Goal: Task Accomplishment & Management: Manage account settings

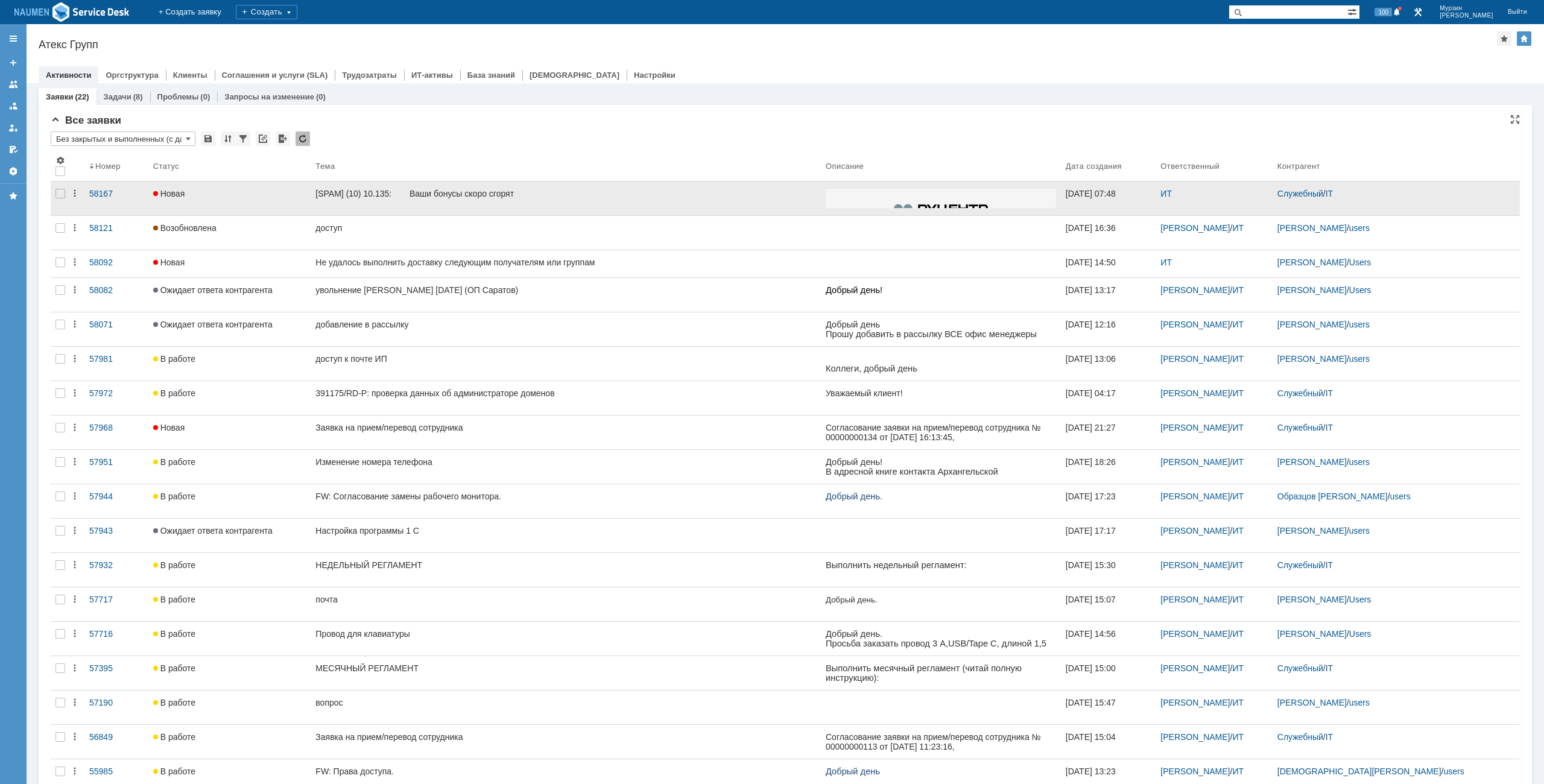
click at [64, 198] on div at bounding box center [60, 198] width 19 height 34
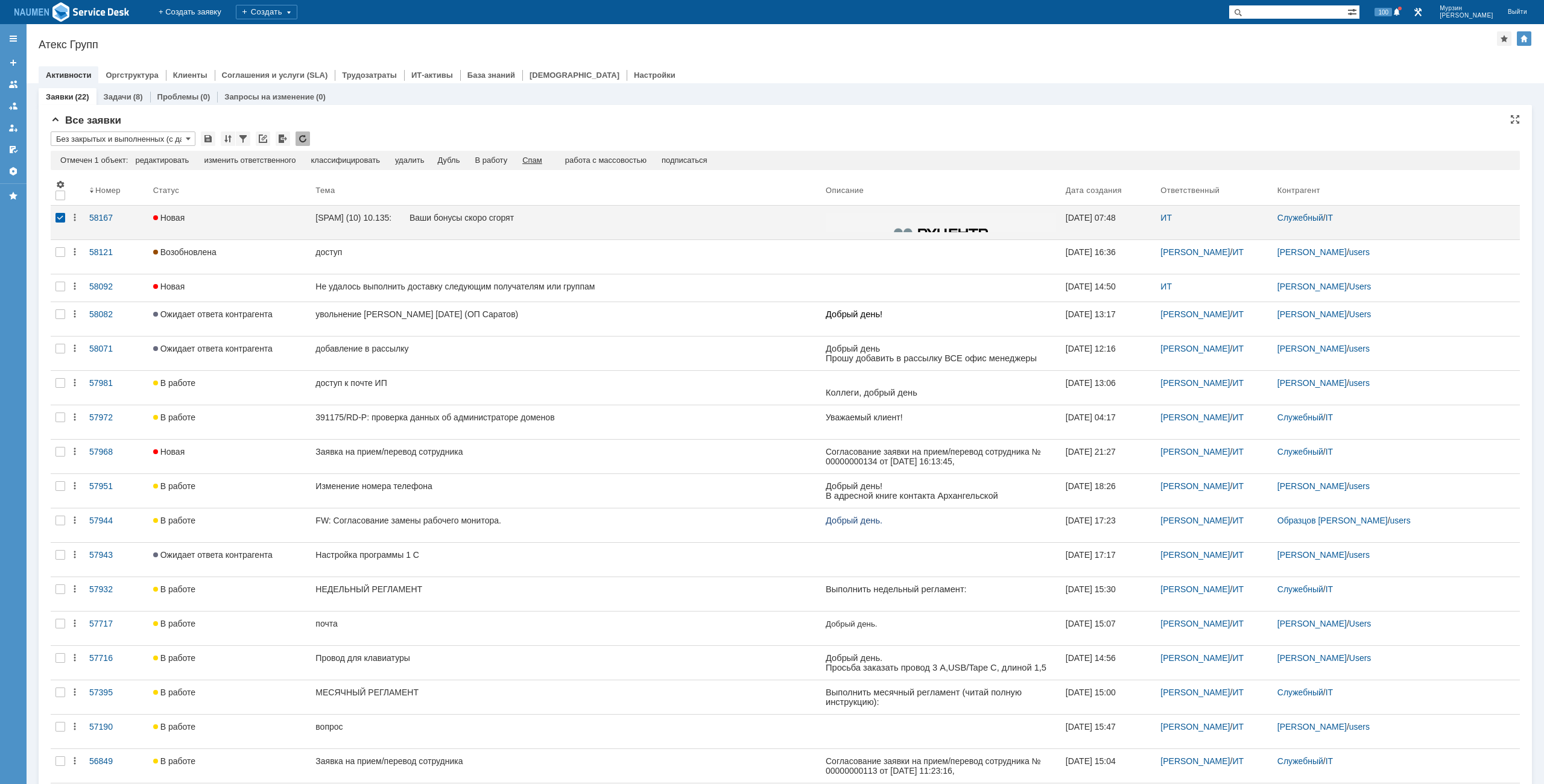
click at [541, 160] on div "Спам" at bounding box center [532, 160] width 20 height 9
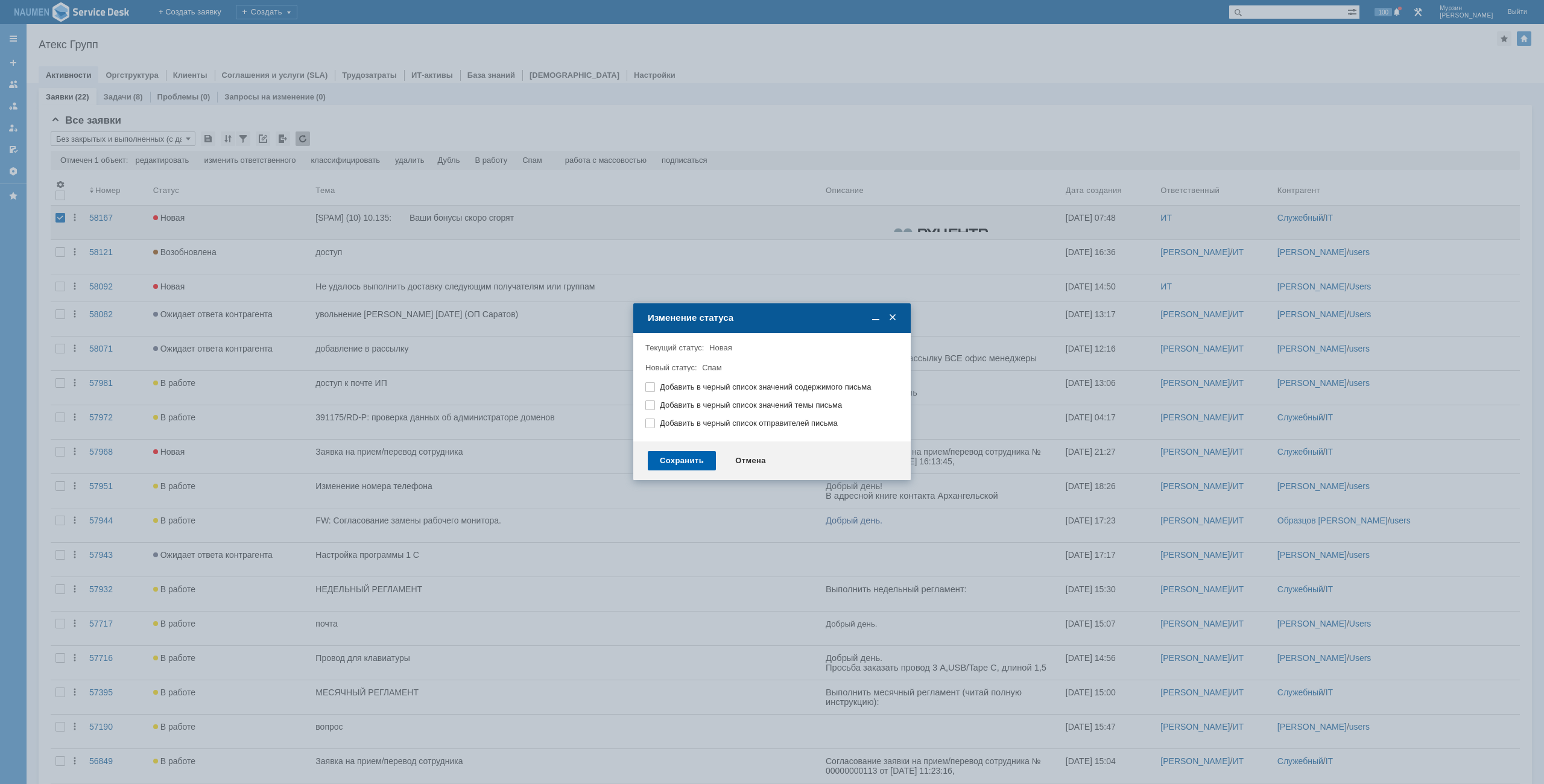
click at [669, 457] on div "Сохранить" at bounding box center [681, 460] width 68 height 19
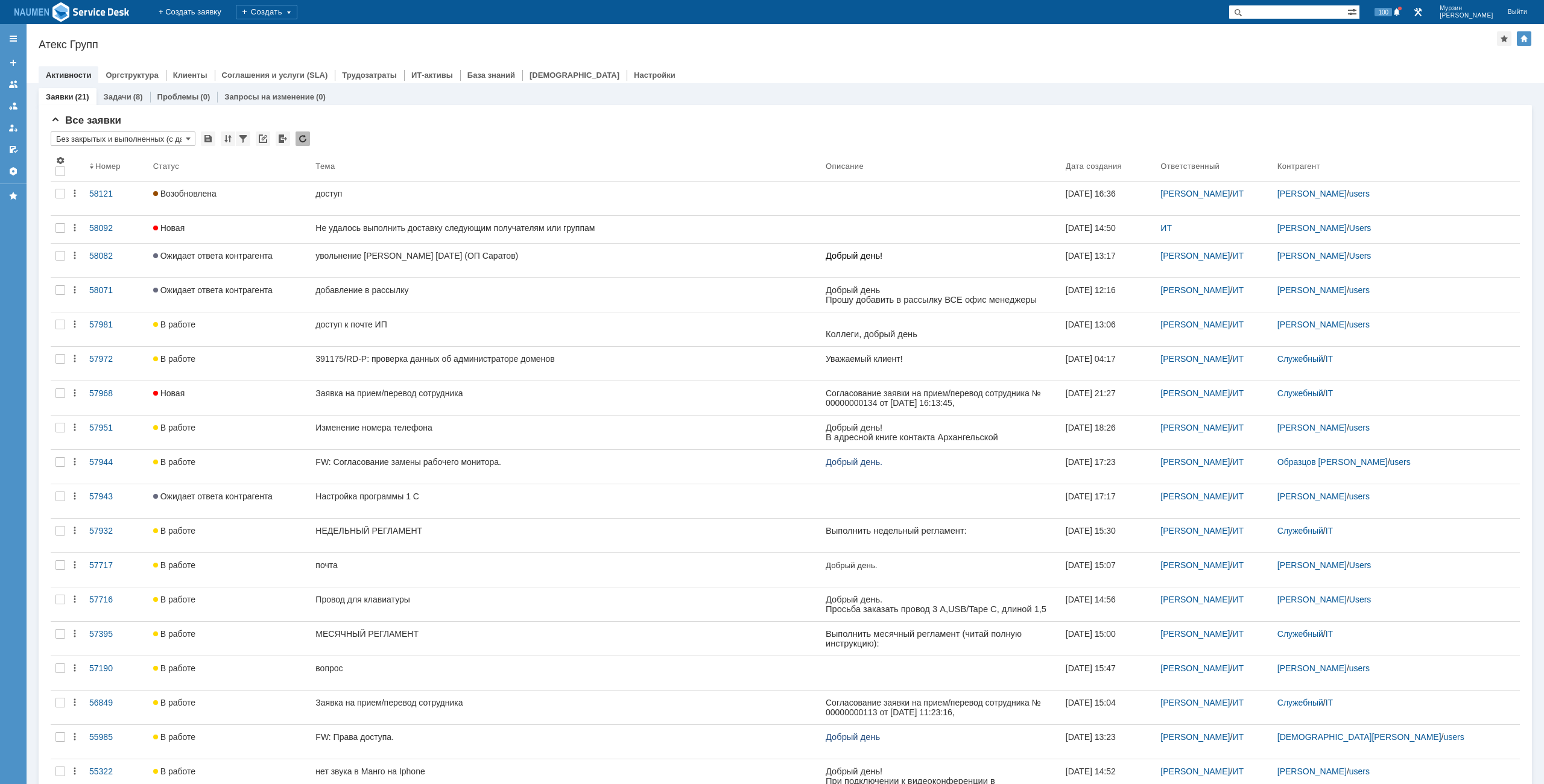
click at [875, 1] on div "На домашнюю + Создать заявку Создать 100 Мурзин Иван Выйти" at bounding box center [772, 12] width 1544 height 24
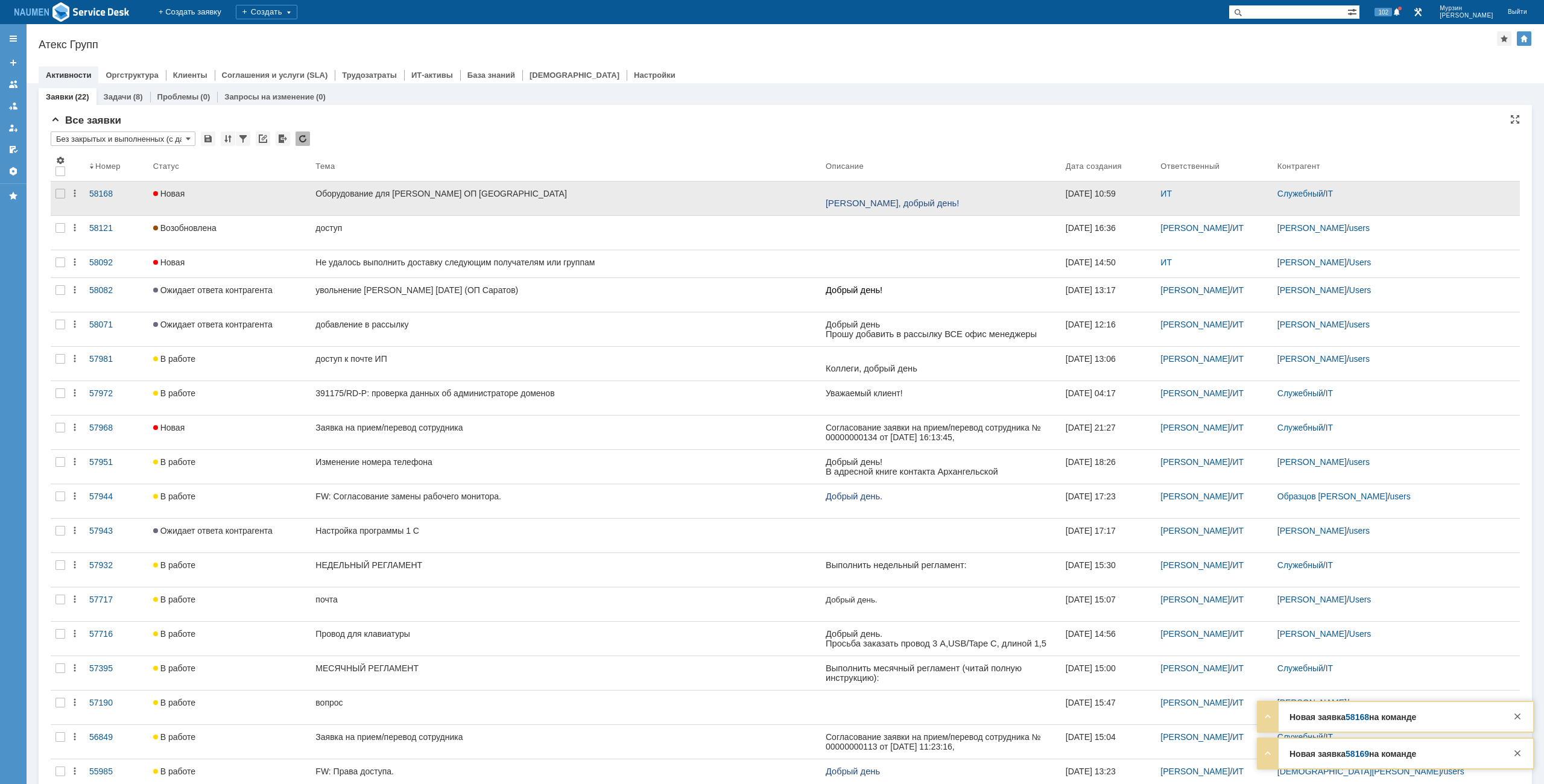
click at [480, 200] on link "Оборудование для Бутаковой Юлии ОП Иркутск" at bounding box center [566, 198] width 510 height 34
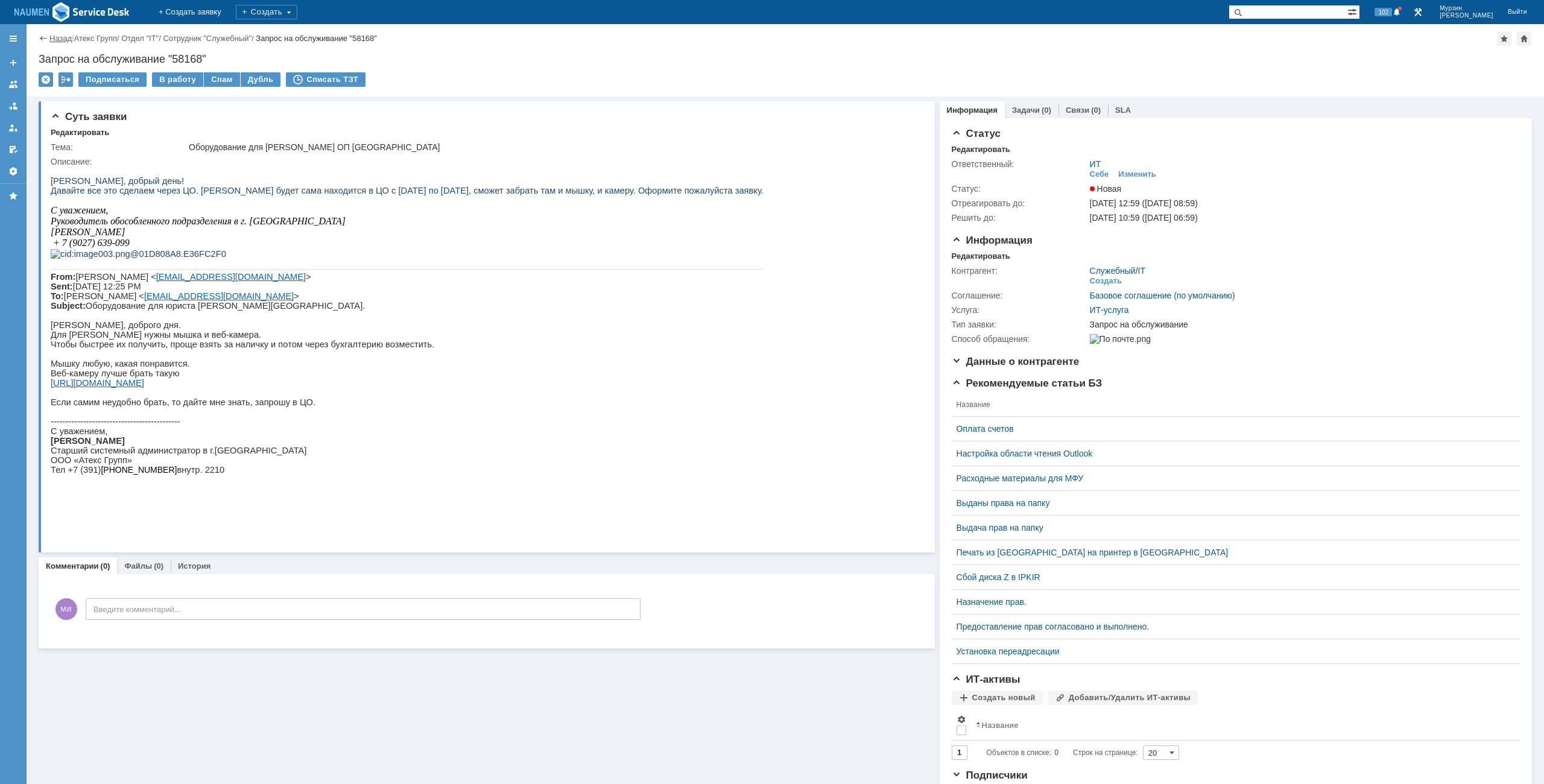
click at [52, 39] on link "Назад" at bounding box center [61, 38] width 22 height 9
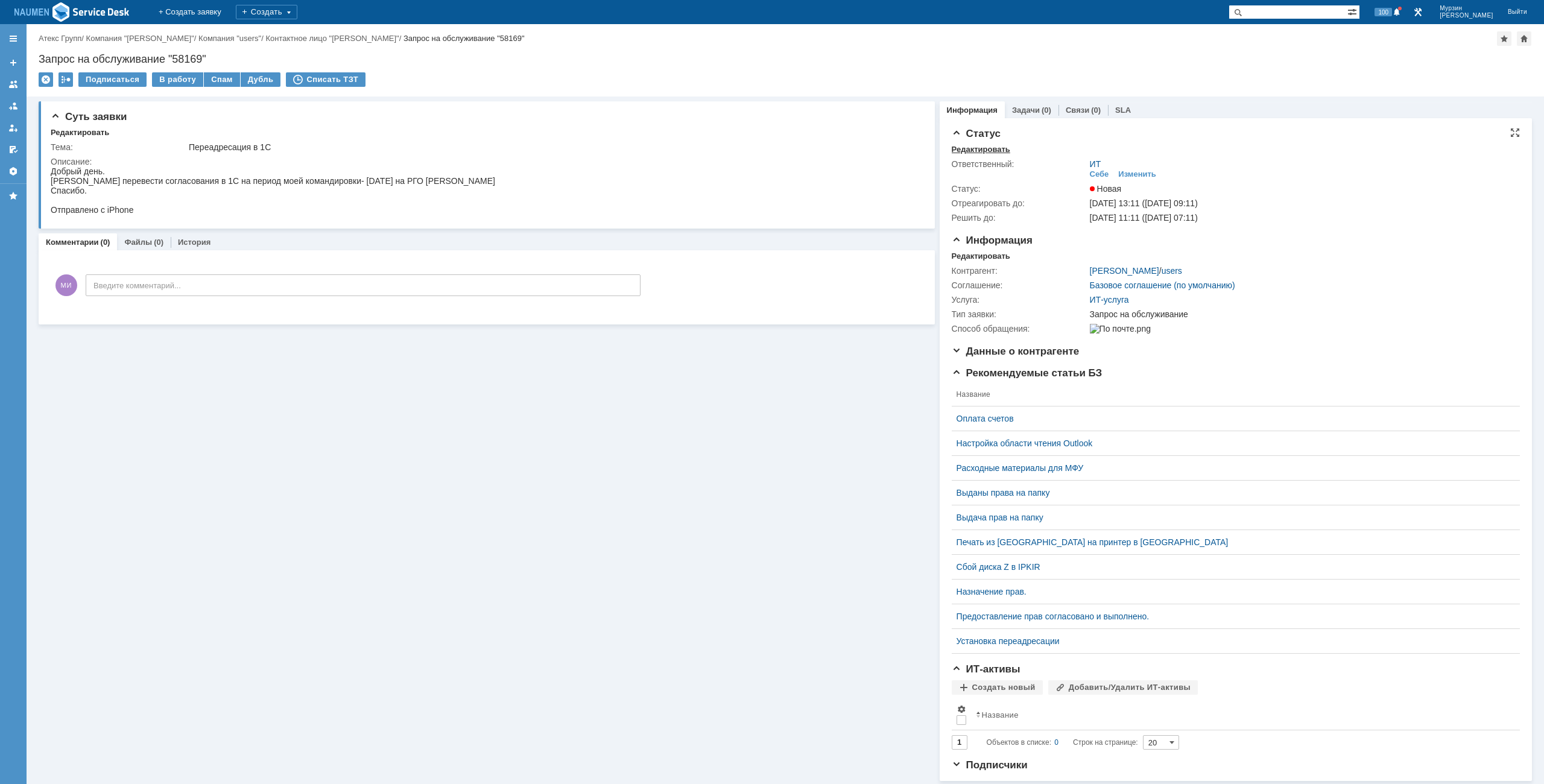
click at [953, 152] on div "Редактировать" at bounding box center [981, 149] width 59 height 9
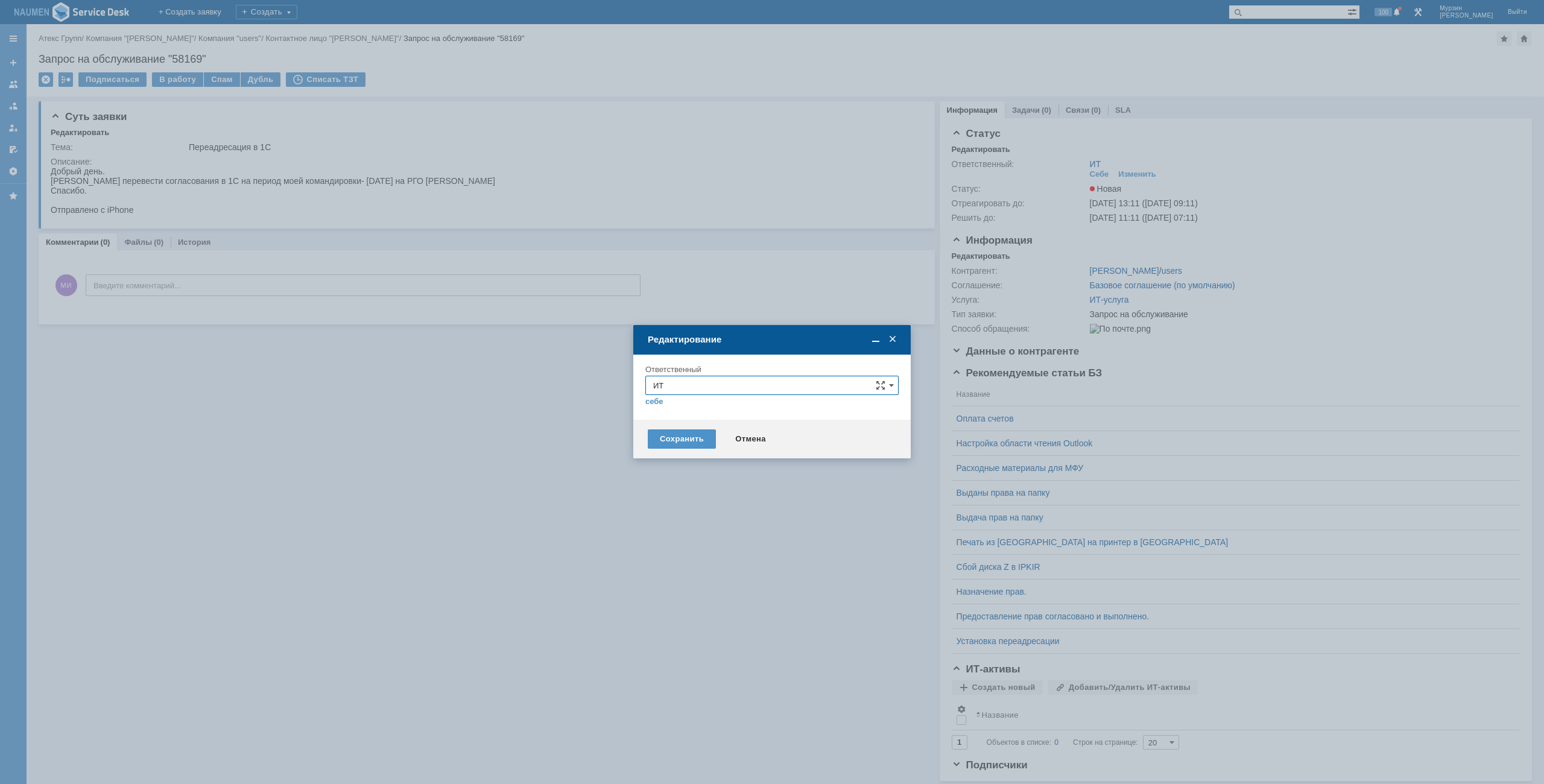
click at [696, 392] on input "ИТ" at bounding box center [772, 385] width 253 height 19
click at [681, 528] on span "АСУ" at bounding box center [772, 526] width 238 height 9
click at [684, 438] on div "Сохранить" at bounding box center [681, 438] width 68 height 19
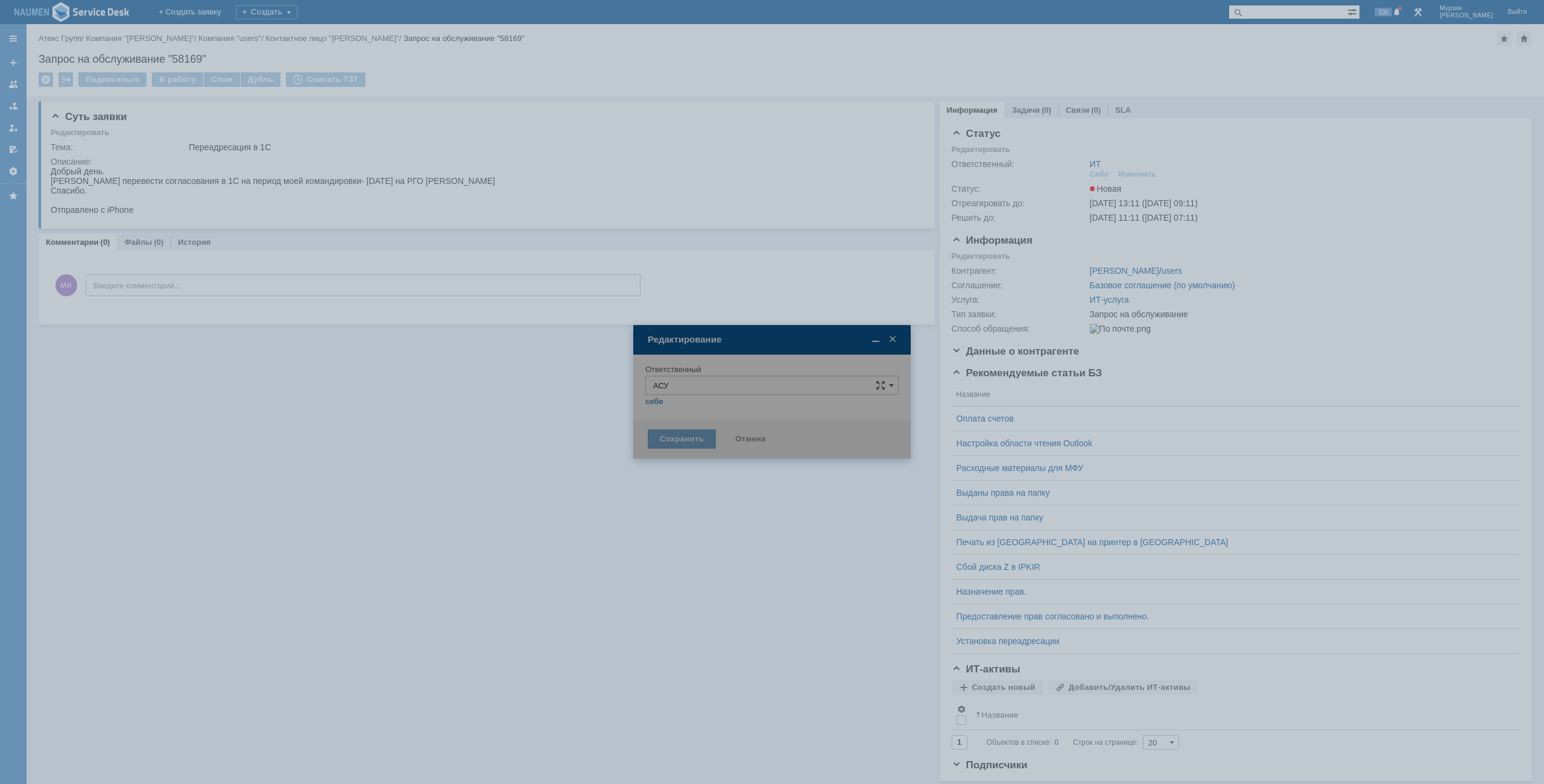
type input "АСУ"
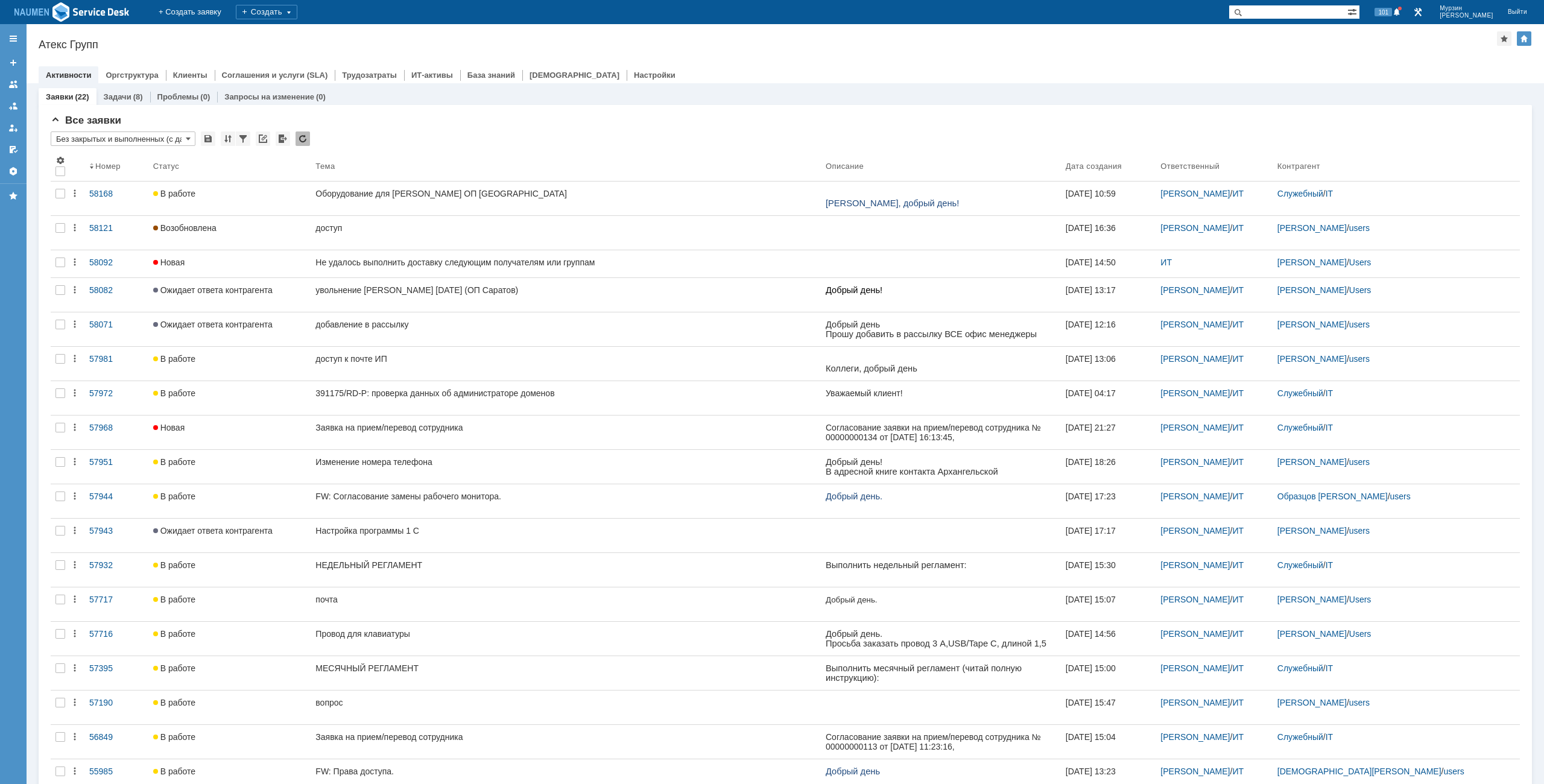
click at [929, 62] on div at bounding box center [785, 62] width 1493 height 9
click at [90, 131] on div "Все заявки * Без закрытых и выполненных (с датой создания) ред. 08.05 Результат…" at bounding box center [785, 534] width 1469 height 839
click at [97, 141] on input "Без закрытых и выполненных (с датой создания) ред. 08.05" at bounding box center [123, 138] width 145 height 14
click at [118, 177] on span "Без закрытых и выполненных" at bounding box center [123, 178] width 129 height 9
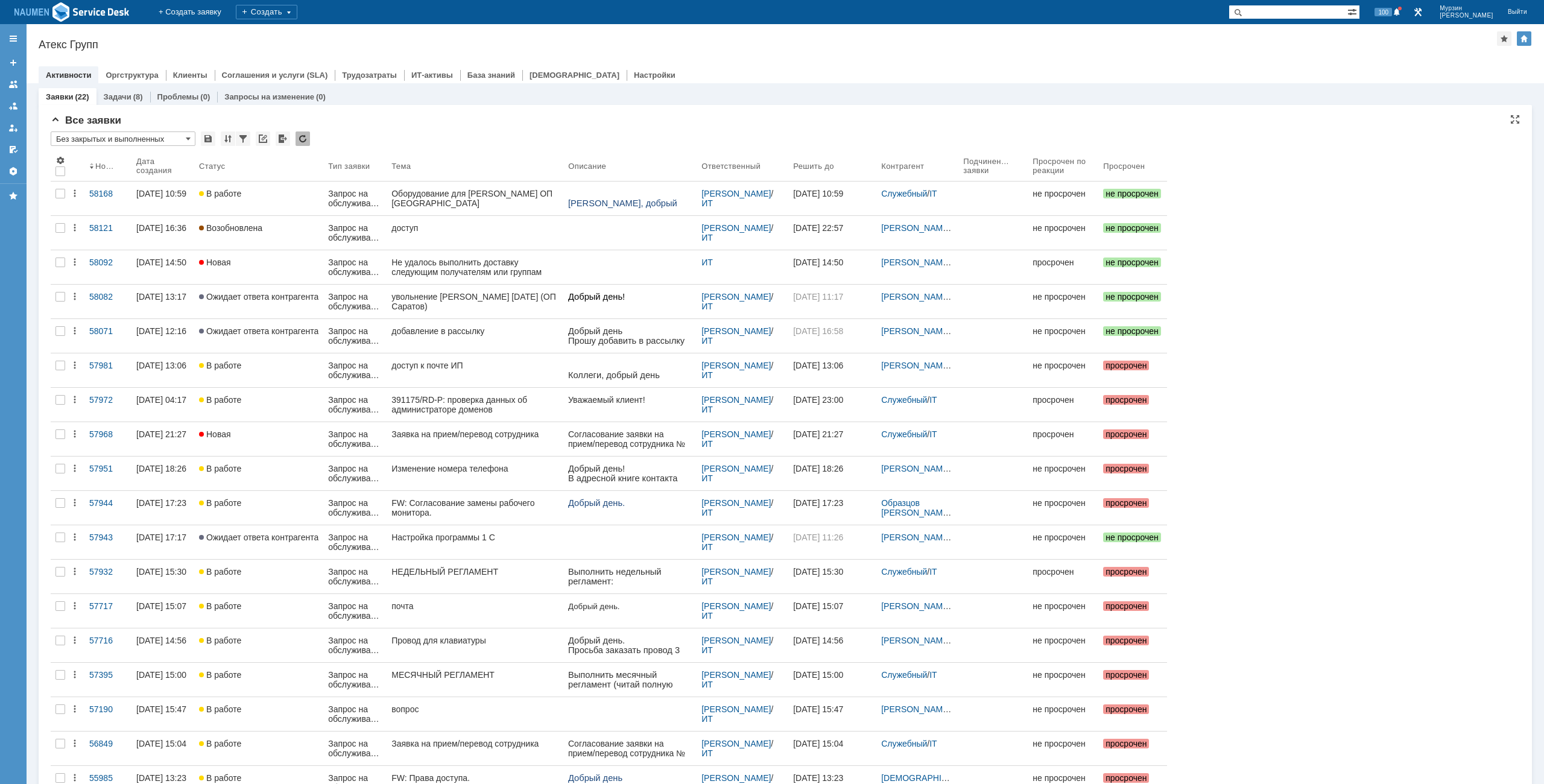
click at [82, 143] on input "Без закрытых и выполненных" at bounding box center [123, 138] width 145 height 14
click at [95, 159] on span "[Выберите вид]" at bounding box center [123, 158] width 129 height 9
type input "[Выберите вид]"
type input "20"
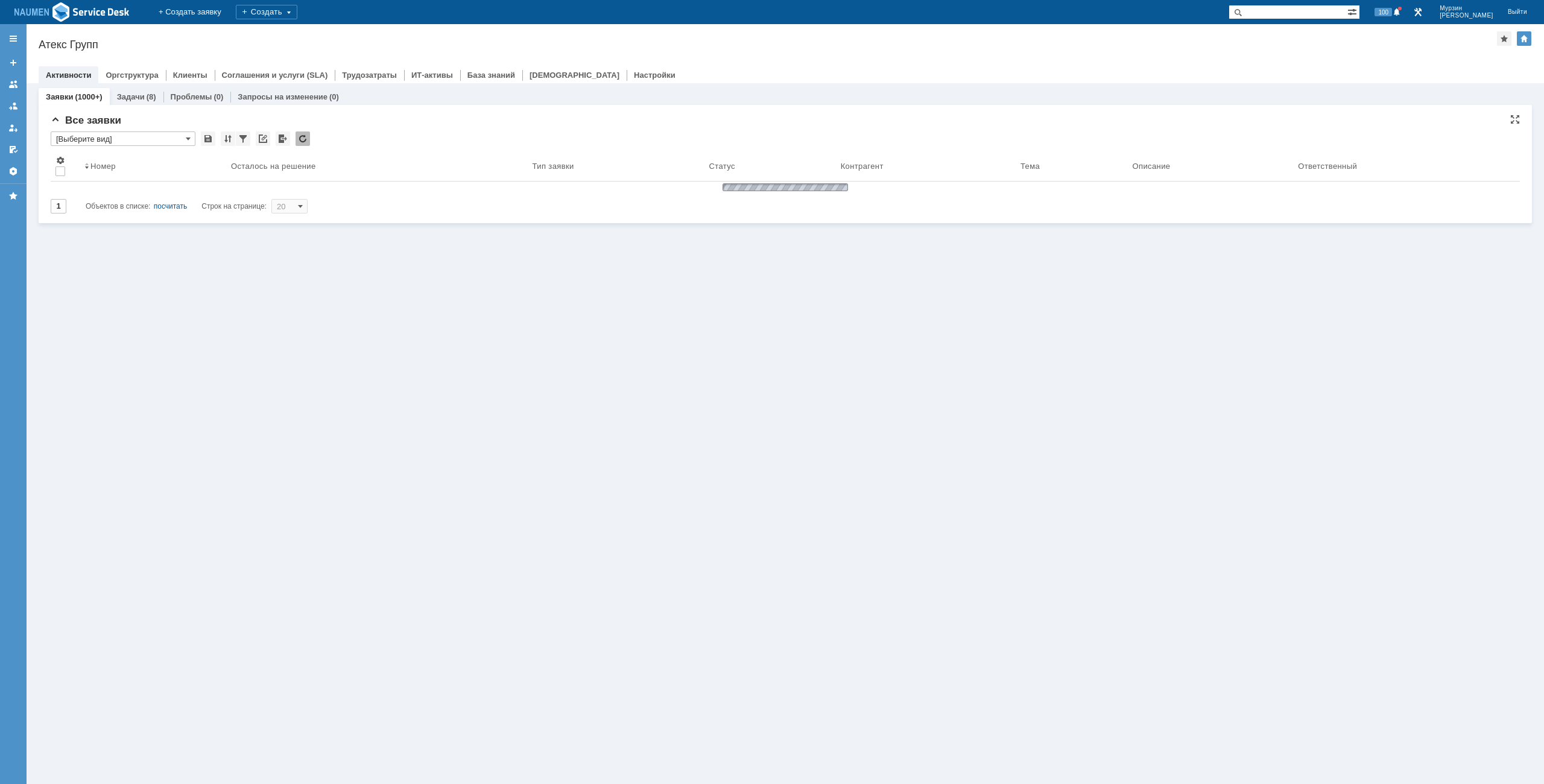
type input "[Выберите вид]"
click at [99, 146] on tr "* [Выберите вид]" at bounding box center [133, 139] width 165 height 16
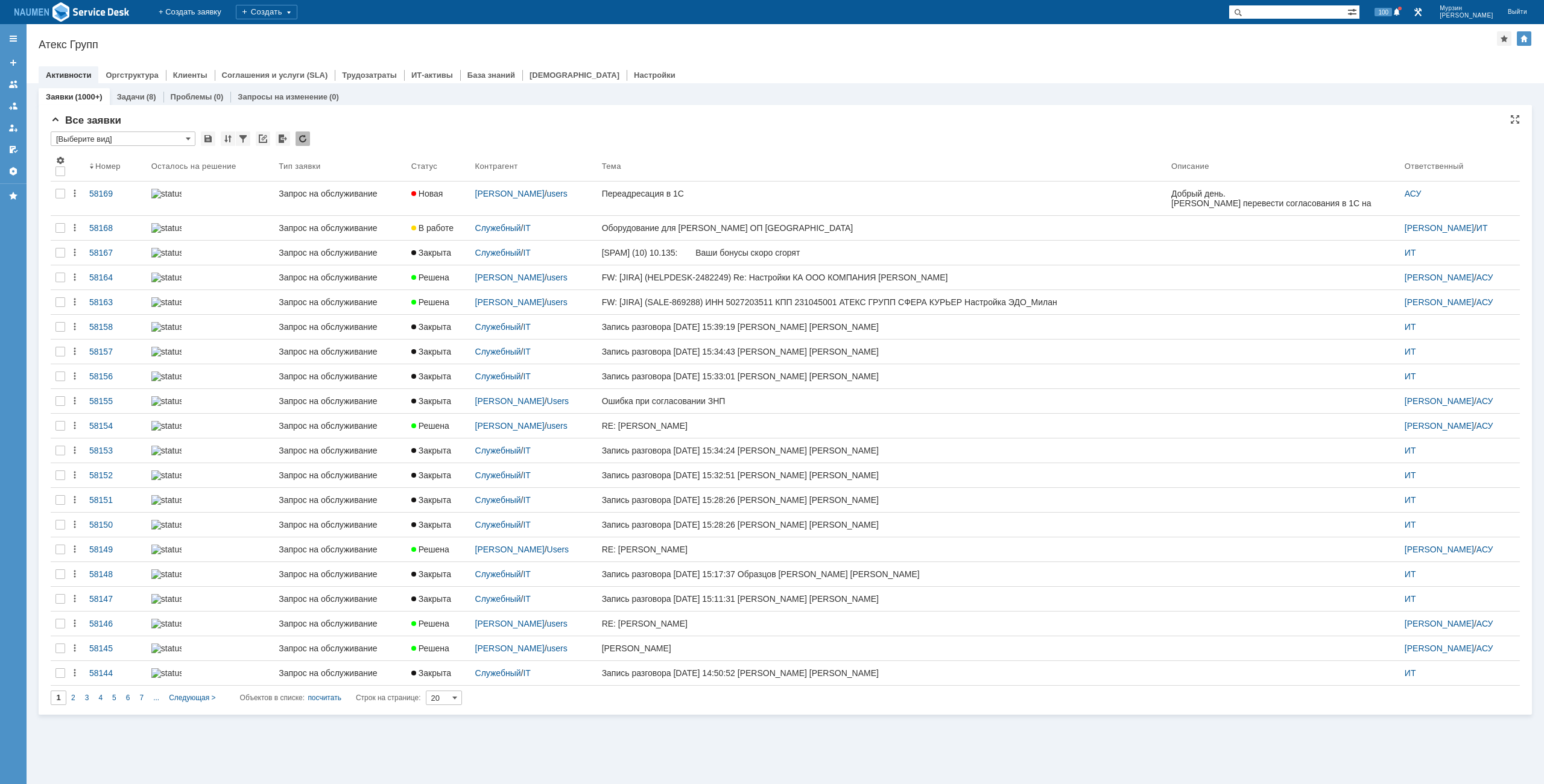
click at [114, 137] on input "[Выберите вид]" at bounding box center [123, 138] width 145 height 14
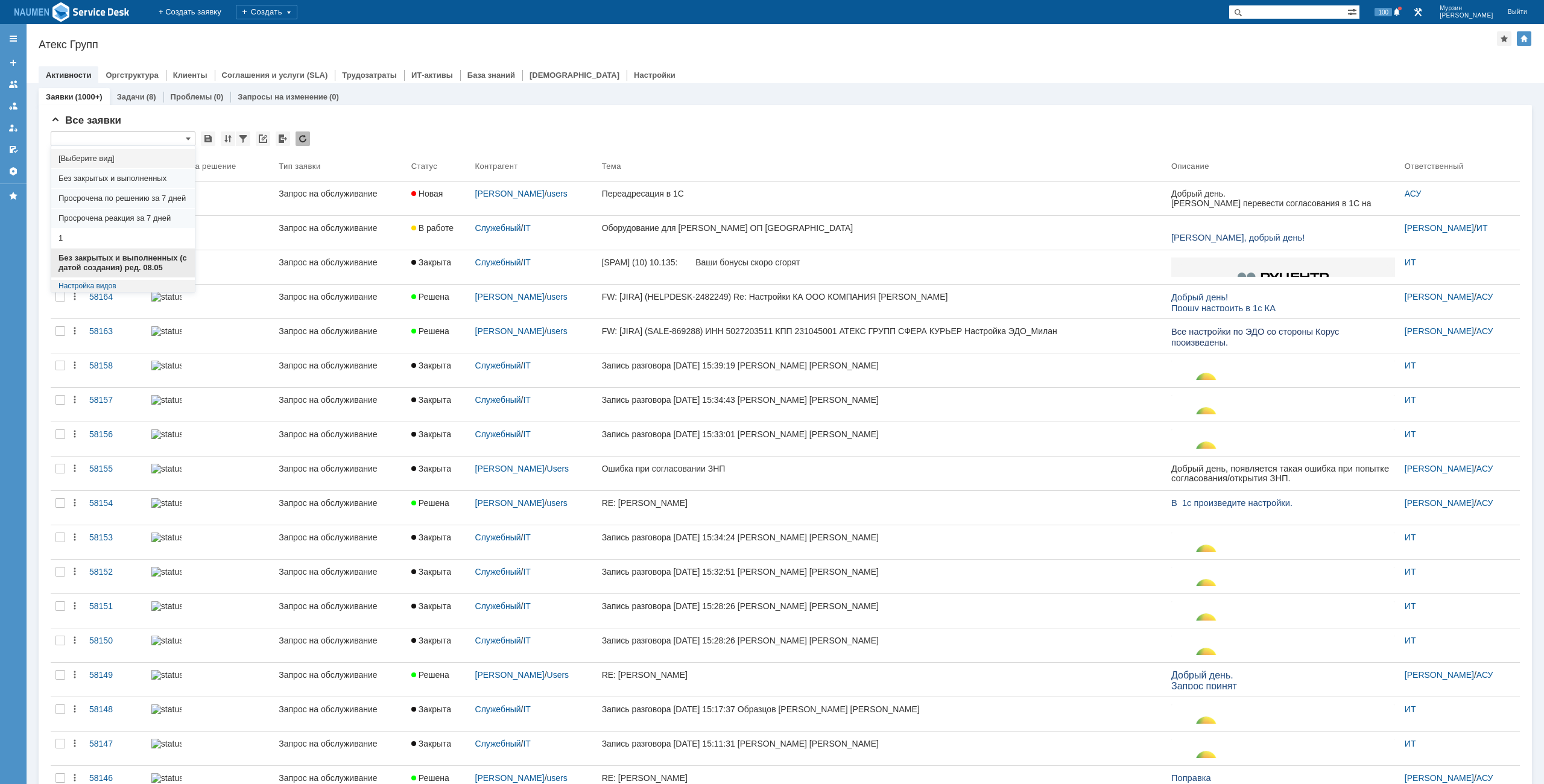
click at [117, 267] on span "Без закрытых и выполненных (с датой создания) ред. 08.05" at bounding box center [123, 263] width 129 height 19
type input "Без закрытых и выполненных (с датой создания) ред. 08.05"
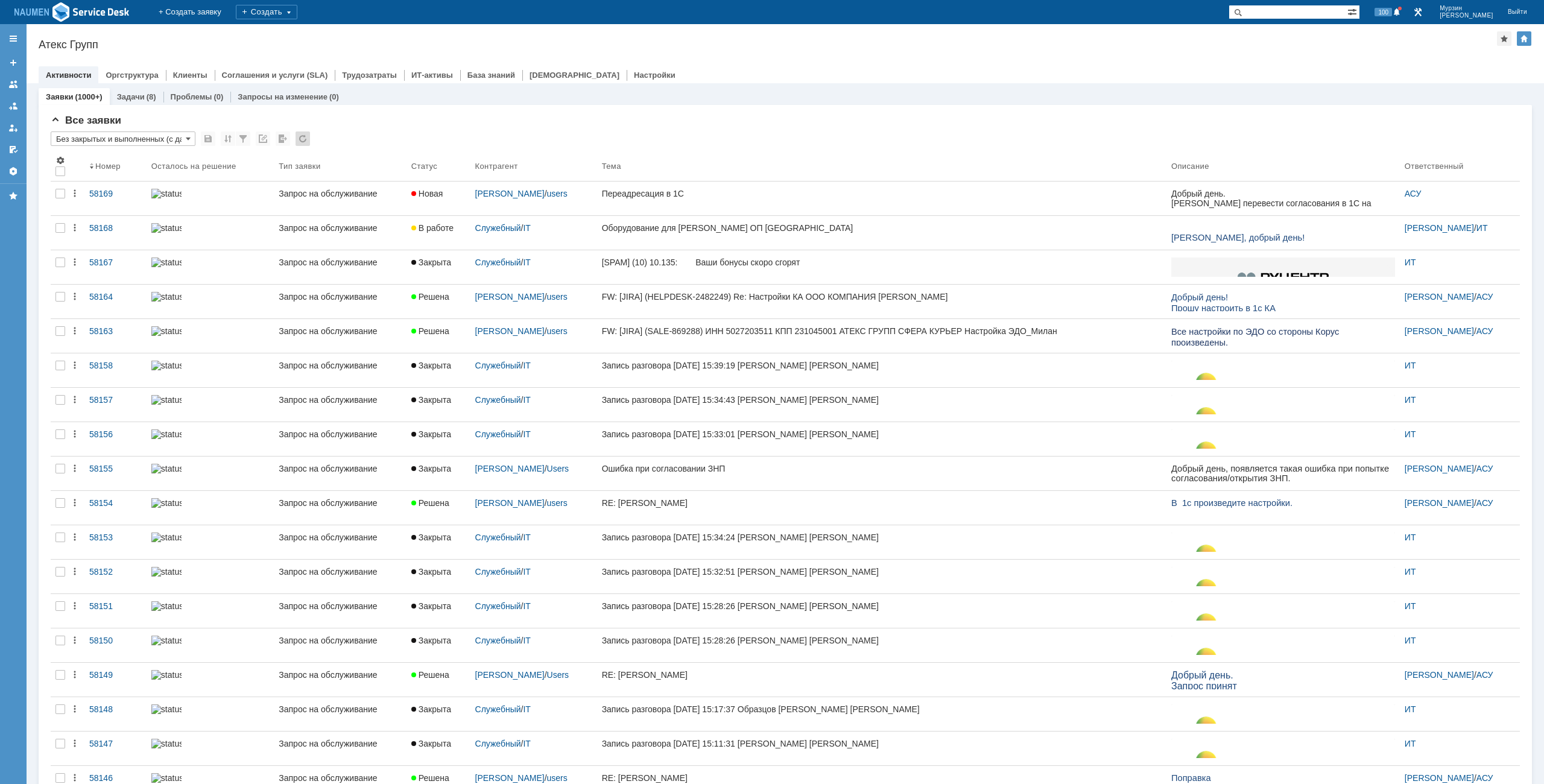
type input "50"
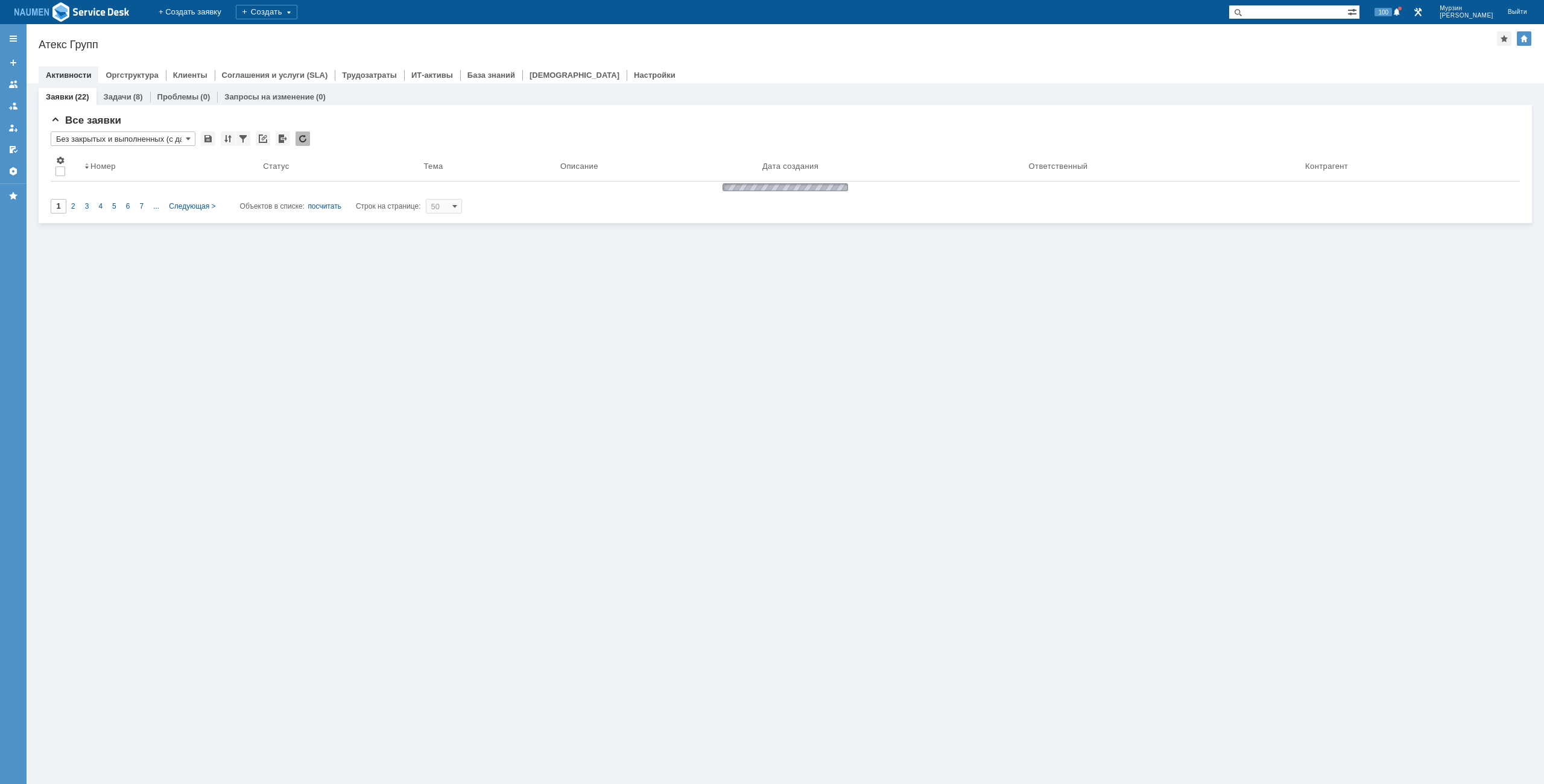
type input "Без закрытых и выполненных (с датой создания) ред. 08.05"
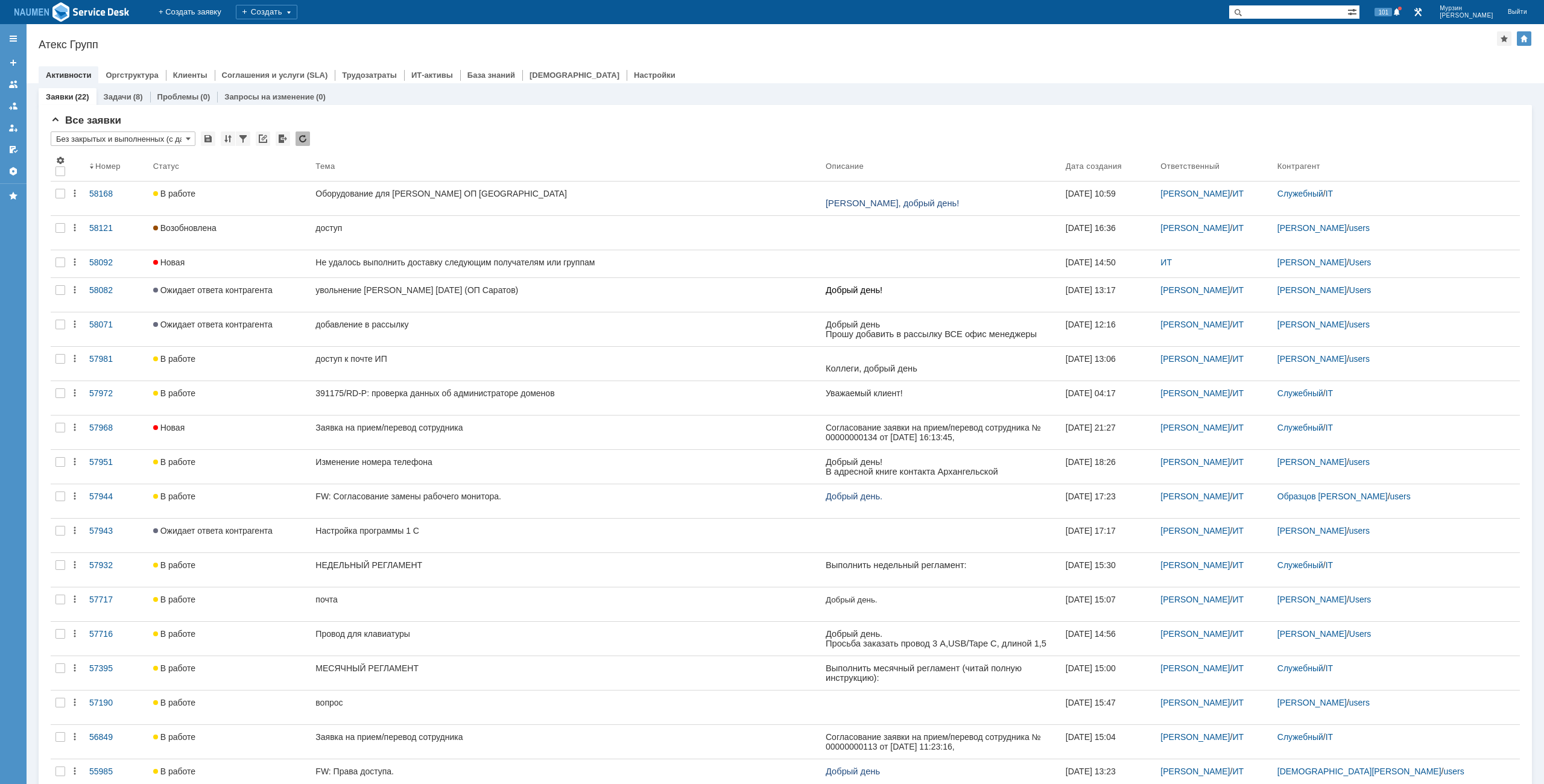
click at [1212, 64] on div at bounding box center [785, 62] width 1493 height 9
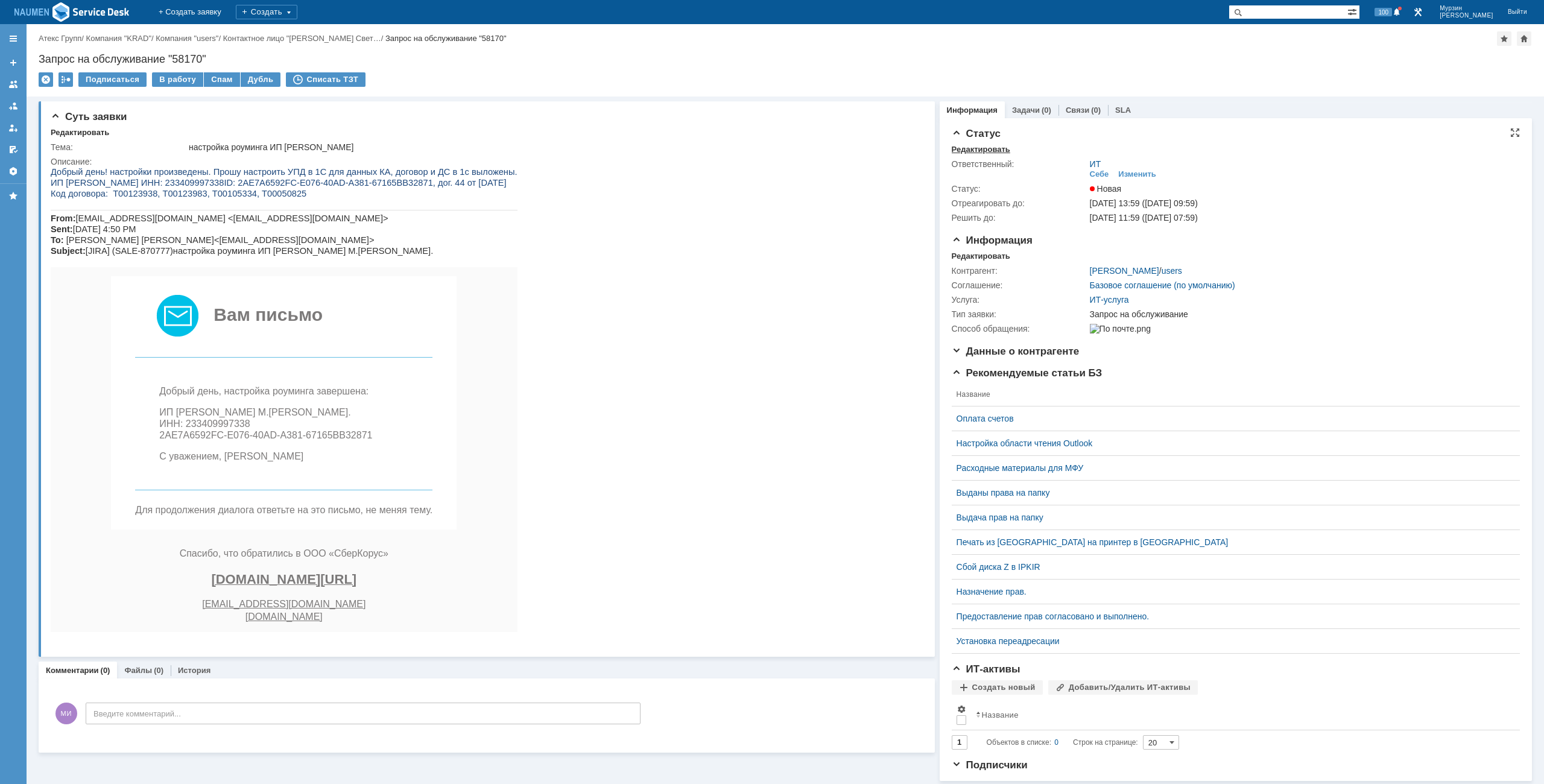
click at [984, 148] on div "Редактировать" at bounding box center [981, 149] width 59 height 9
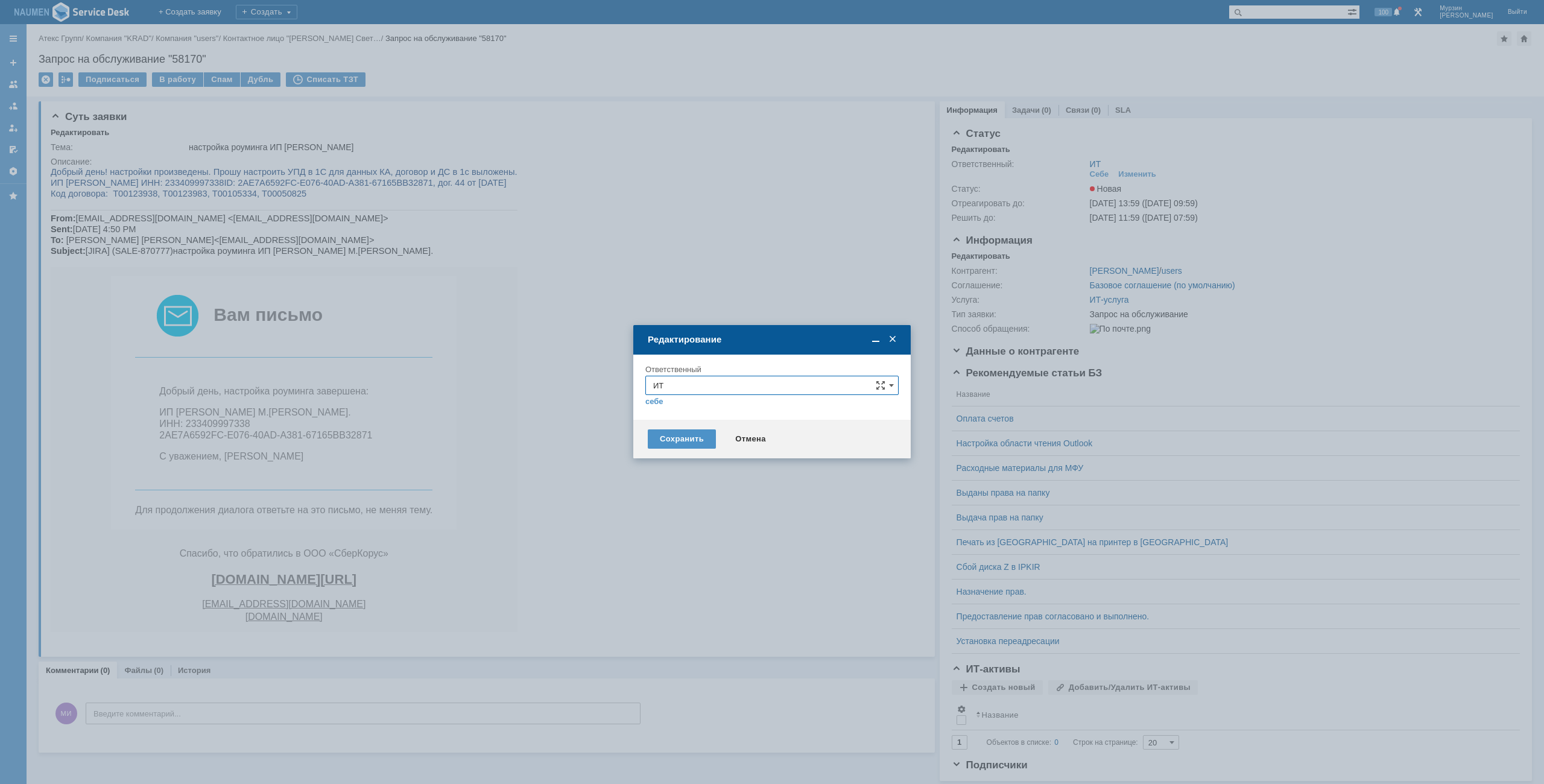
click at [739, 384] on input "ИТ" at bounding box center [772, 385] width 253 height 19
click at [674, 526] on span "АСУ" at bounding box center [772, 526] width 238 height 9
click at [676, 447] on div "Сохранить" at bounding box center [681, 438] width 68 height 19
type input "АСУ"
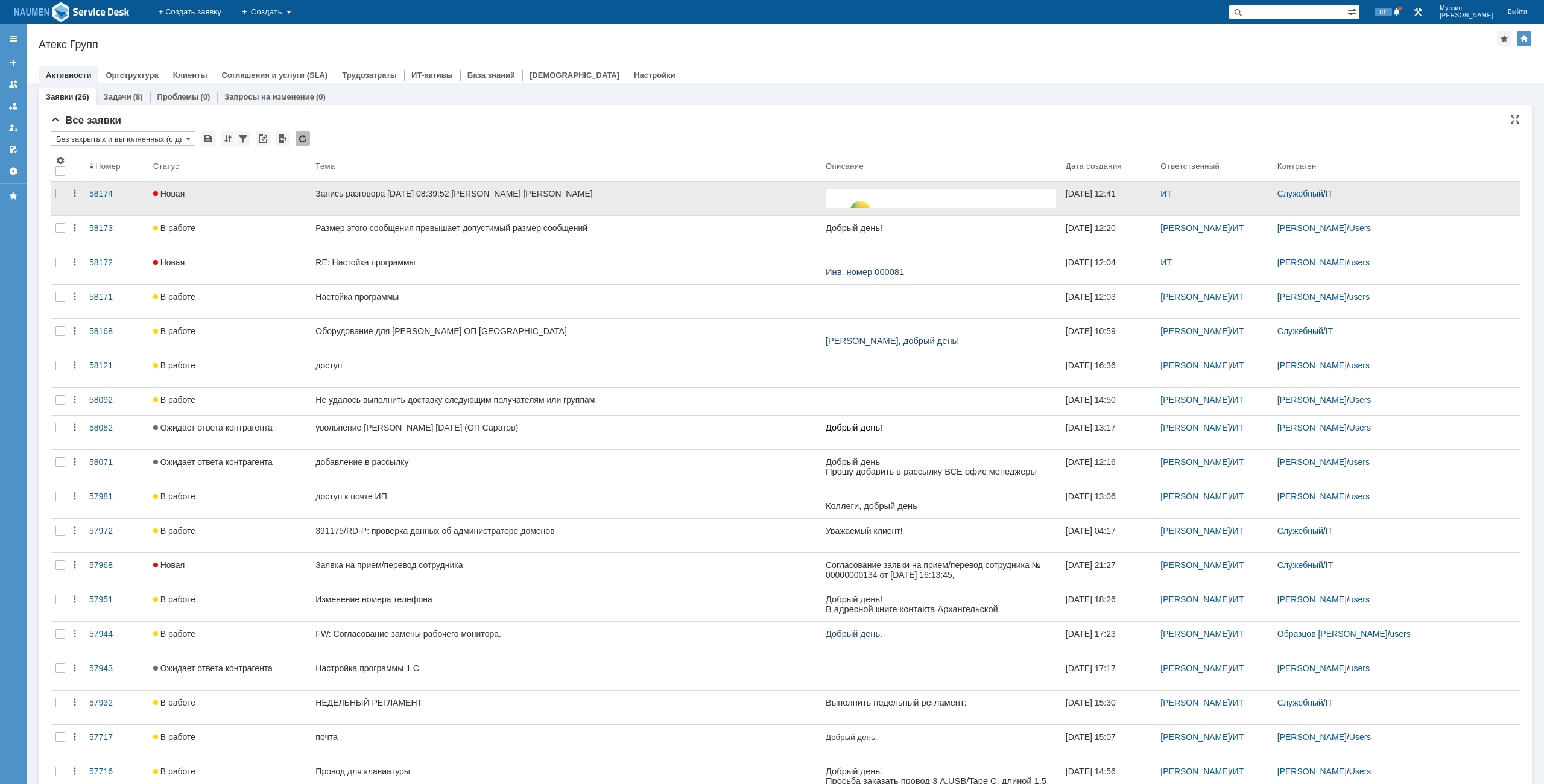
click at [391, 193] on div "Запись разговора [DATE] 08:39:52 [PERSON_NAME] [PERSON_NAME]" at bounding box center [566, 193] width 501 height 9
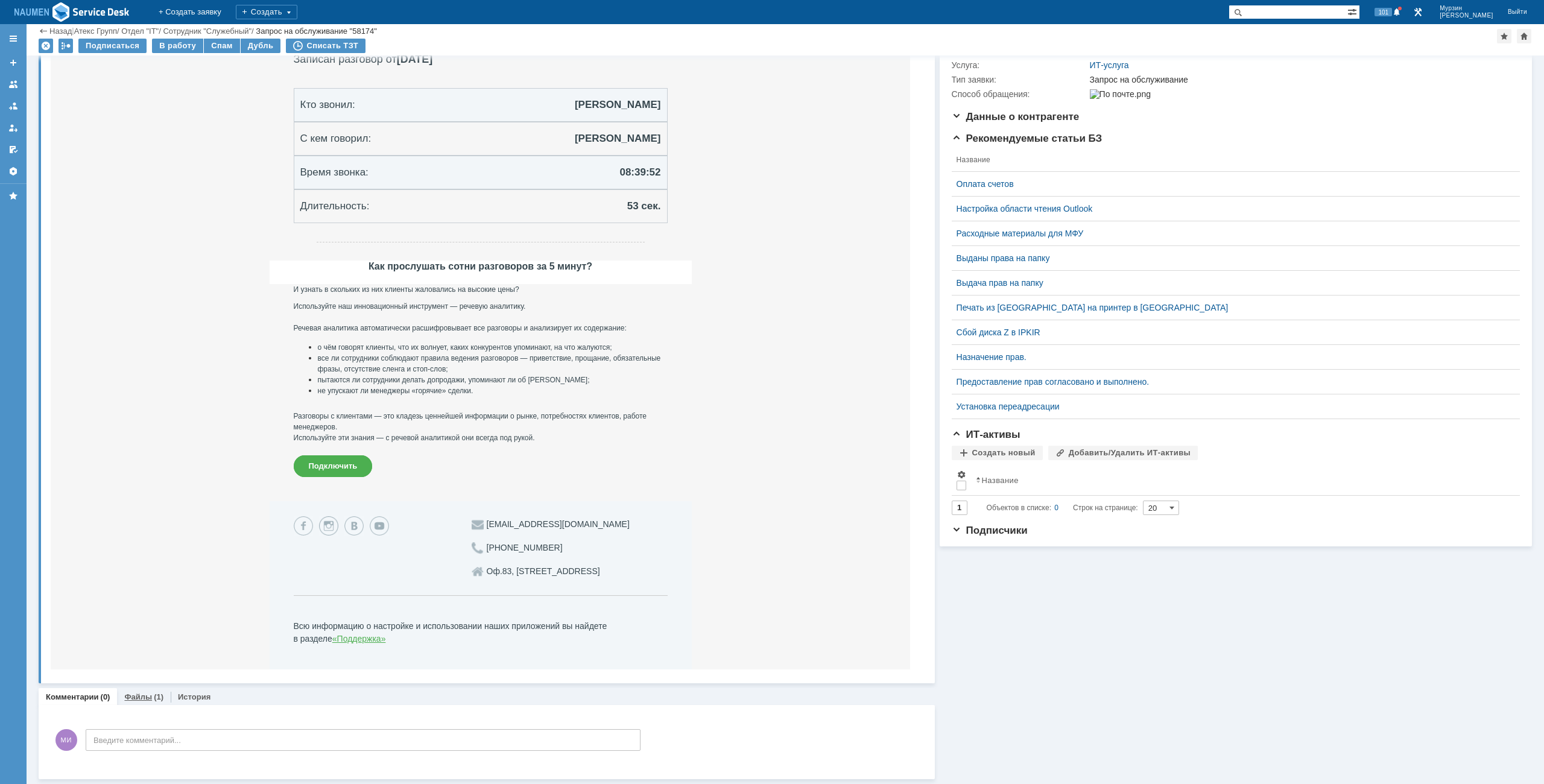
click at [154, 694] on div "(1)" at bounding box center [158, 697] width 9 height 9
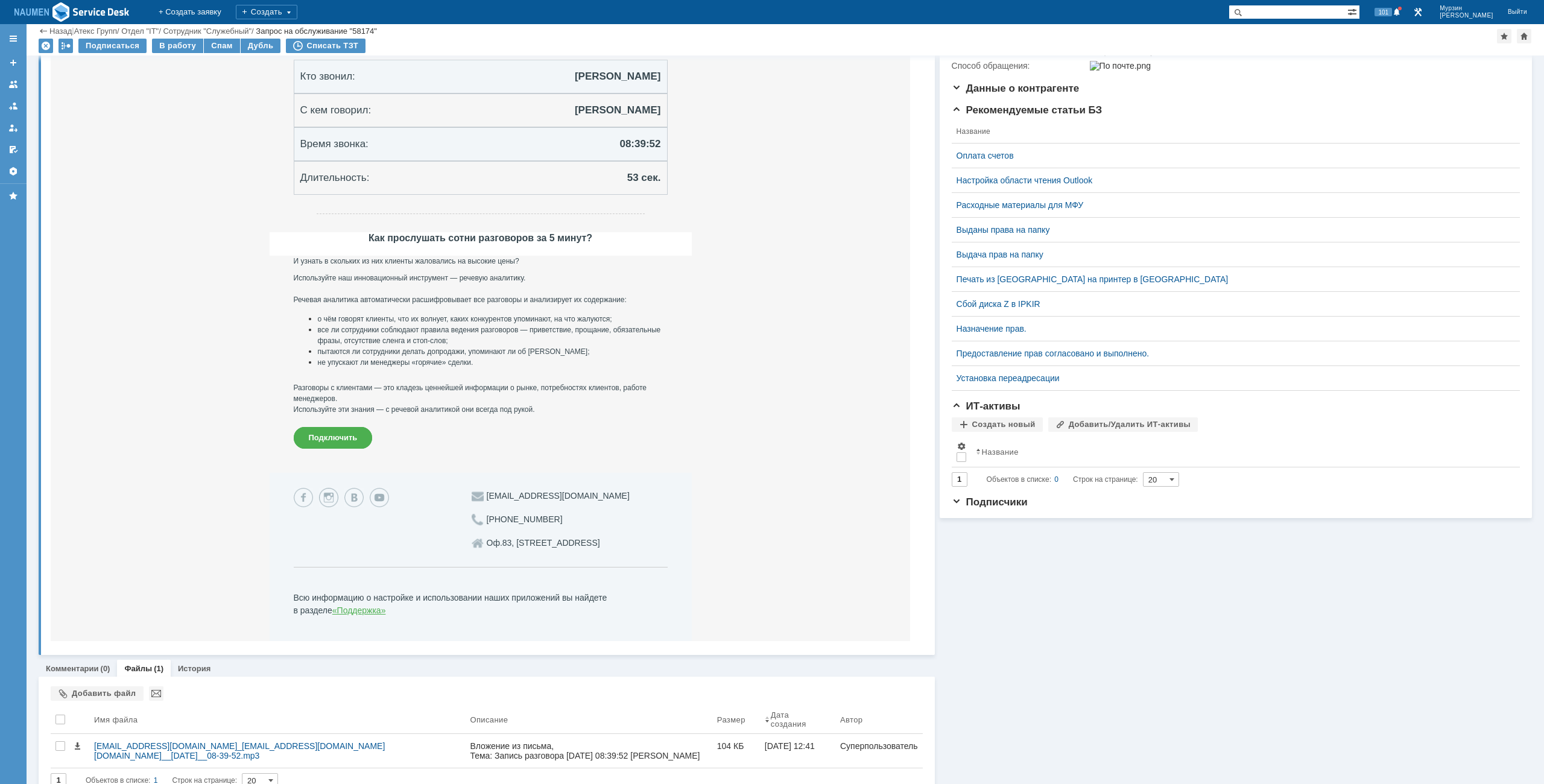
scroll to position [251, 0]
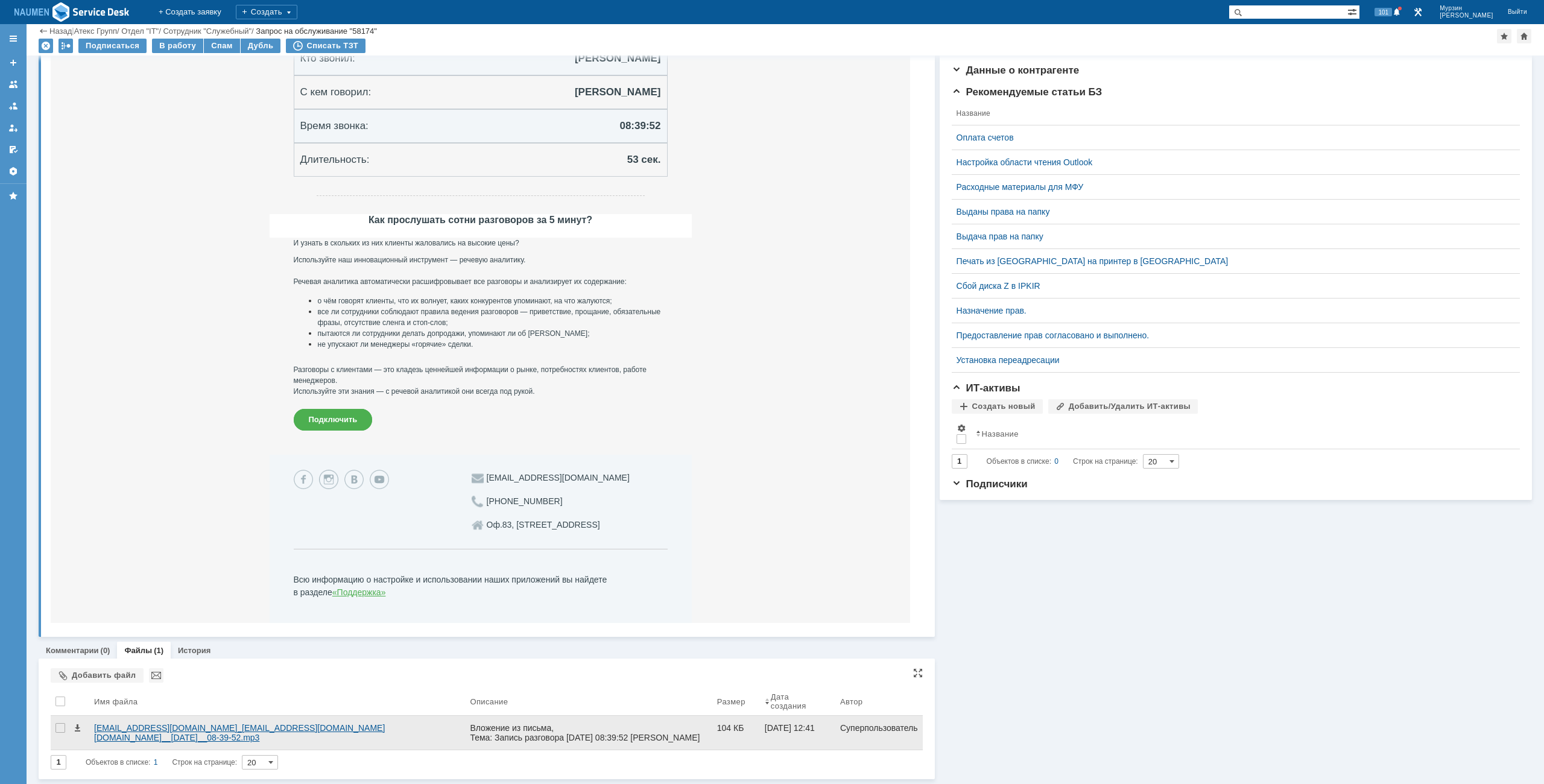
click at [152, 724] on div "sip_e.ikonnikov@atex.mangosip.ru__sip_i.murzin@atex.mangosip.ru__2025.09.04__08…" at bounding box center [277, 732] width 366 height 19
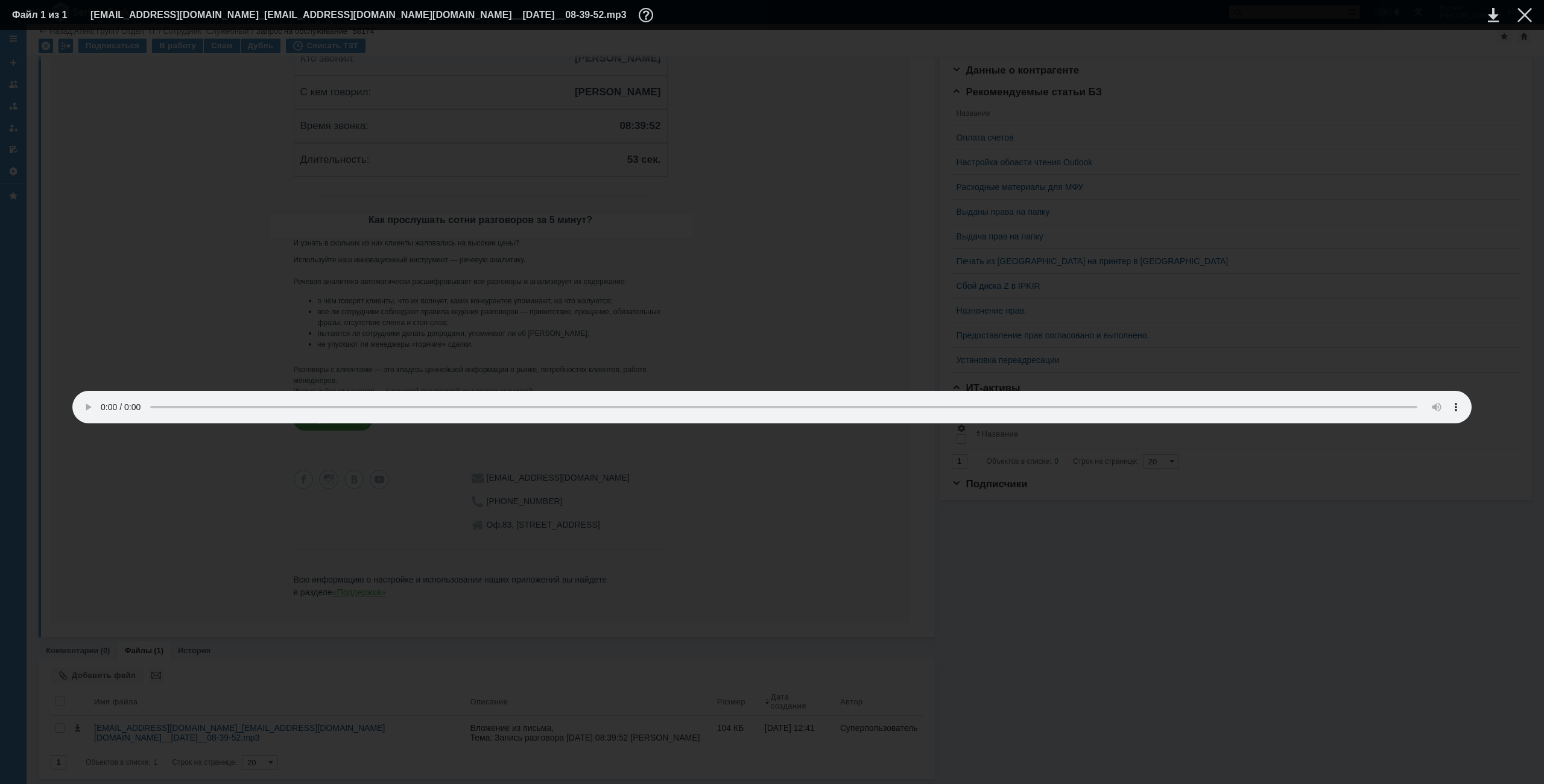
click at [1425, 249] on div at bounding box center [772, 407] width 1520 height 730
click at [1518, 18] on div at bounding box center [1525, 15] width 14 height 14
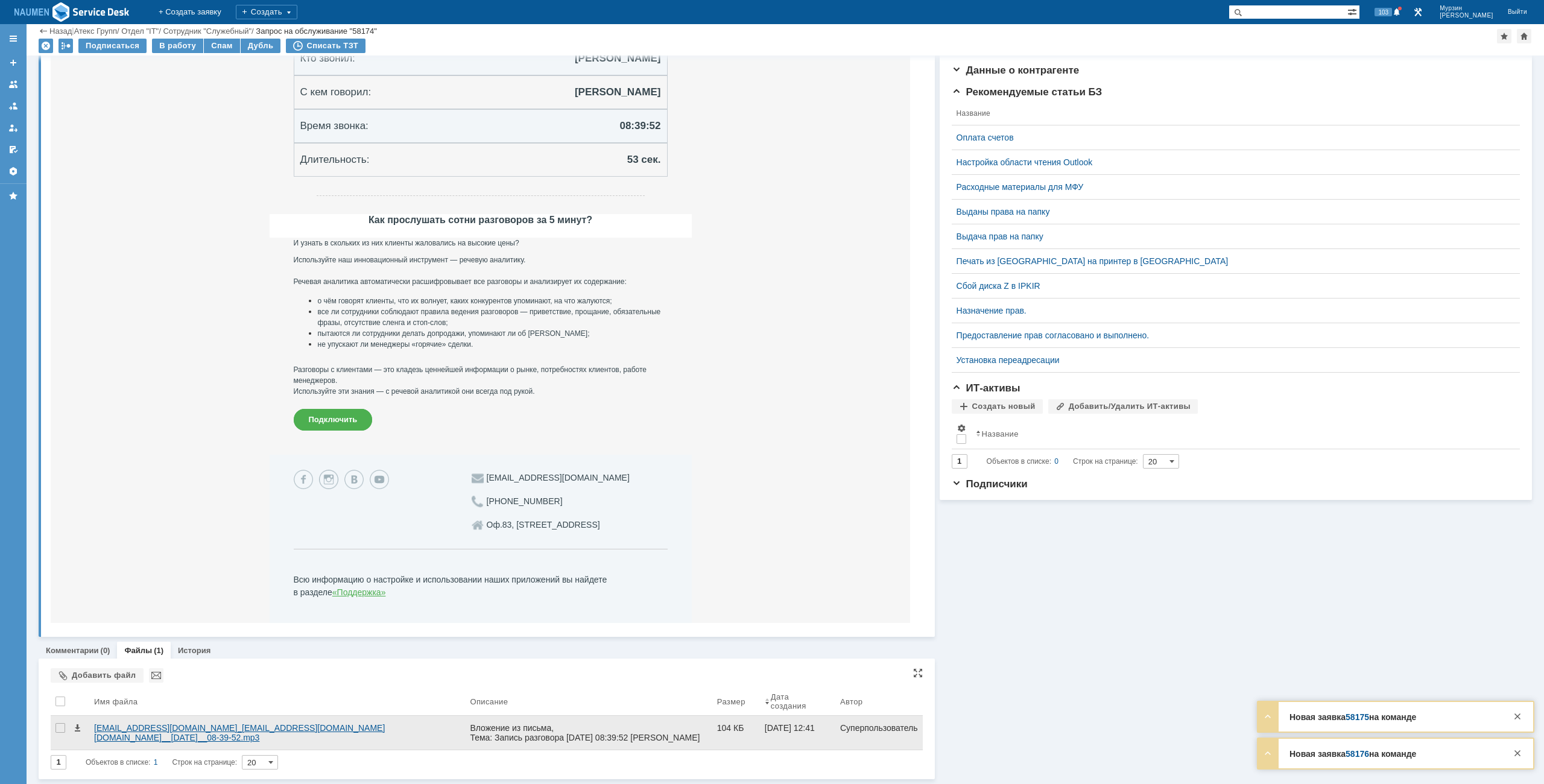
click at [177, 730] on div "sip_e.ikonnikov@atex.mangosip.ru__sip_i.murzin@atex.mangosip.ru__2025.09.04__08…" at bounding box center [277, 732] width 366 height 19
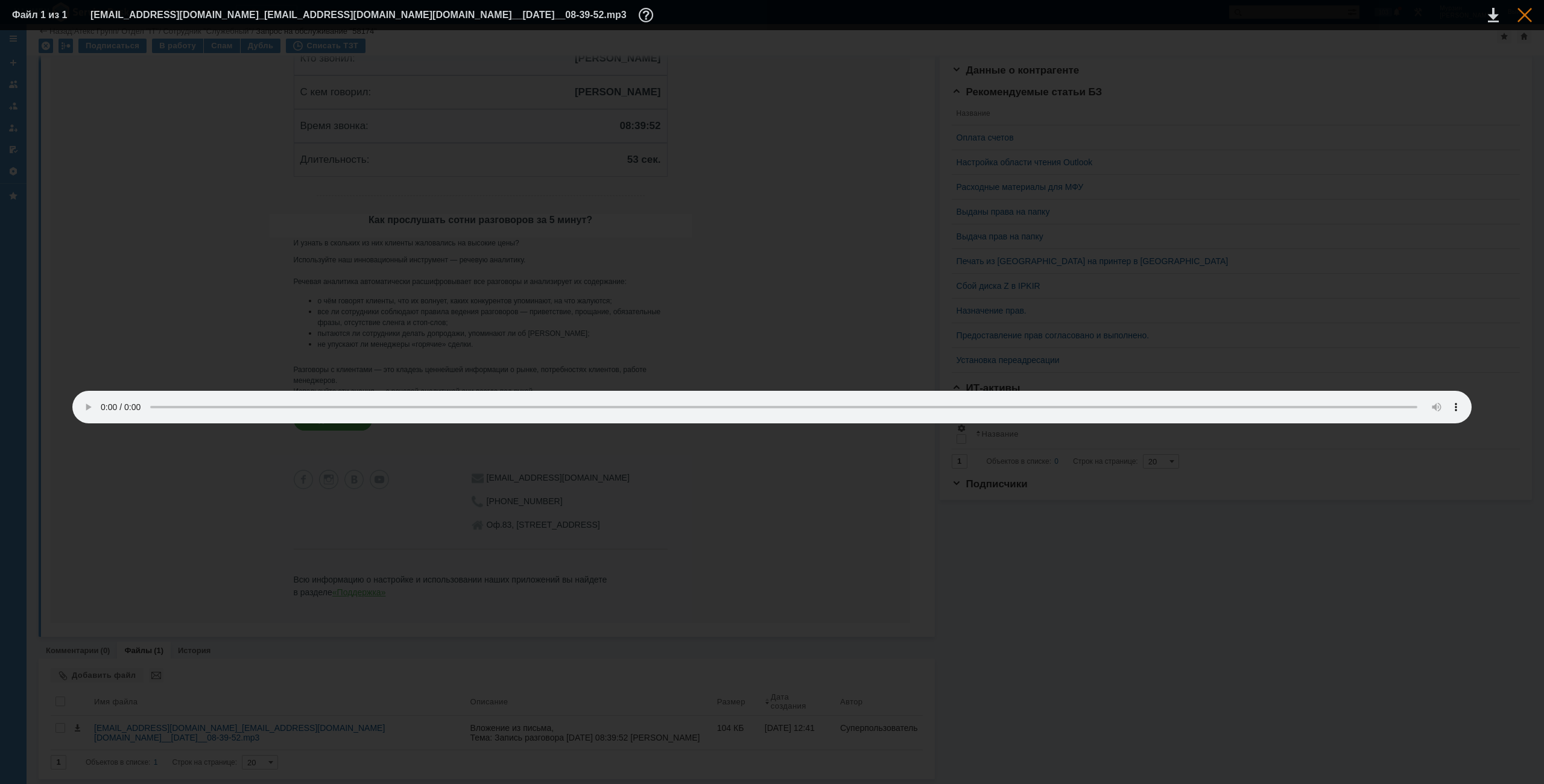
click at [1519, 11] on div at bounding box center [1525, 15] width 14 height 14
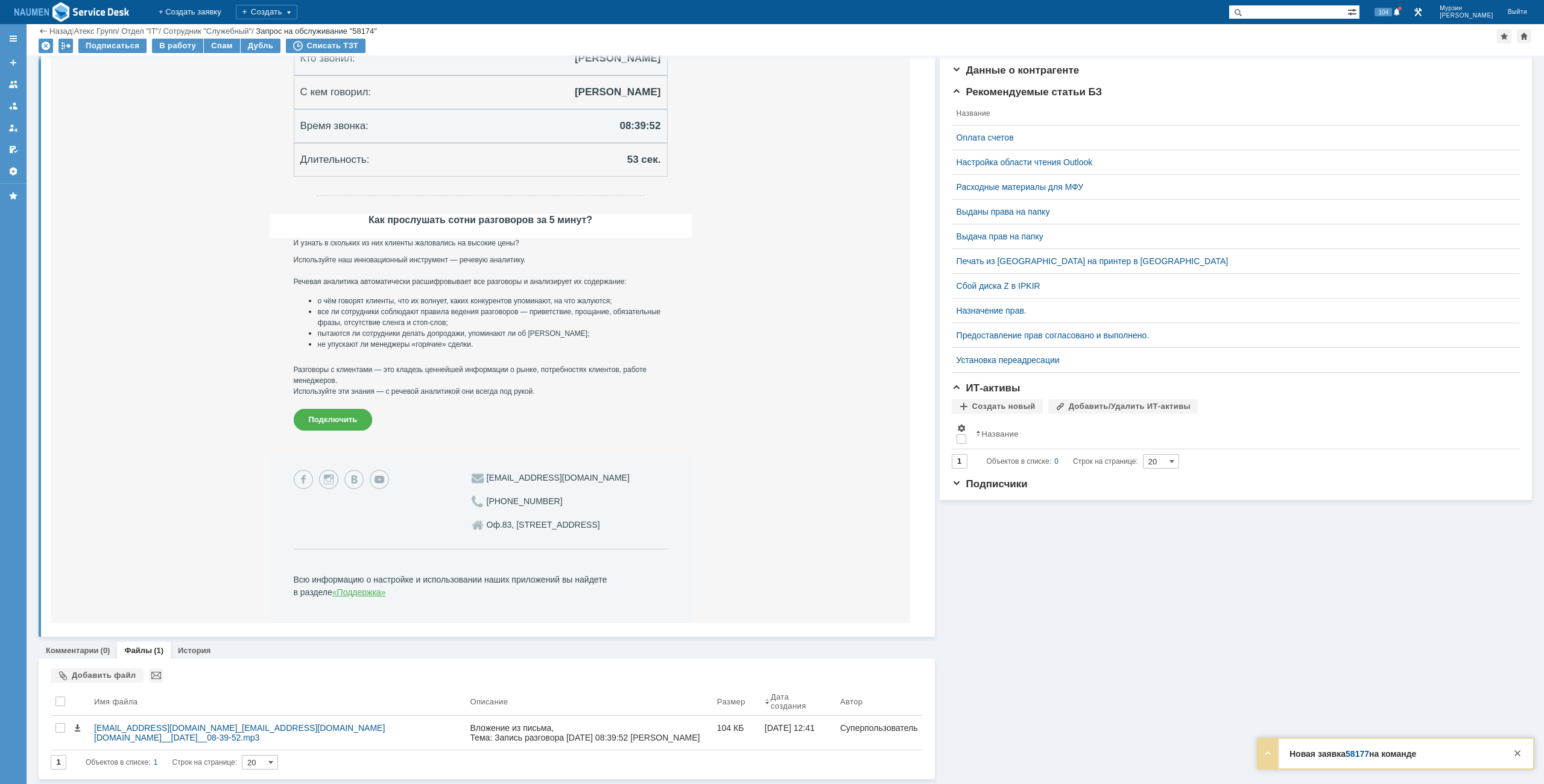
scroll to position [205, 0]
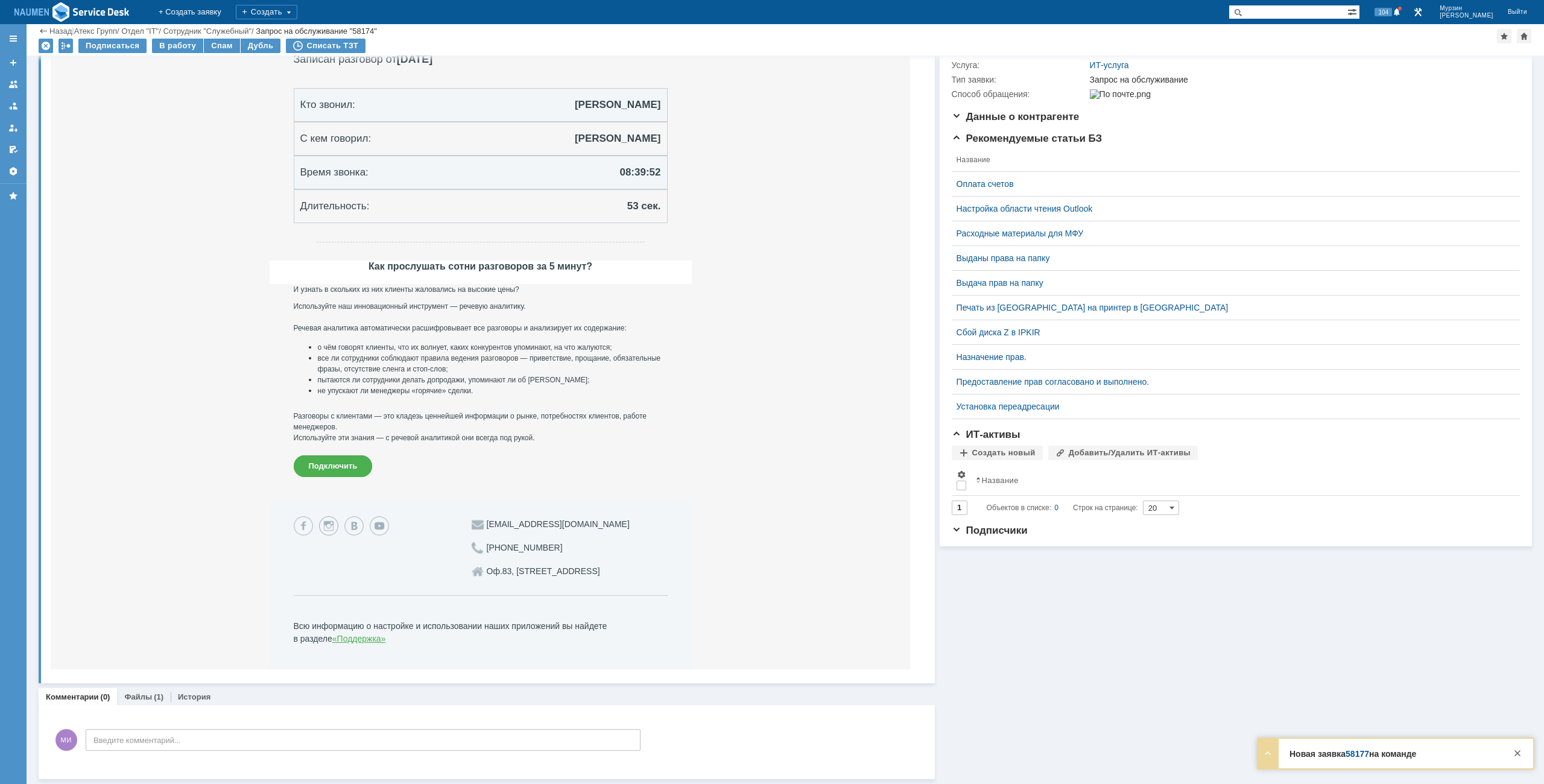
click at [59, 9] on img at bounding box center [72, 12] width 115 height 22
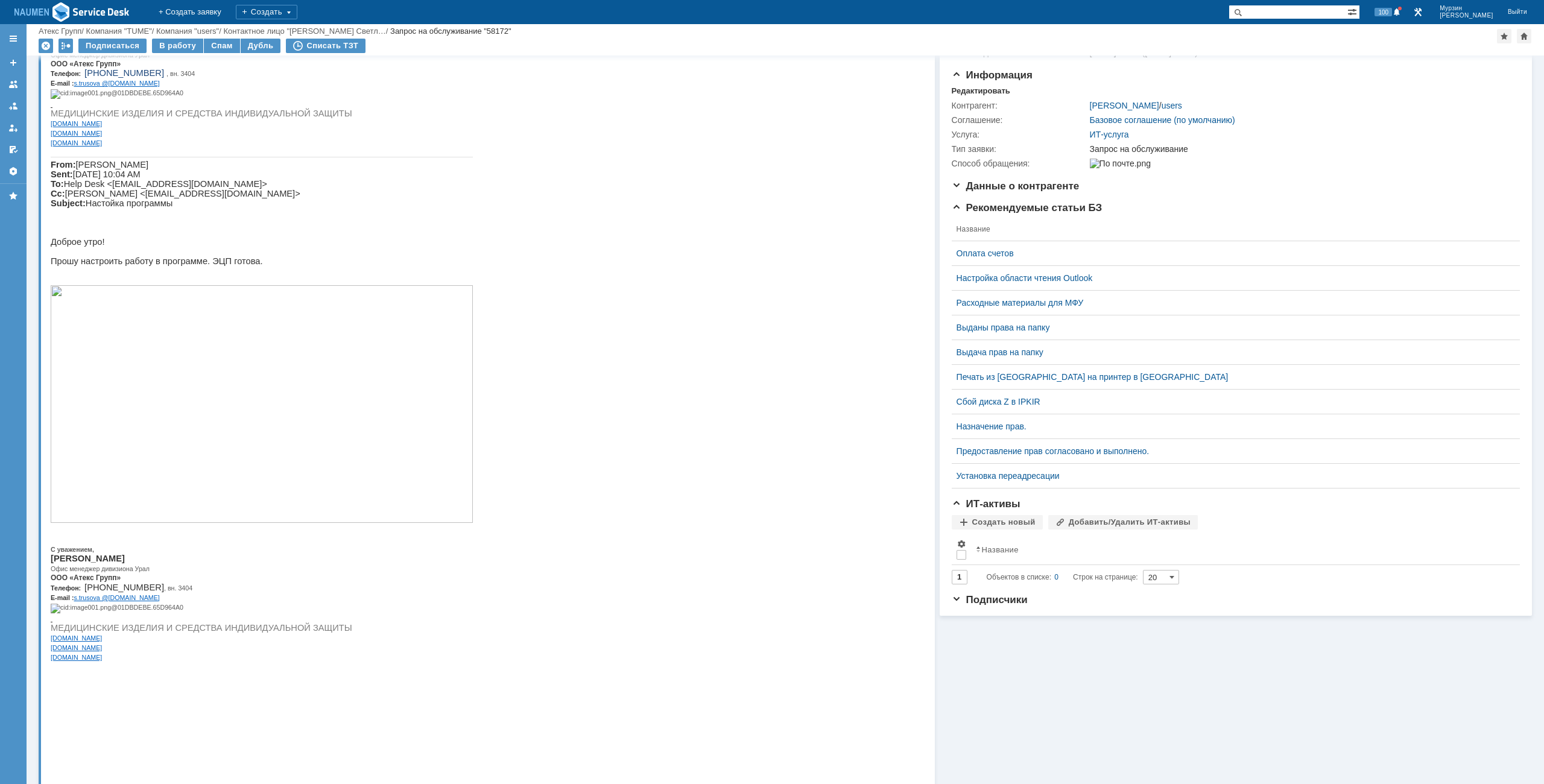
scroll to position [241, 0]
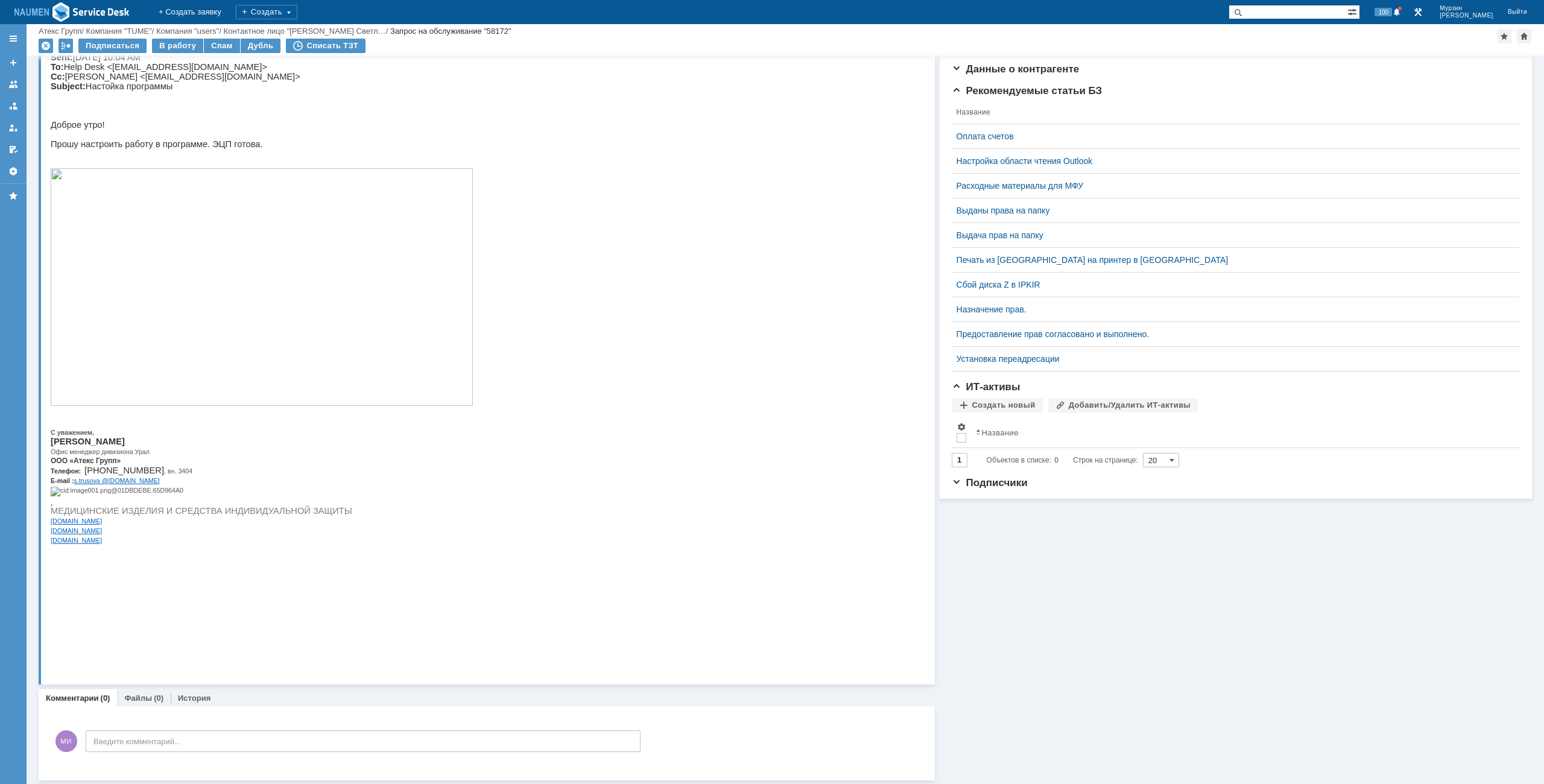
click at [293, 337] on img at bounding box center [261, 287] width 422 height 238
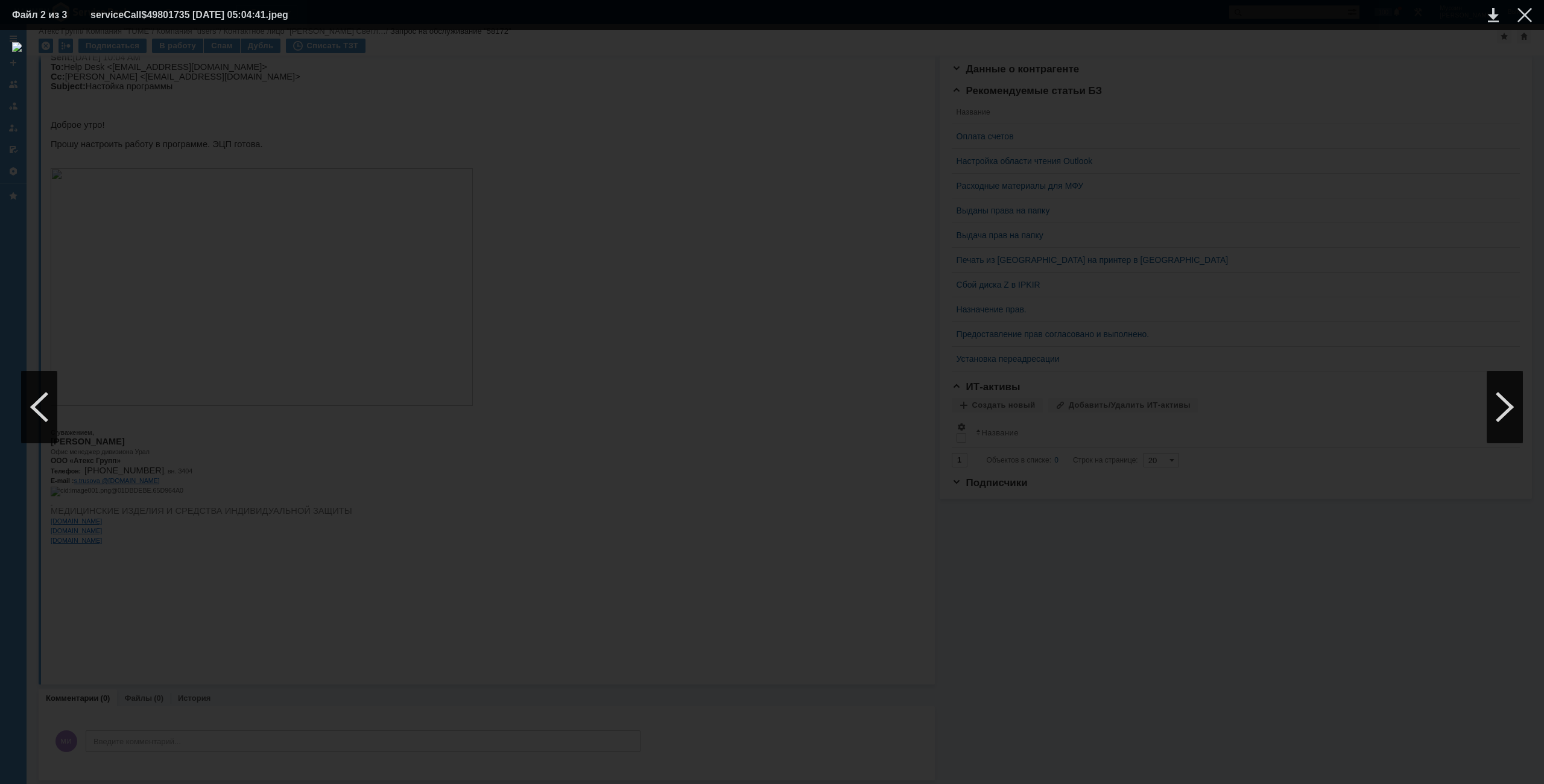
click at [1392, 230] on div at bounding box center [772, 407] width 1520 height 730
click at [1524, 12] on div at bounding box center [1525, 15] width 14 height 14
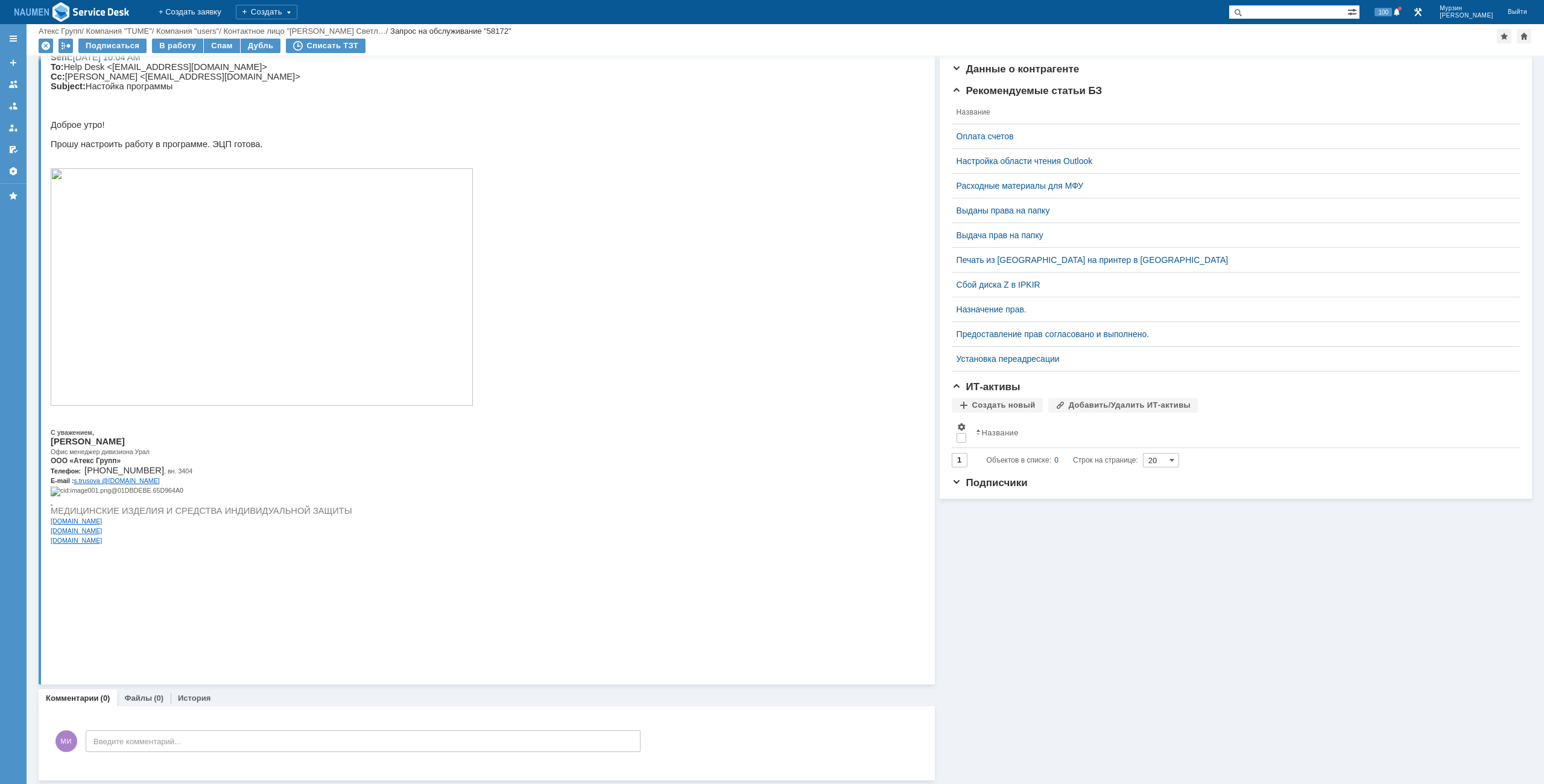
scroll to position [0, 0]
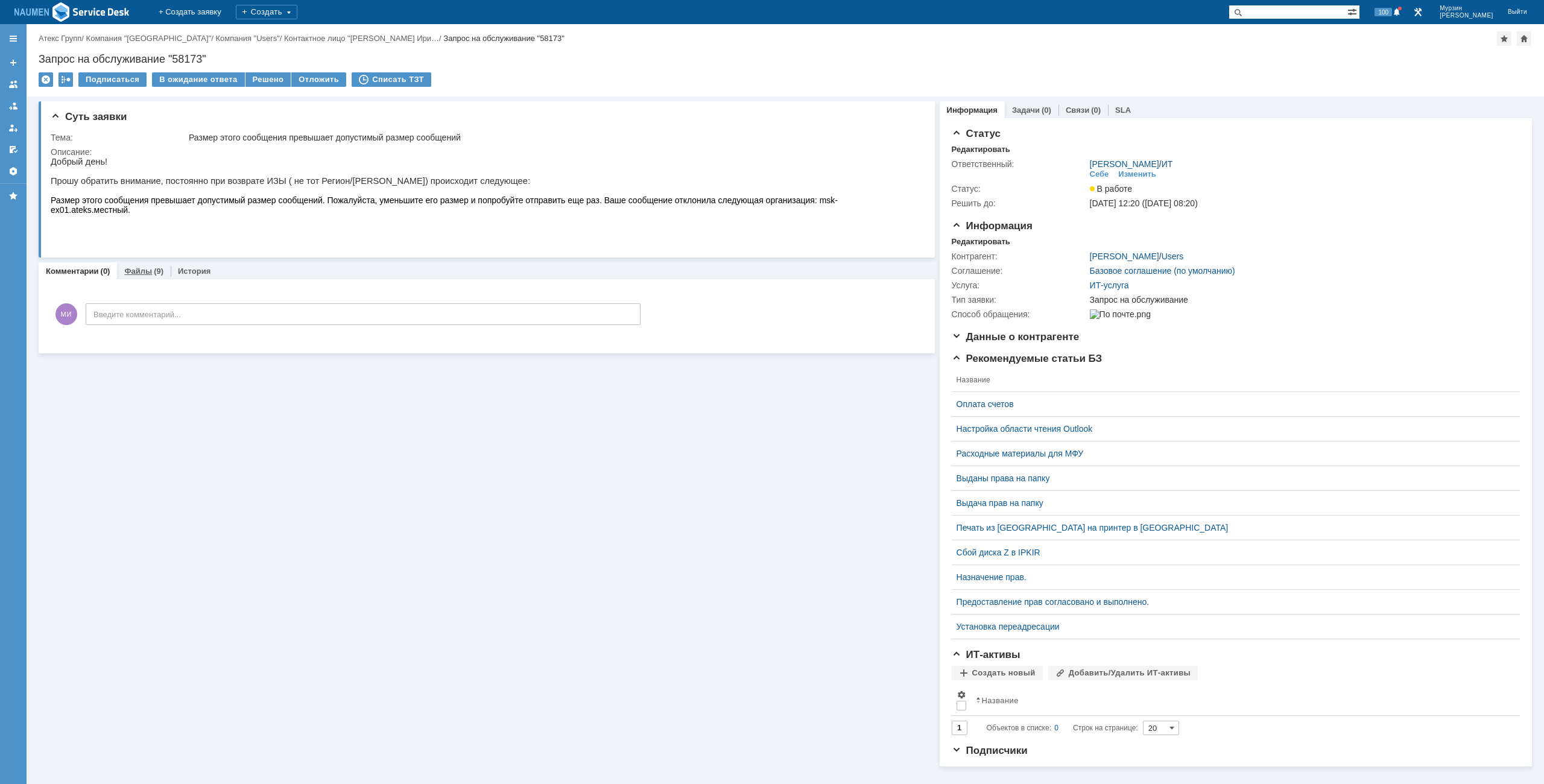
click at [130, 276] on div "Файлы (9)" at bounding box center [144, 271] width 54 height 17
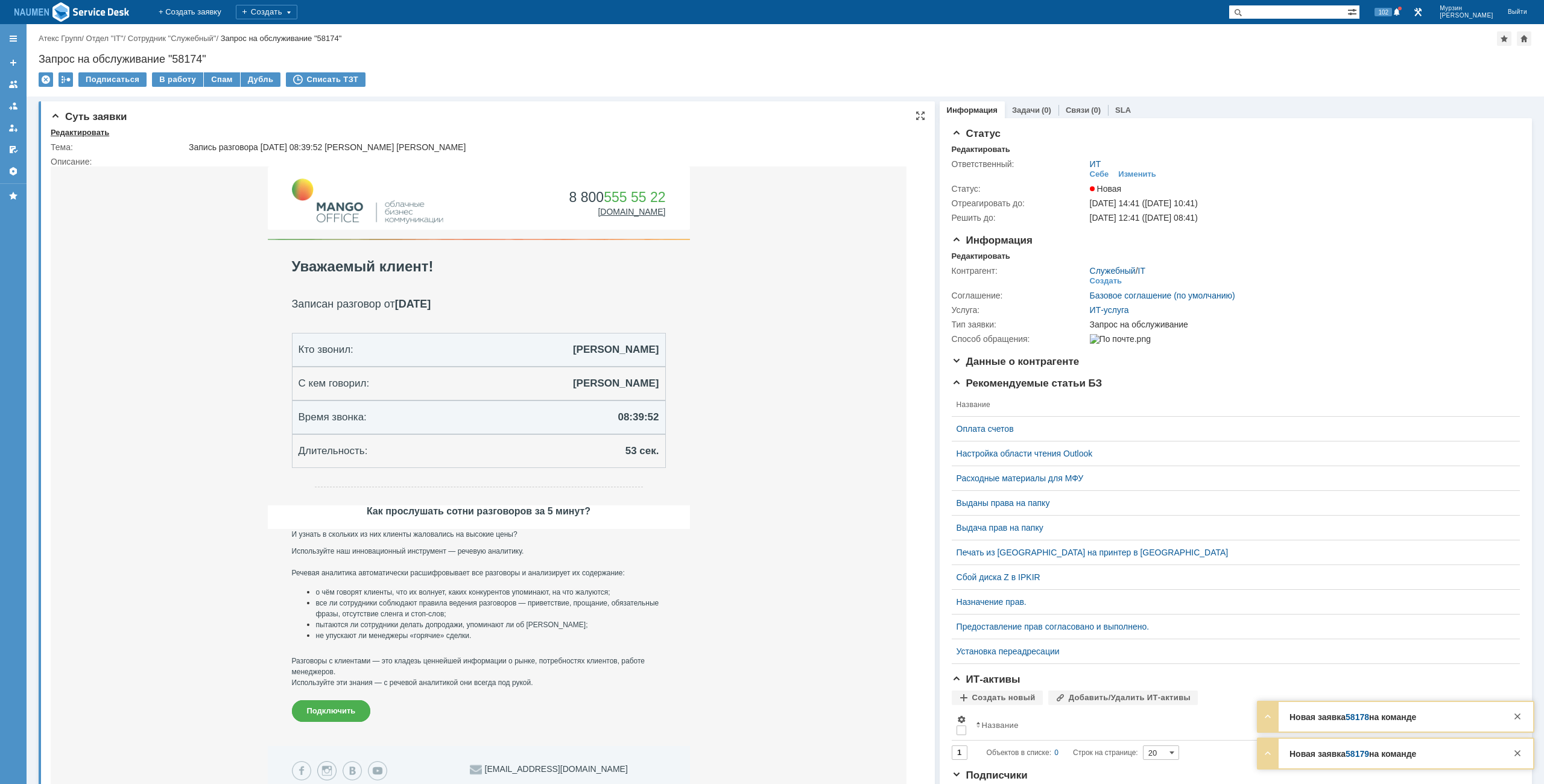
click at [74, 136] on div "Редактировать" at bounding box center [80, 132] width 59 height 9
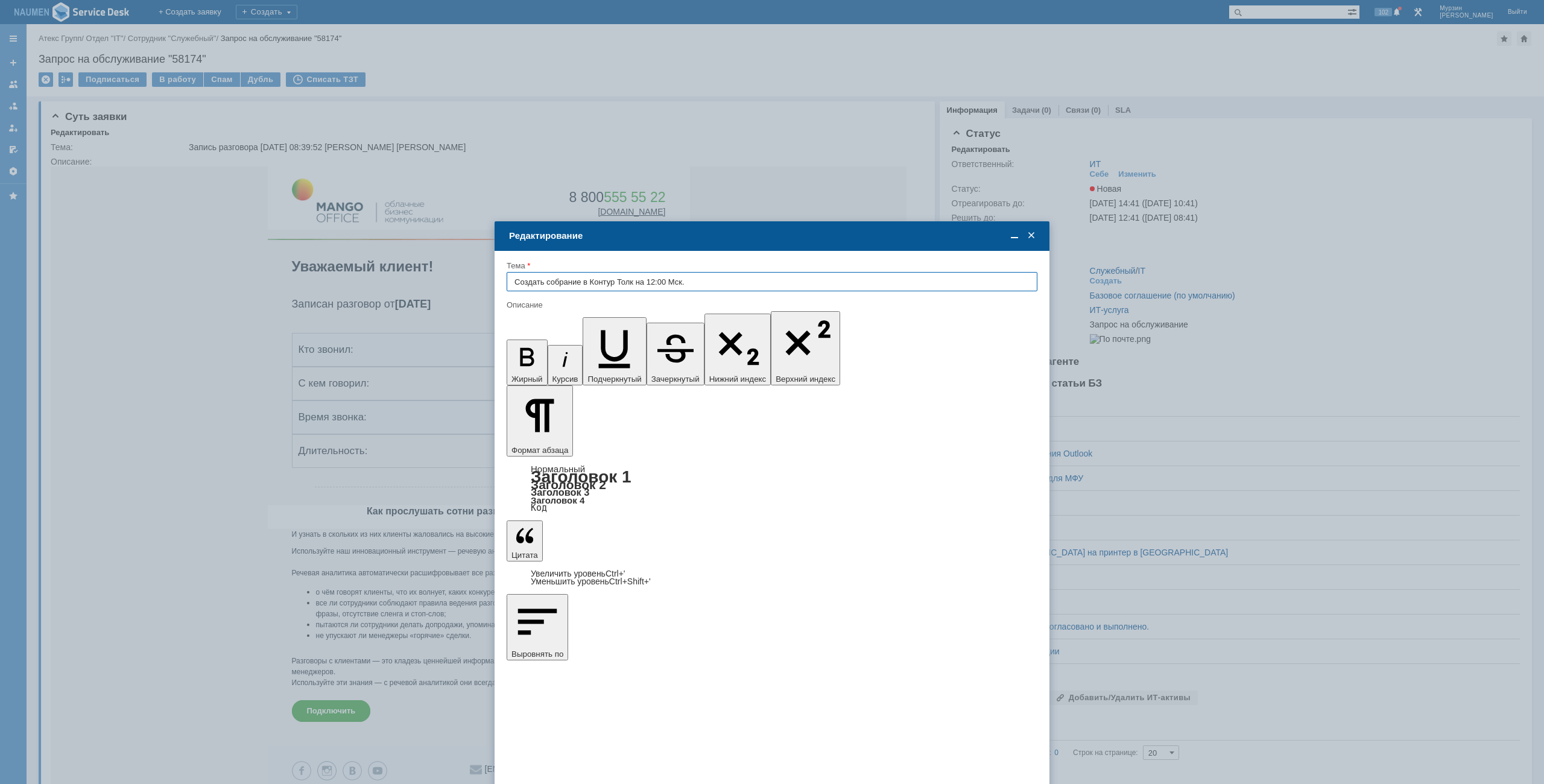
type input "Создать собрание в Контур Толк на 12:00 Мск."
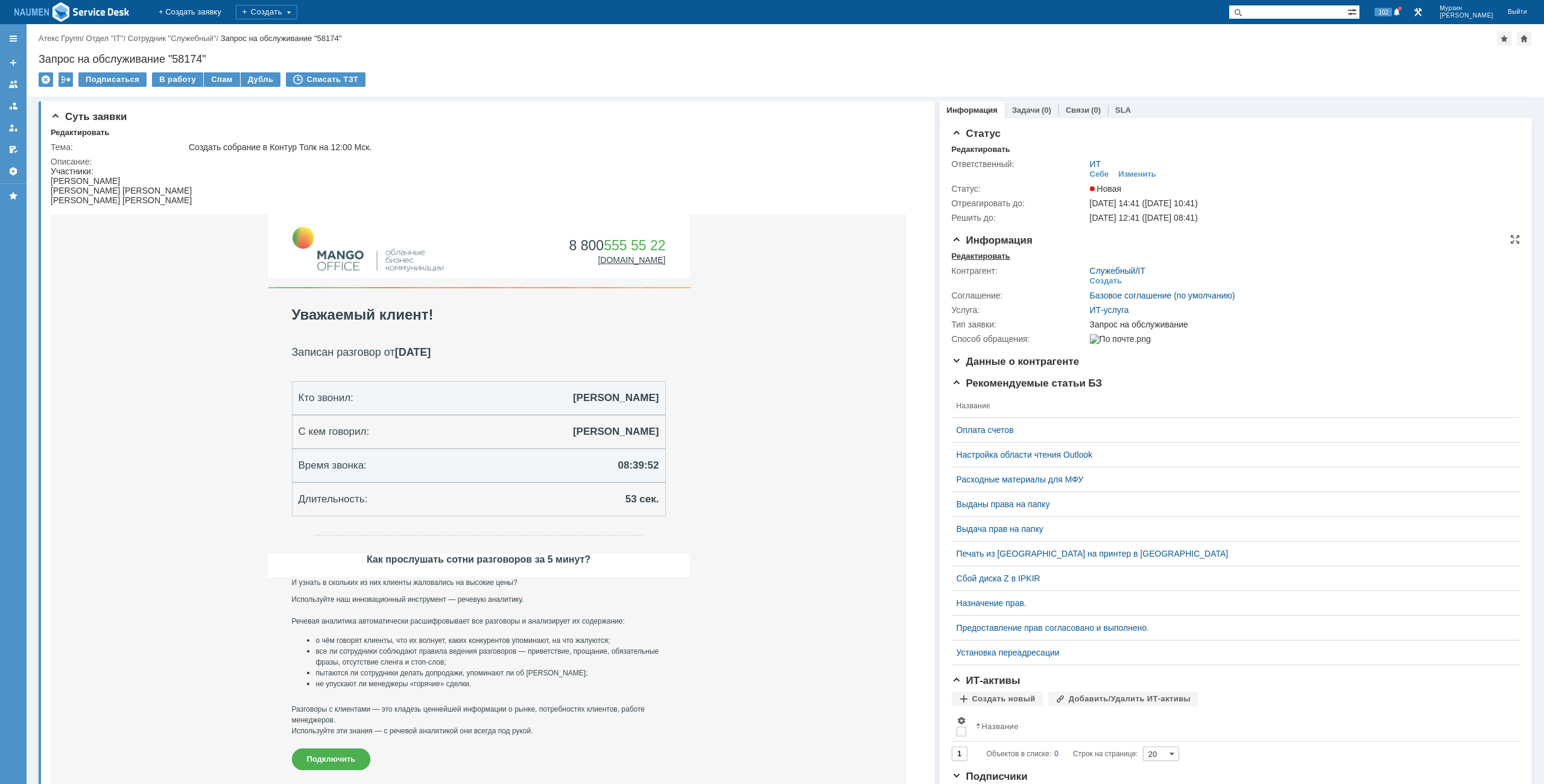
click at [966, 253] on div "Редактировать" at bounding box center [981, 256] width 59 height 9
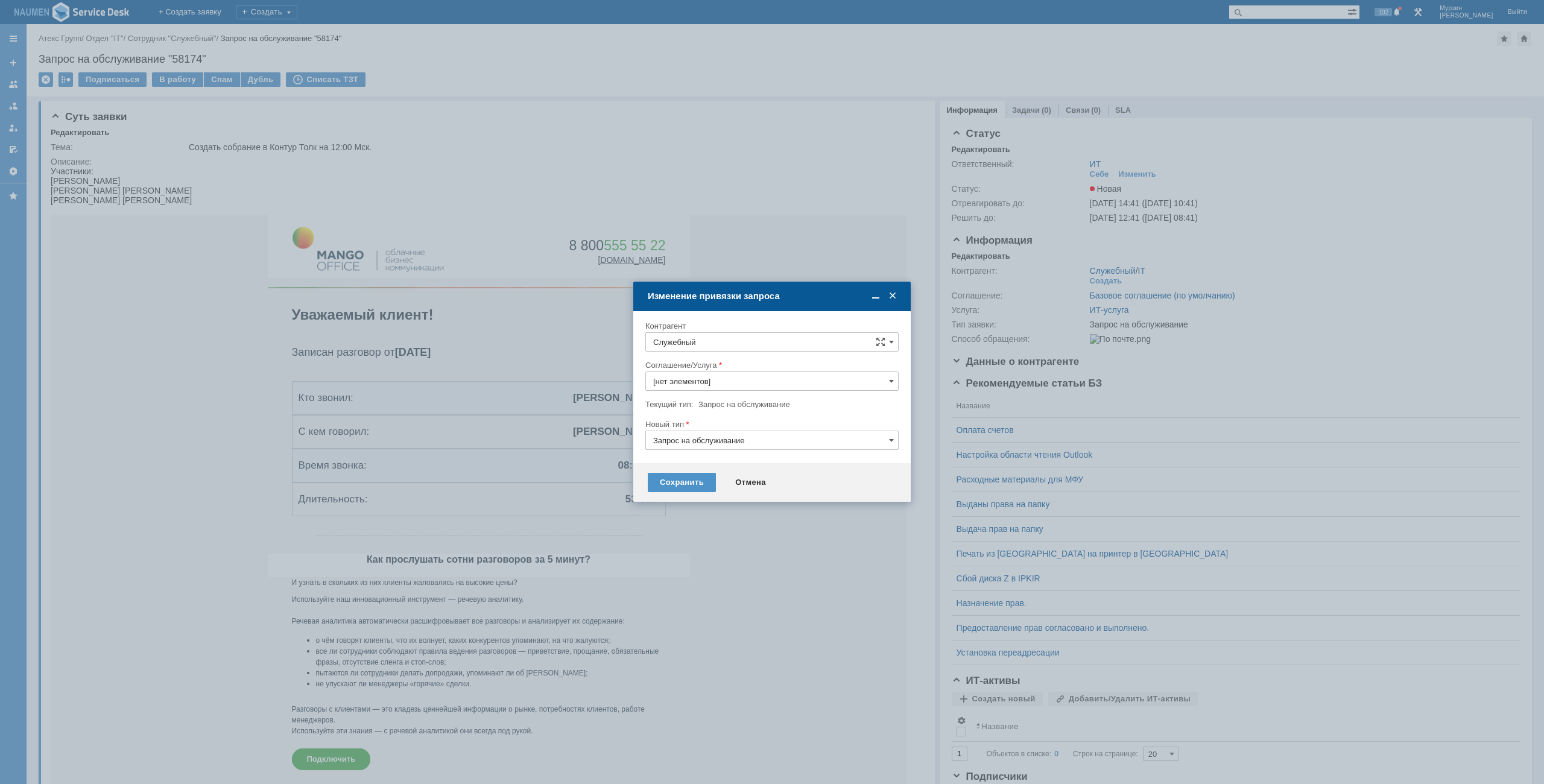
type input "ИТ-услуга"
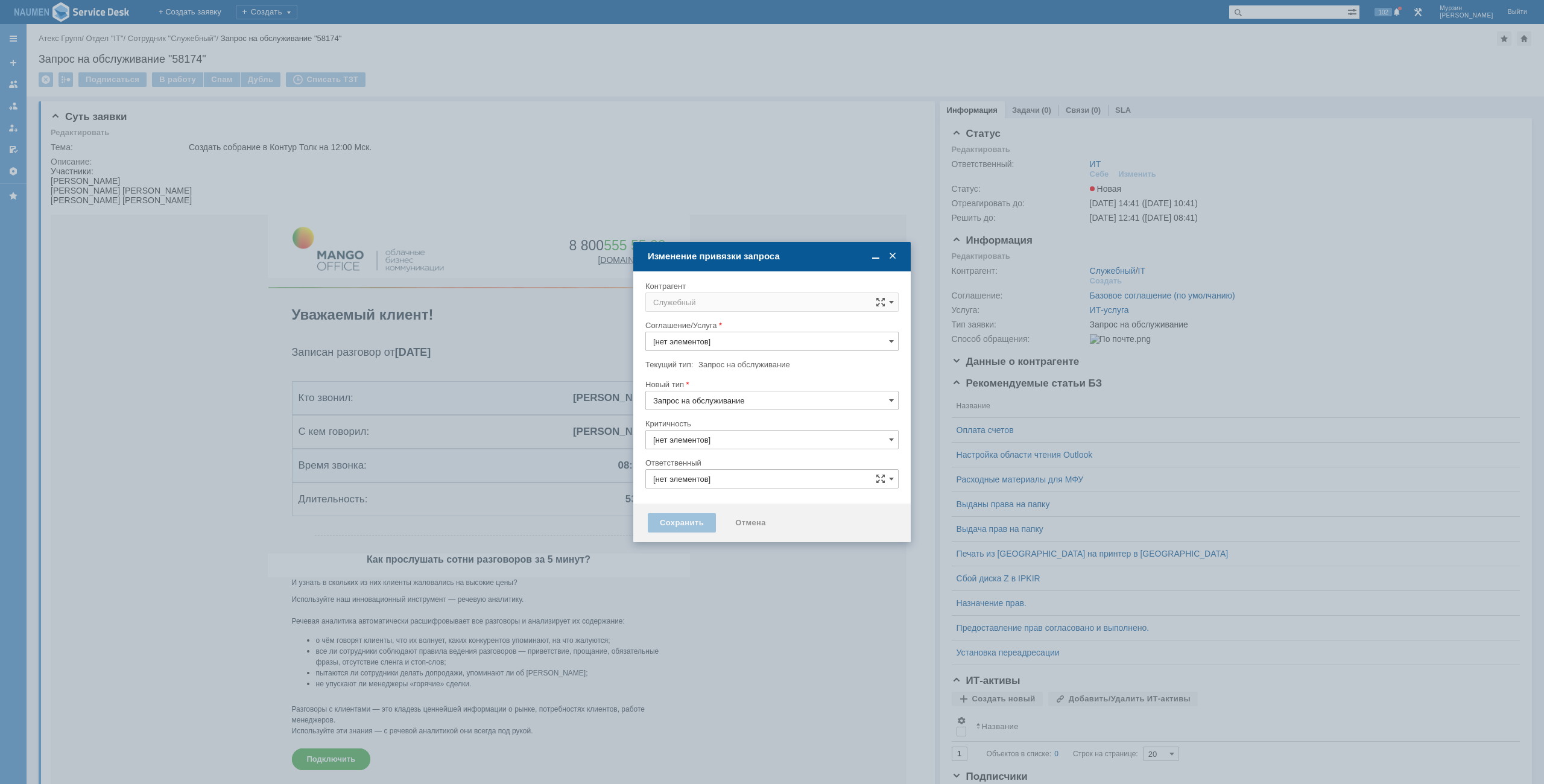
type input "3. Низкая"
type input "ИТ"
type input "[не указано]"
type input "ИТ-услуга"
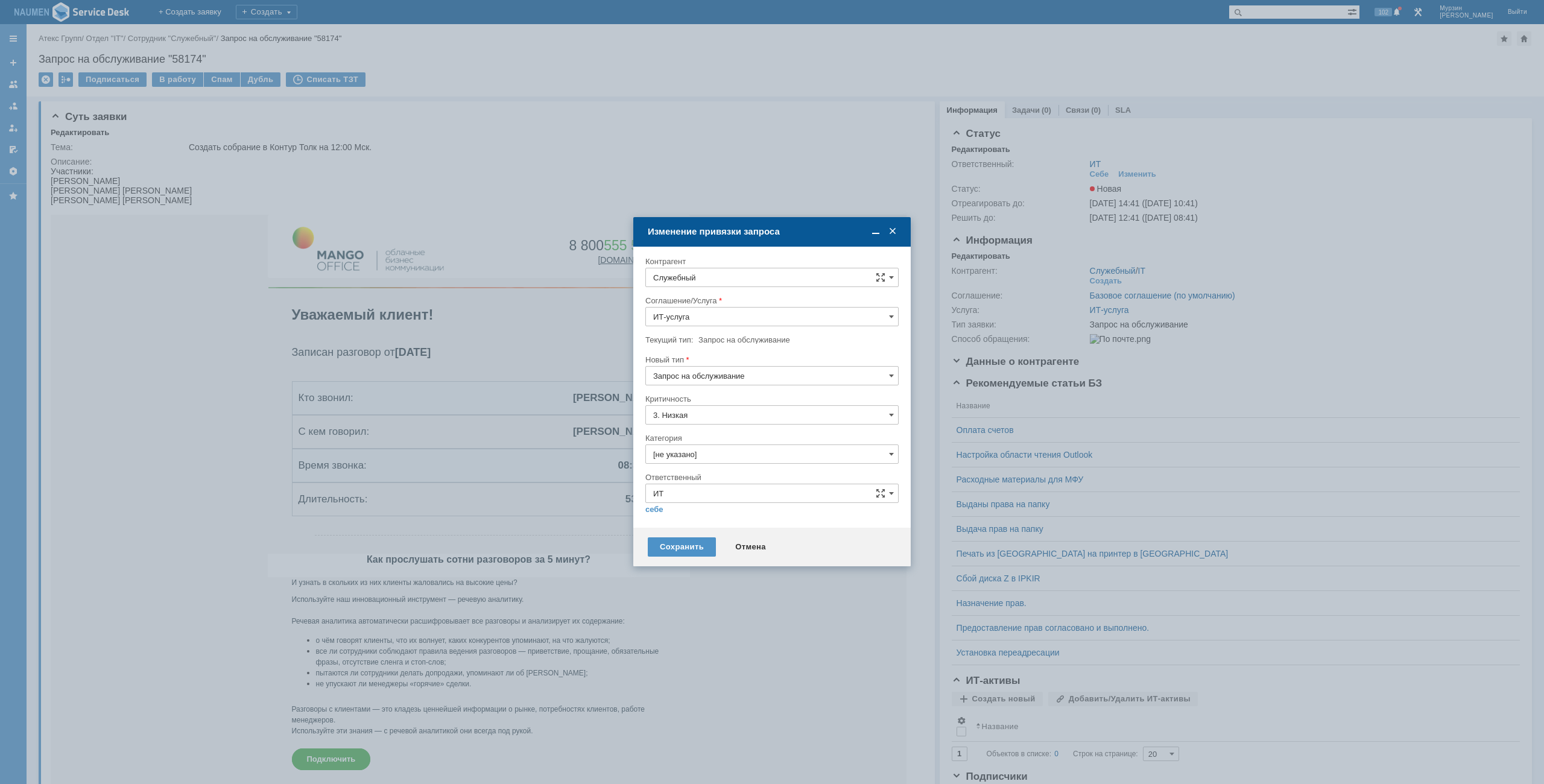
click at [759, 291] on div at bounding box center [772, 291] width 253 height 9
click at [761, 278] on input "Служебный" at bounding box center [772, 277] width 253 height 19
type input "к"
click at [732, 377] on div "[PERSON_NAME]" at bounding box center [772, 387] width 252 height 20
type input "[PERSON_NAME]"
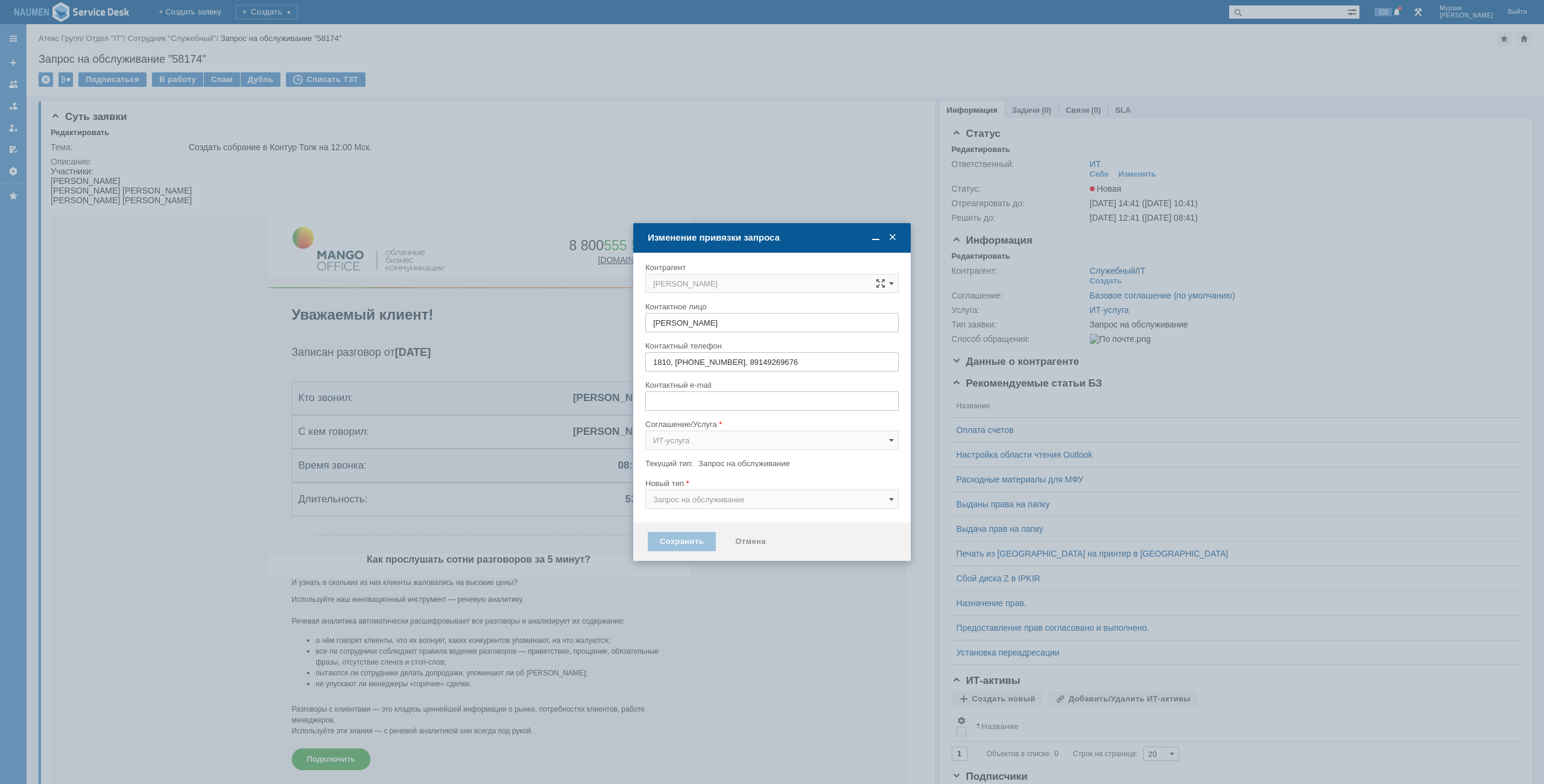
type input "[EMAIL_ADDRESS][DOMAIN_NAME]"
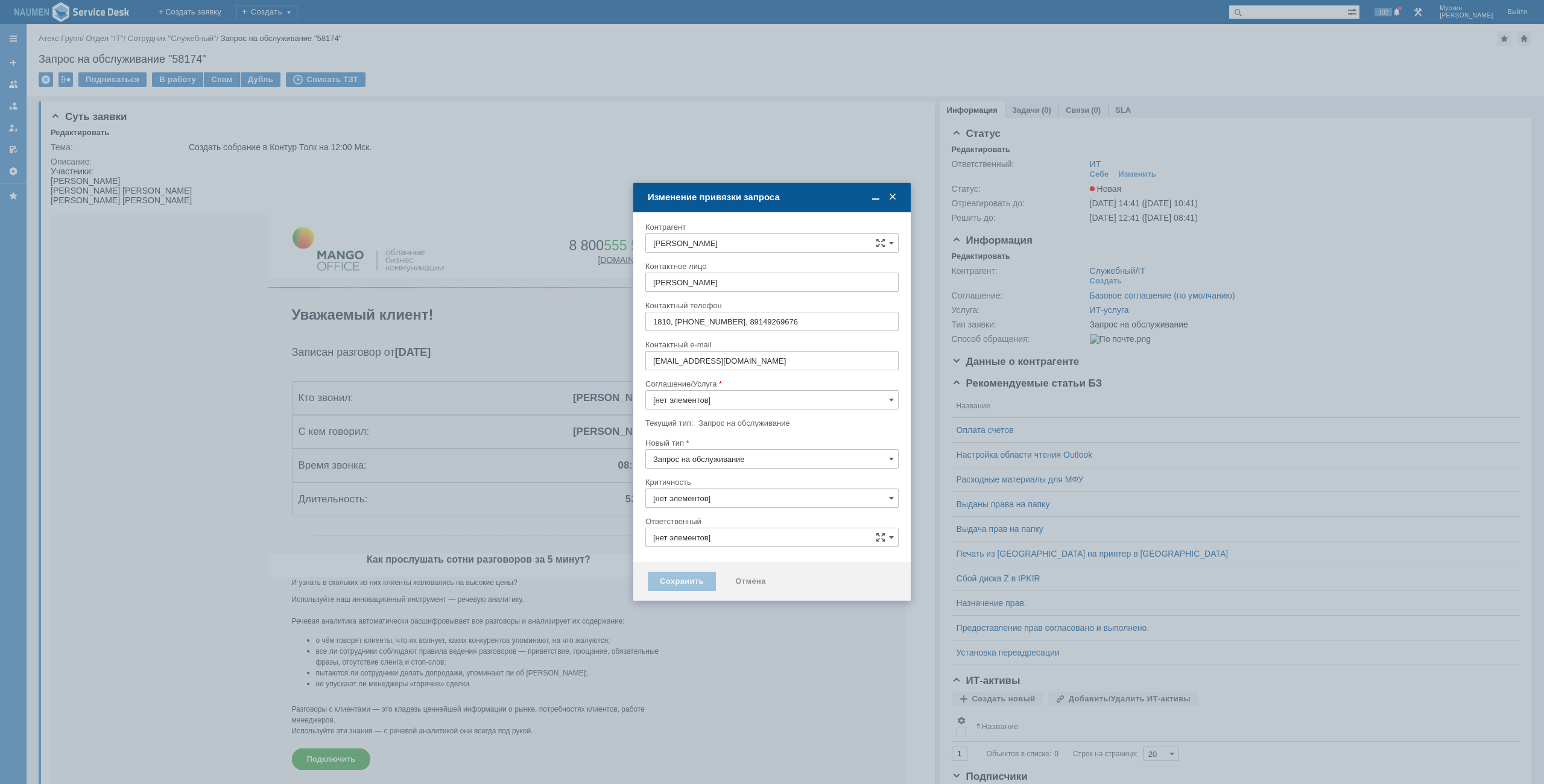
type input "3. Низкая"
type input "[не указано]"
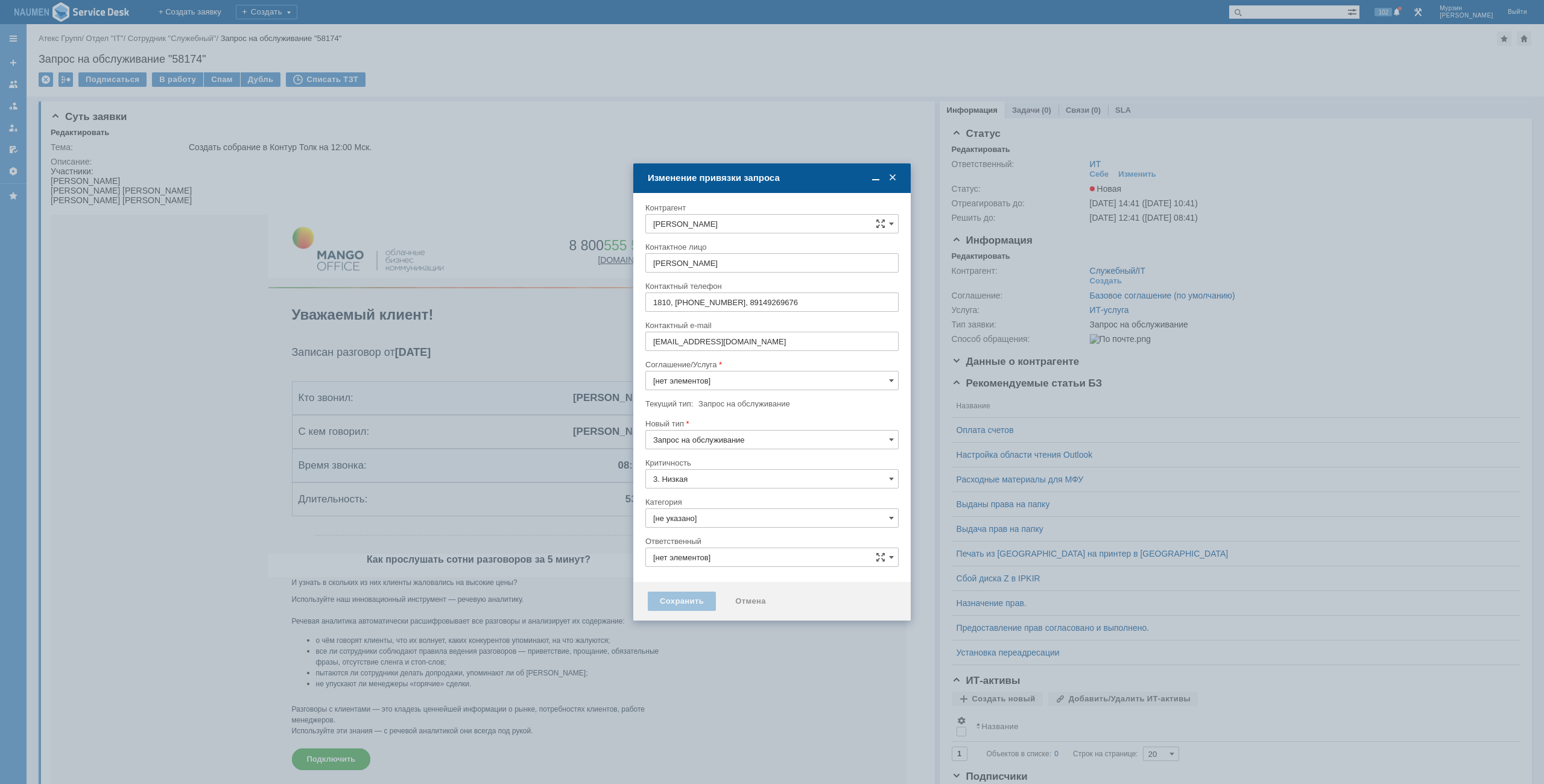
type input "ИТ"
type input "ИТ-услуга"
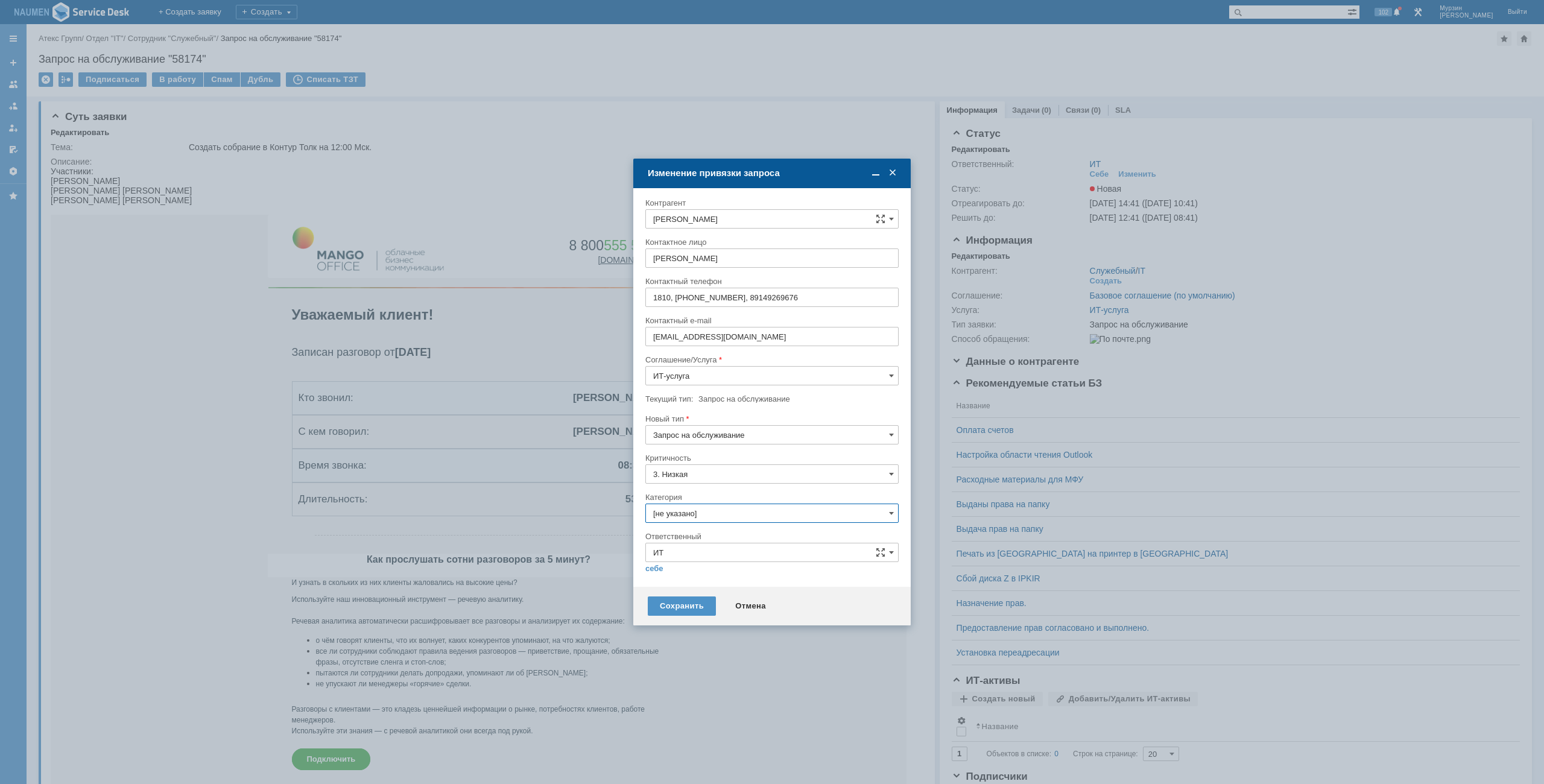
click at [691, 513] on input "[не указано]" at bounding box center [772, 513] width 253 height 19
click at [709, 576] on div "Программное обеспечение" at bounding box center [772, 581] width 252 height 19
click at [649, 576] on div at bounding box center [772, 578] width 253 height 9
type input "Программное обеспечение"
click at [654, 570] on link "себе" at bounding box center [654, 568] width 18 height 9
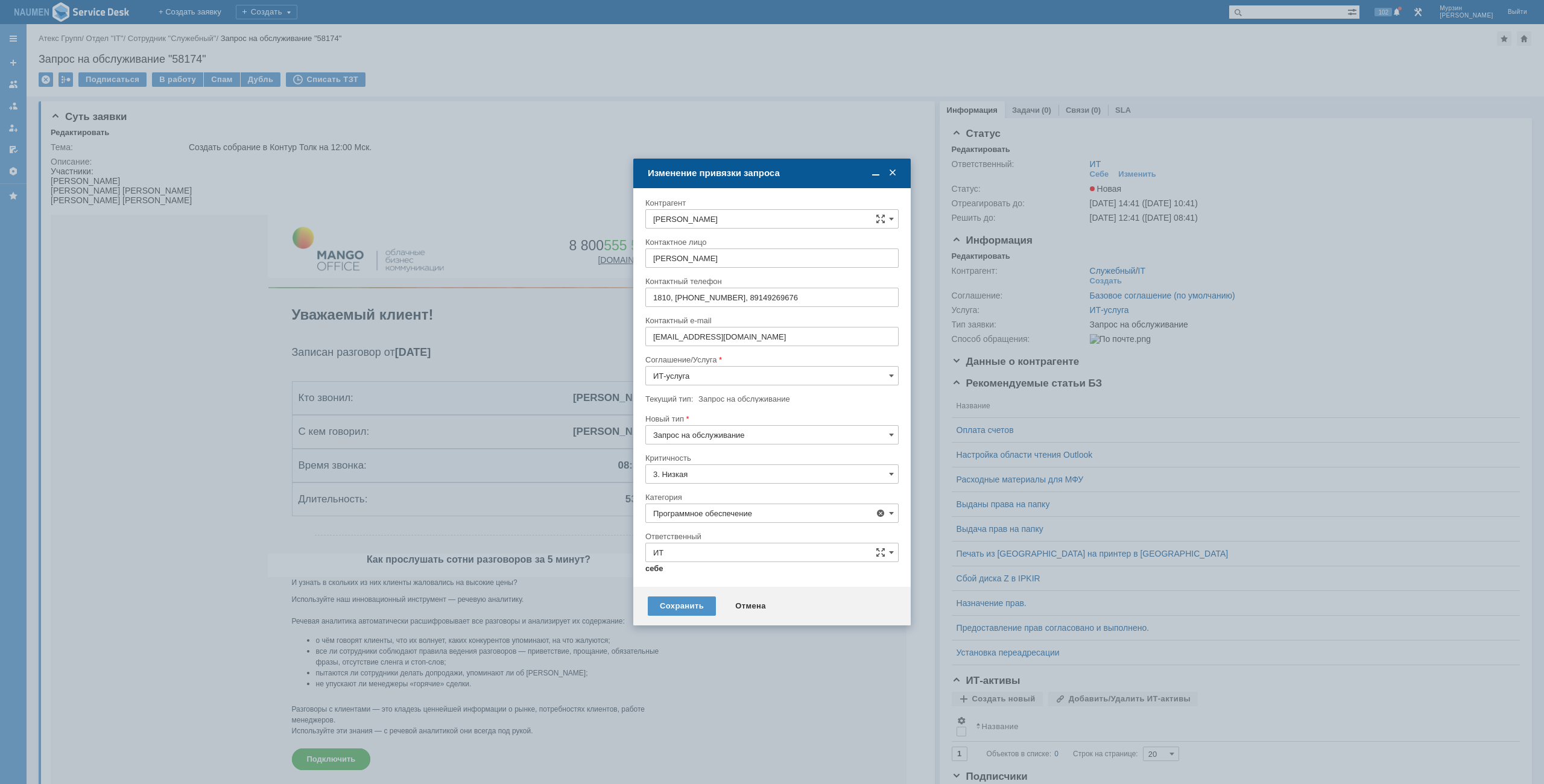
type input "[PERSON_NAME]"
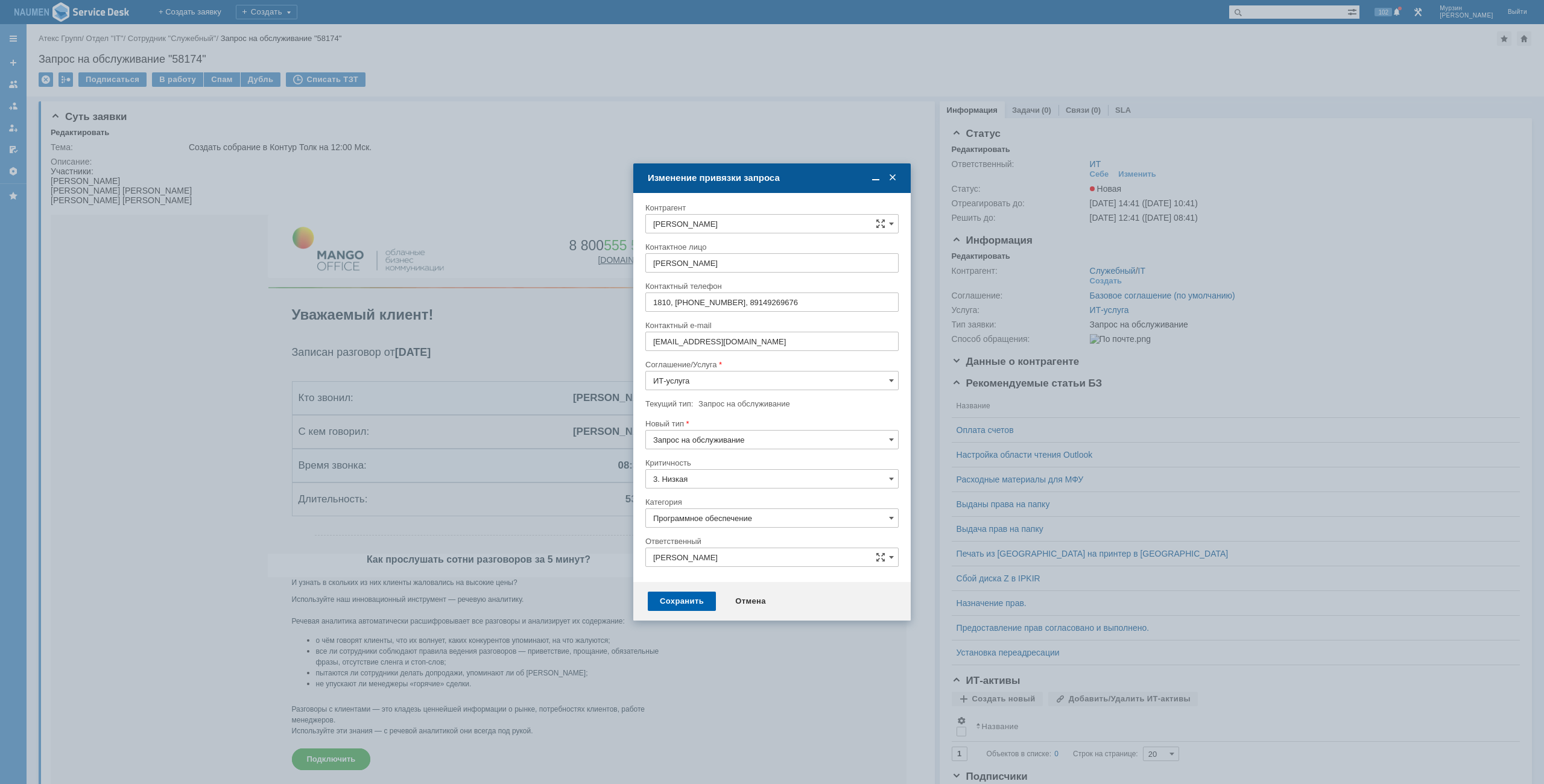
click at [662, 598] on div "Сохранить" at bounding box center [681, 601] width 68 height 19
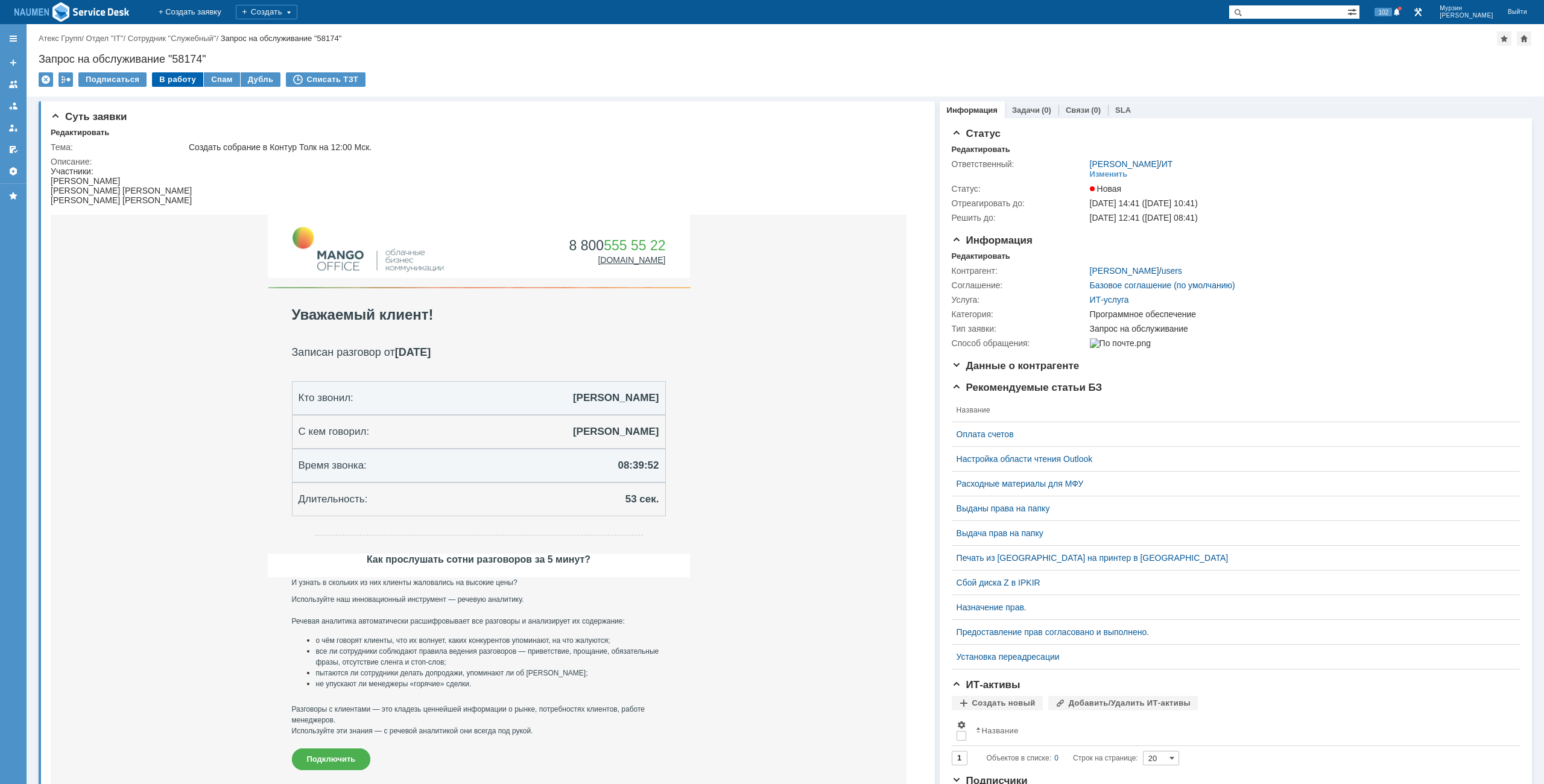
click at [174, 77] on div "В работу" at bounding box center [178, 79] width 51 height 14
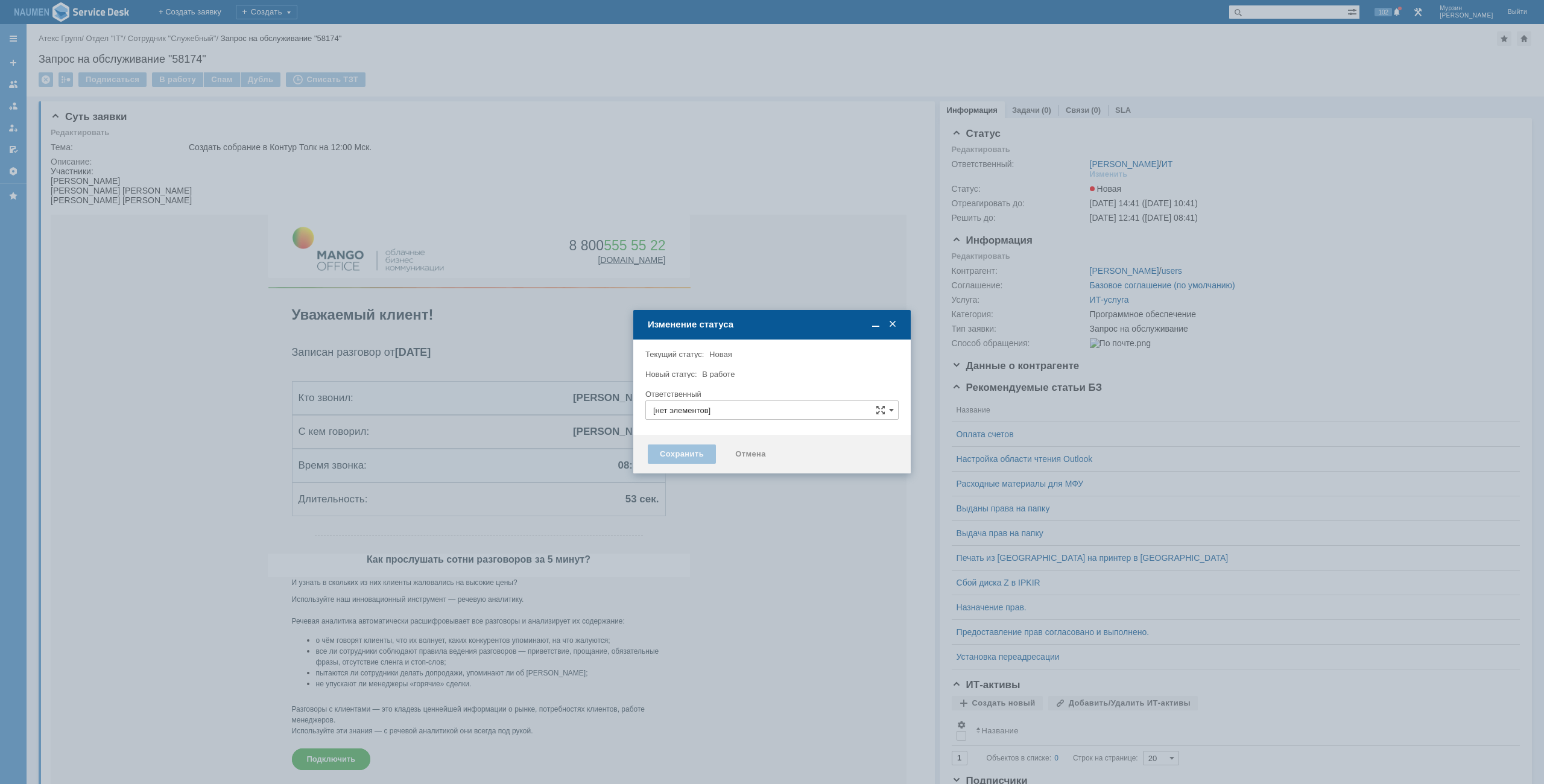
type input "[PERSON_NAME]"
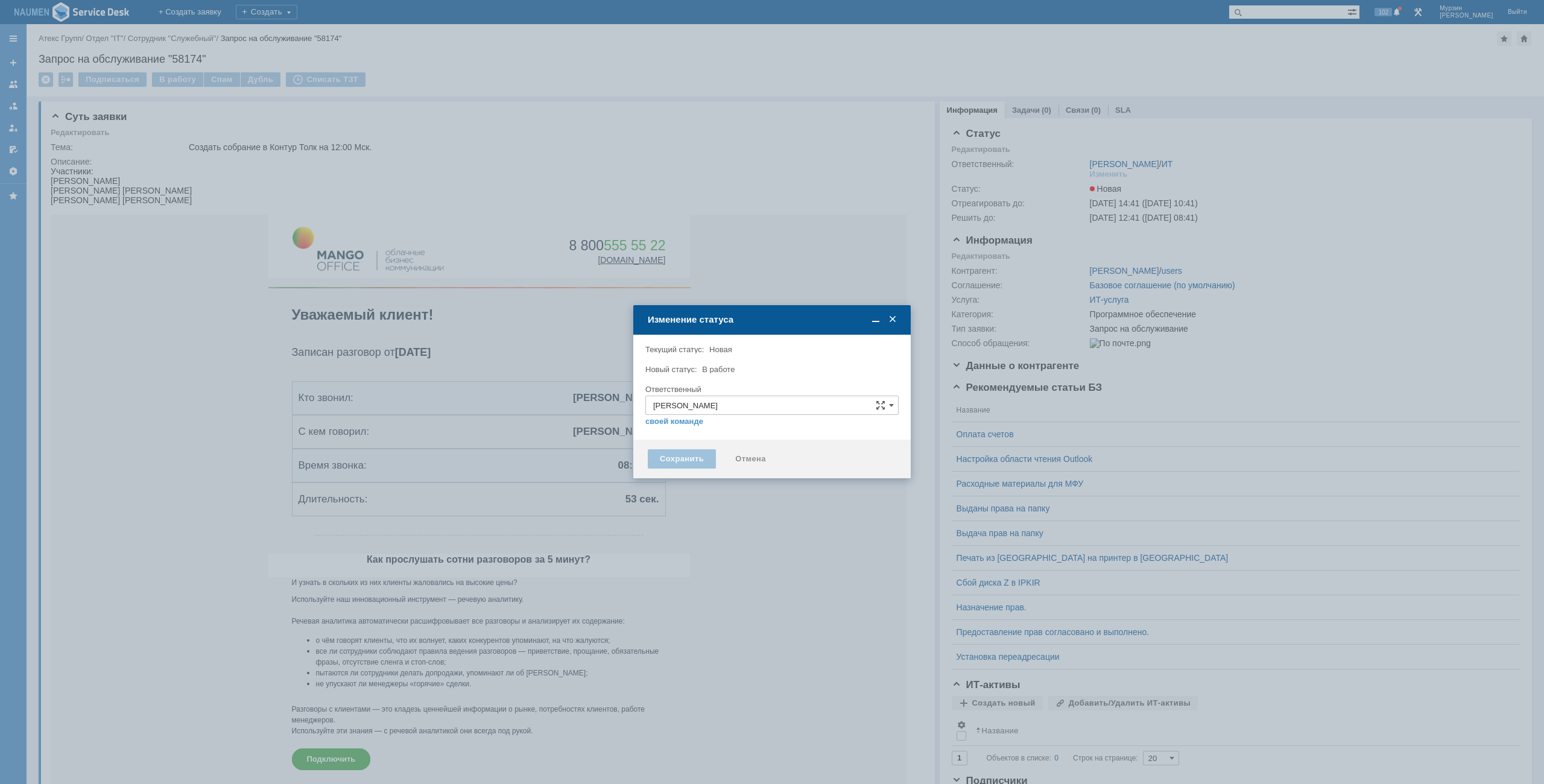
type input "Программное обеспечение"
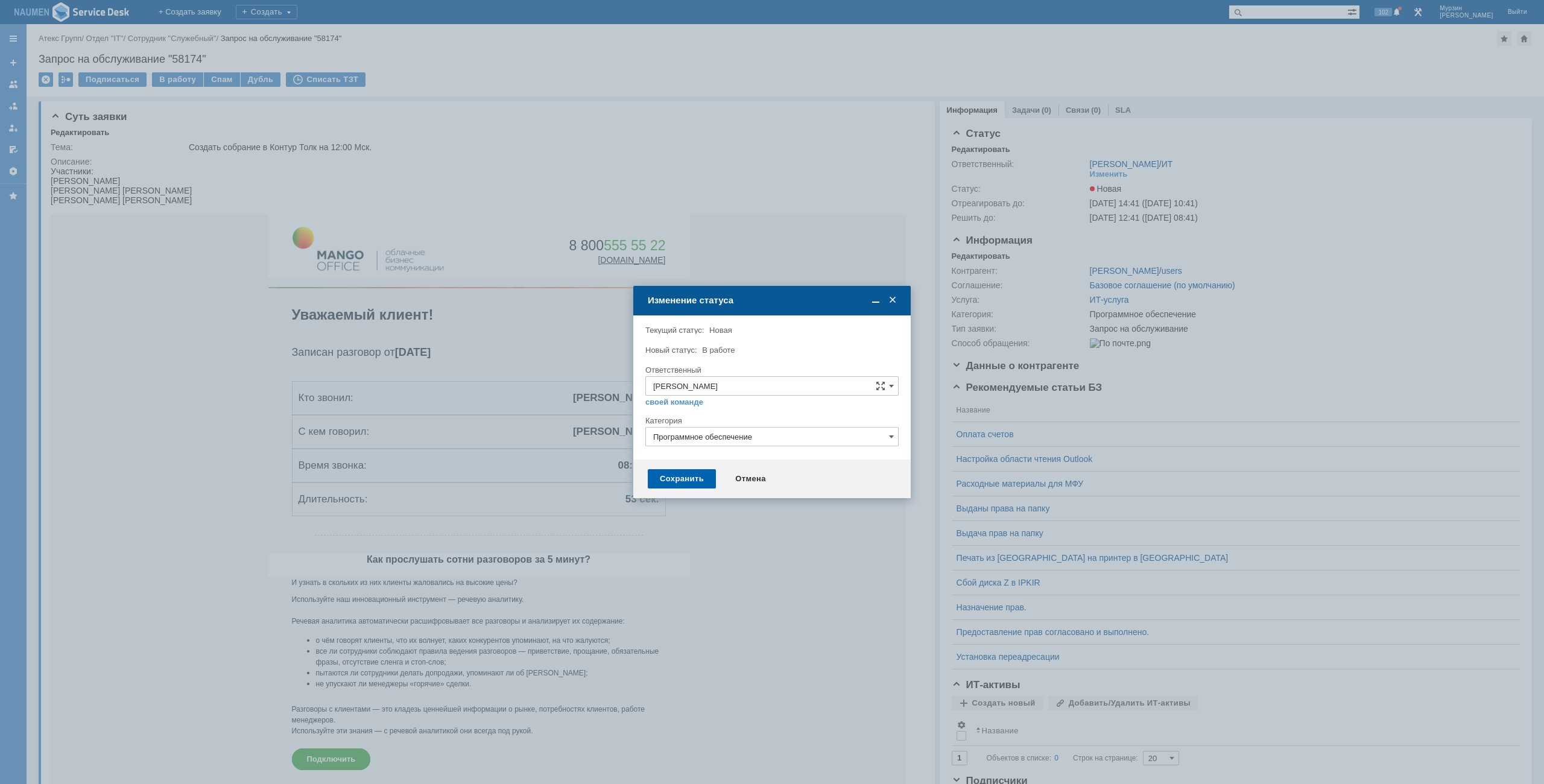
click at [684, 475] on div "Сохранить" at bounding box center [681, 478] width 68 height 19
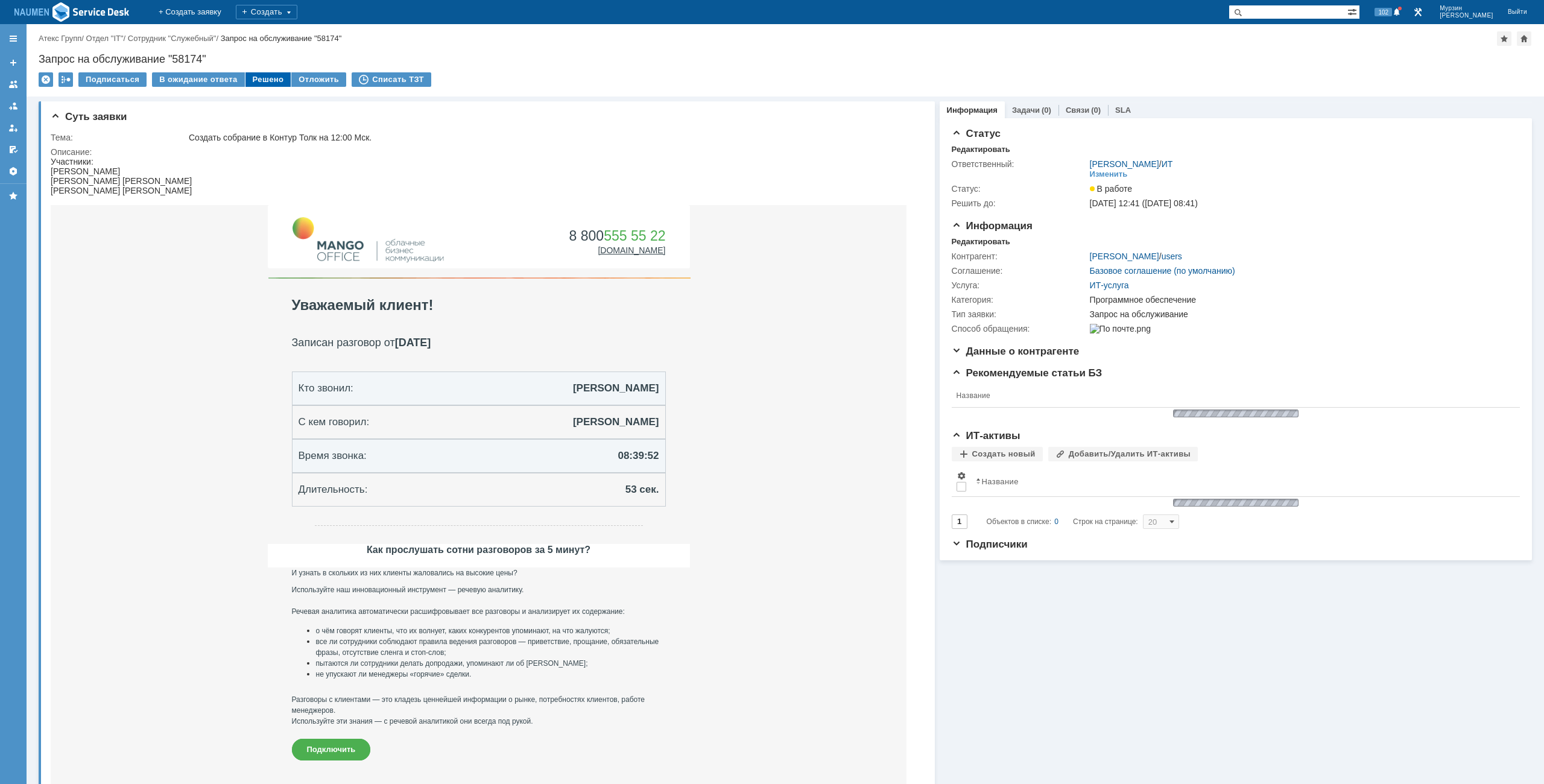
click at [263, 82] on div "Решено" at bounding box center [268, 79] width 46 height 14
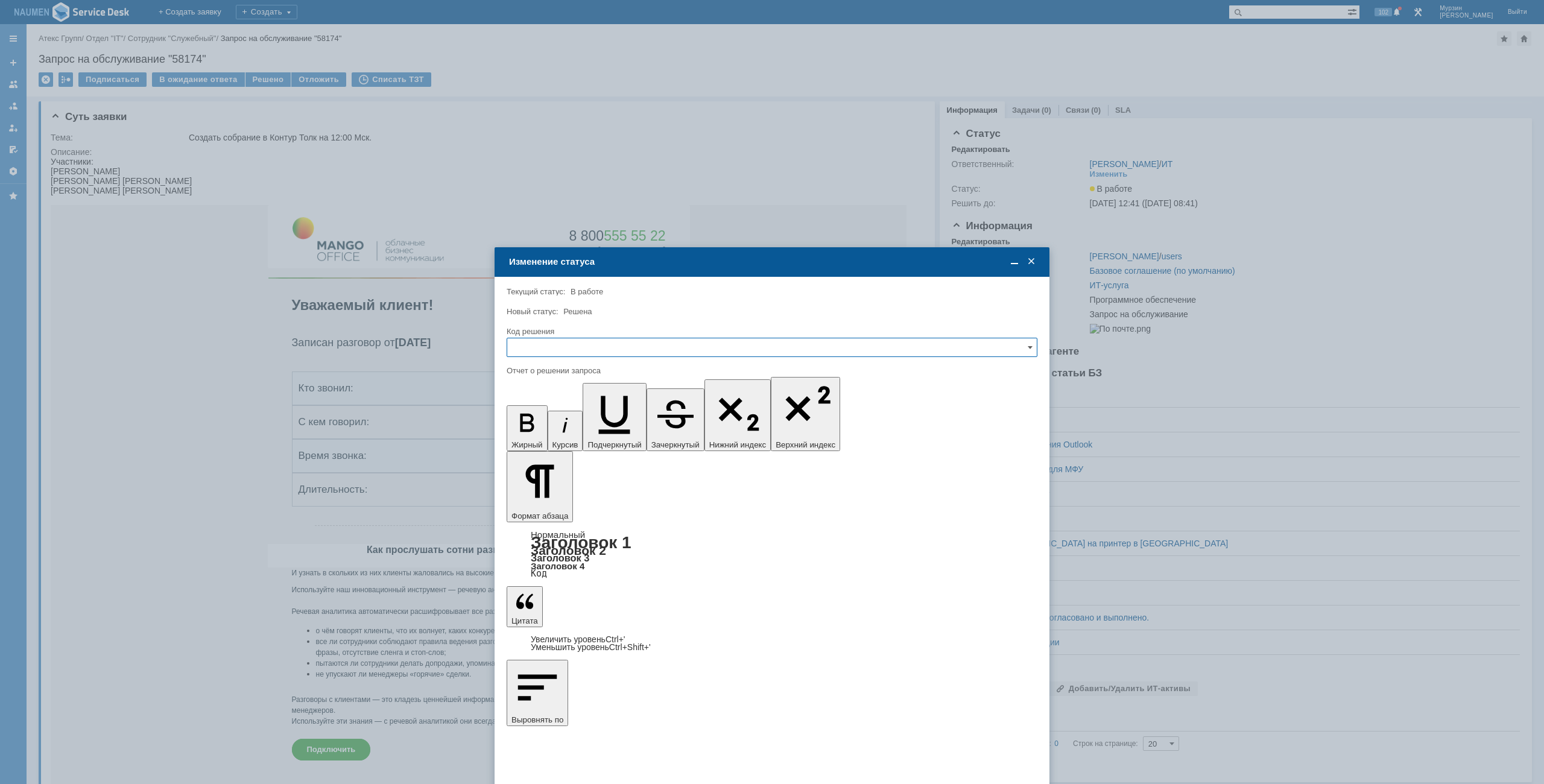
click at [641, 346] on input "text" at bounding box center [772, 347] width 531 height 19
click at [568, 423] on div "Решено" at bounding box center [772, 429] width 530 height 19
type input "Решено"
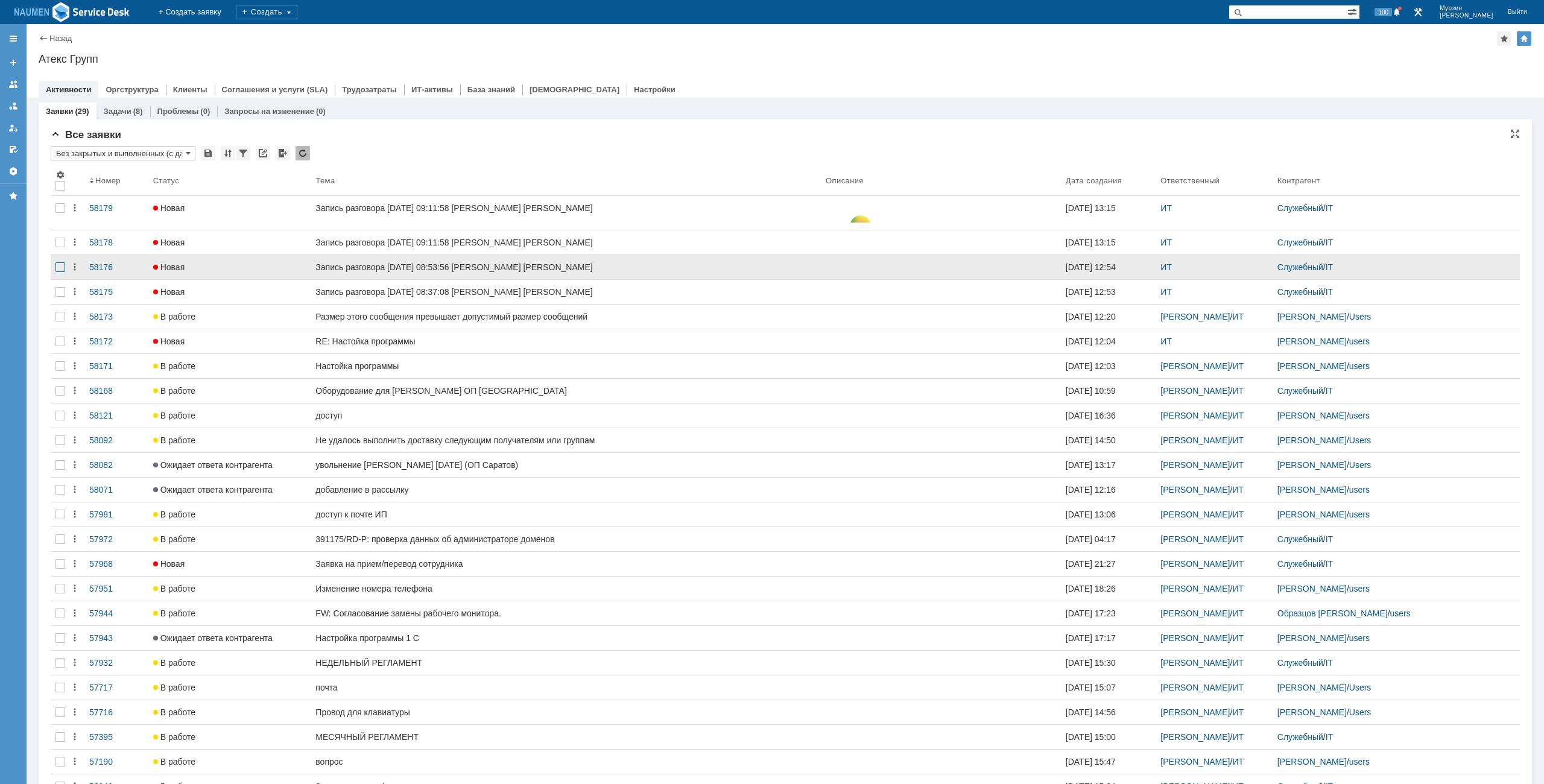
click at [62, 268] on div at bounding box center [60, 267] width 19 height 24
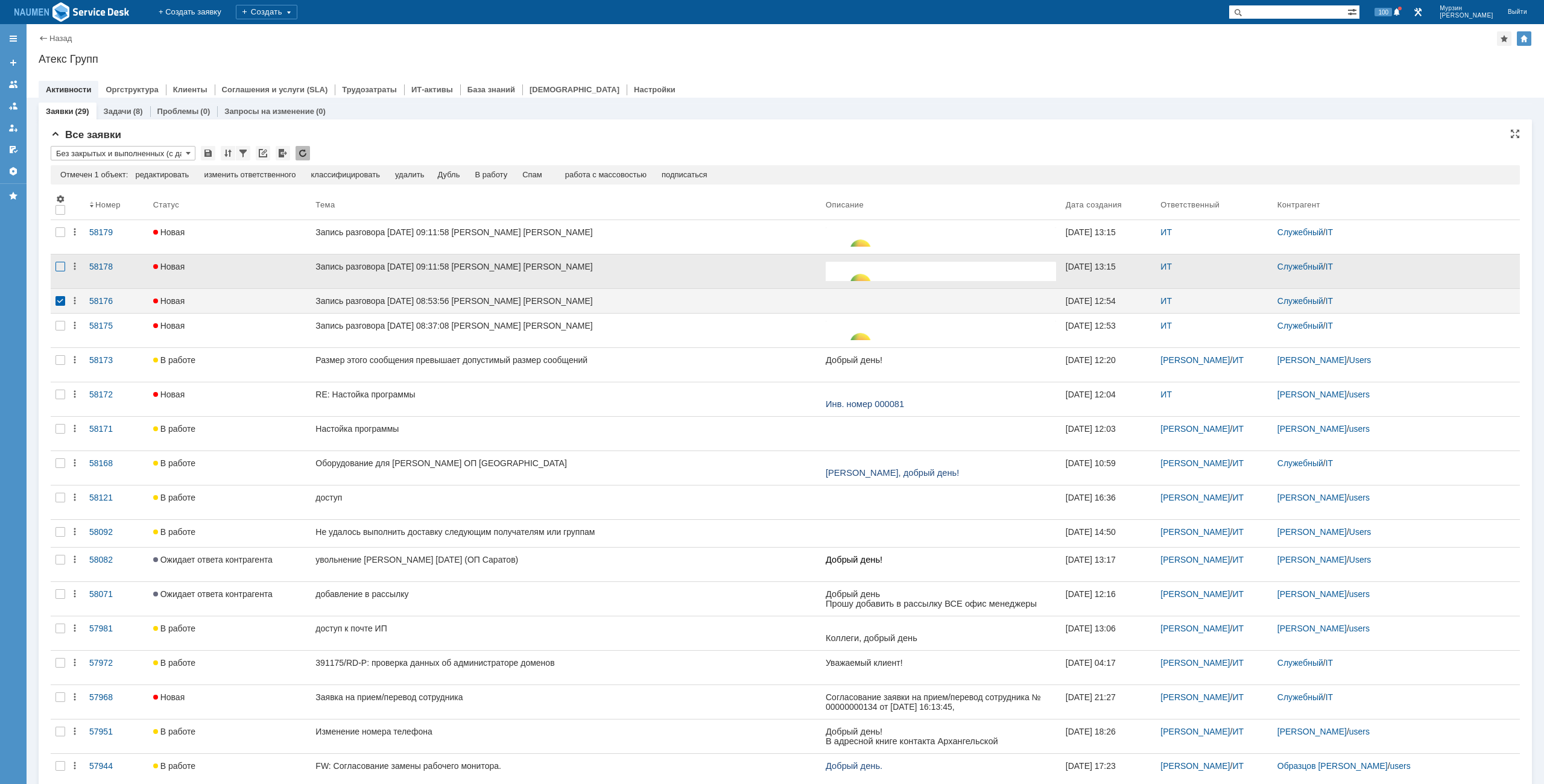
click at [61, 267] on div at bounding box center [60, 266] width 9 height 9
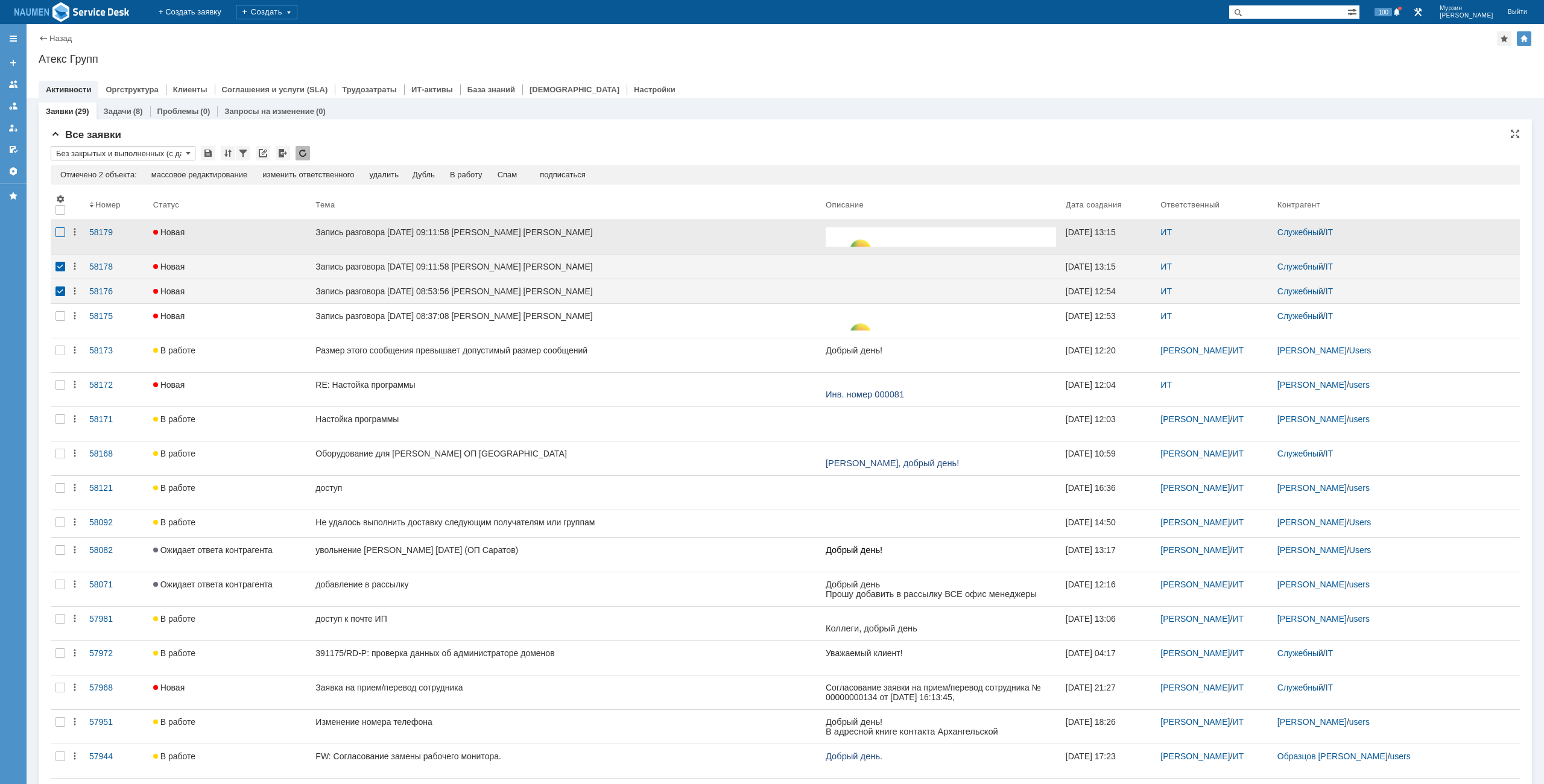
click at [63, 235] on div at bounding box center [60, 232] width 9 height 9
click at [518, 173] on div "Спам" at bounding box center [508, 175] width 20 height 9
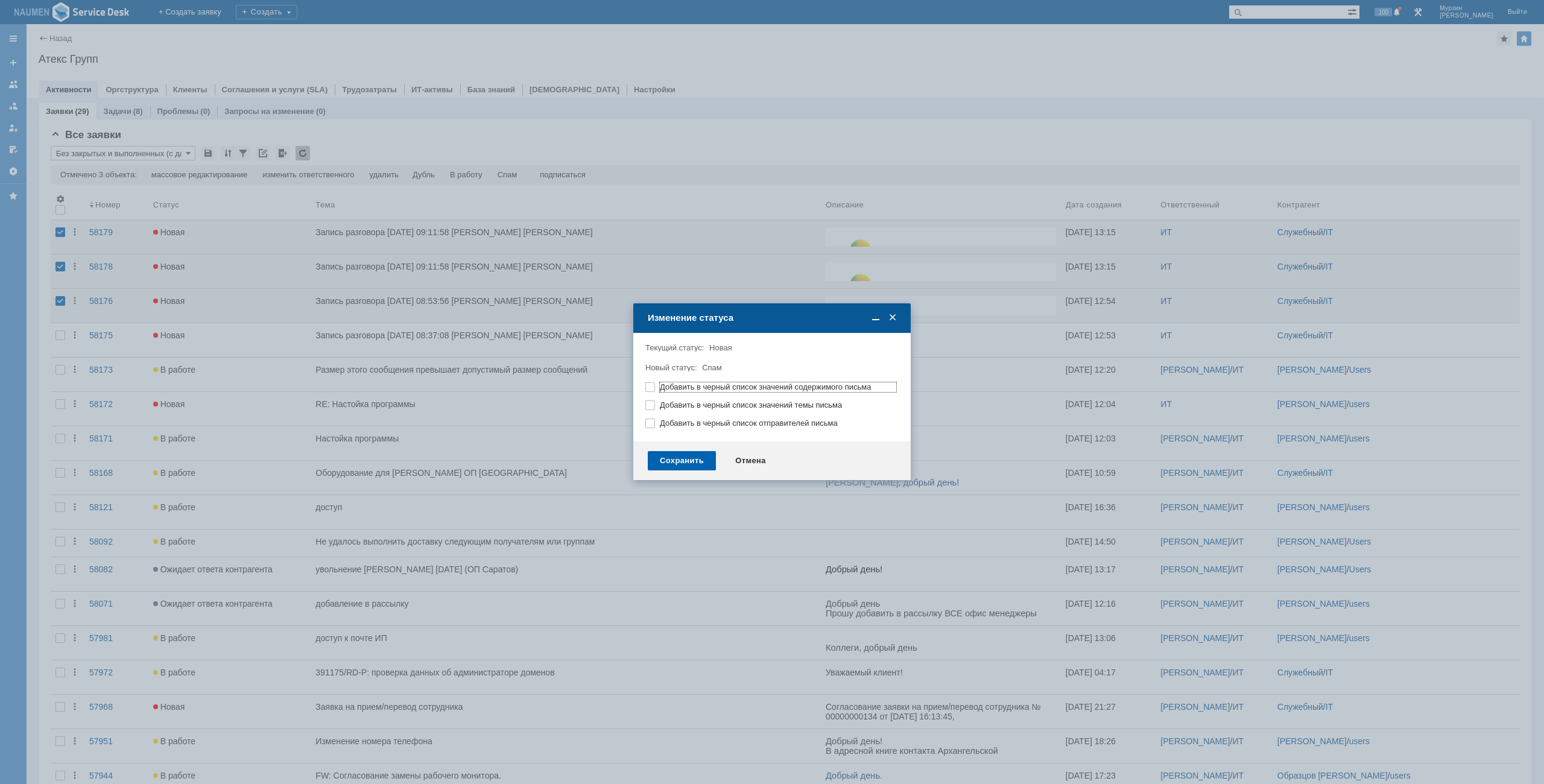
click at [680, 455] on div "Сохранить" at bounding box center [681, 460] width 68 height 19
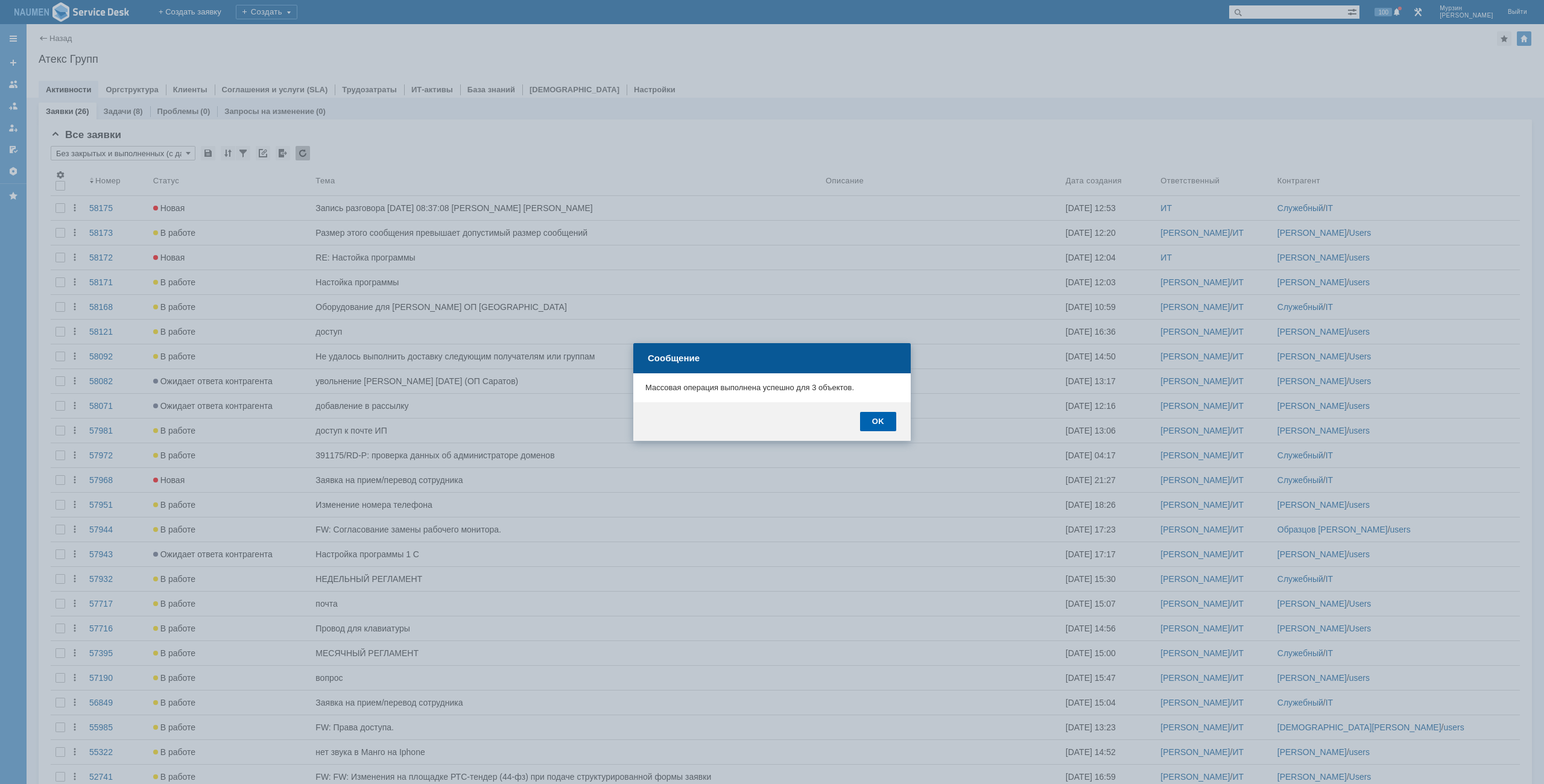
click at [876, 423] on div "OK" at bounding box center [878, 421] width 36 height 19
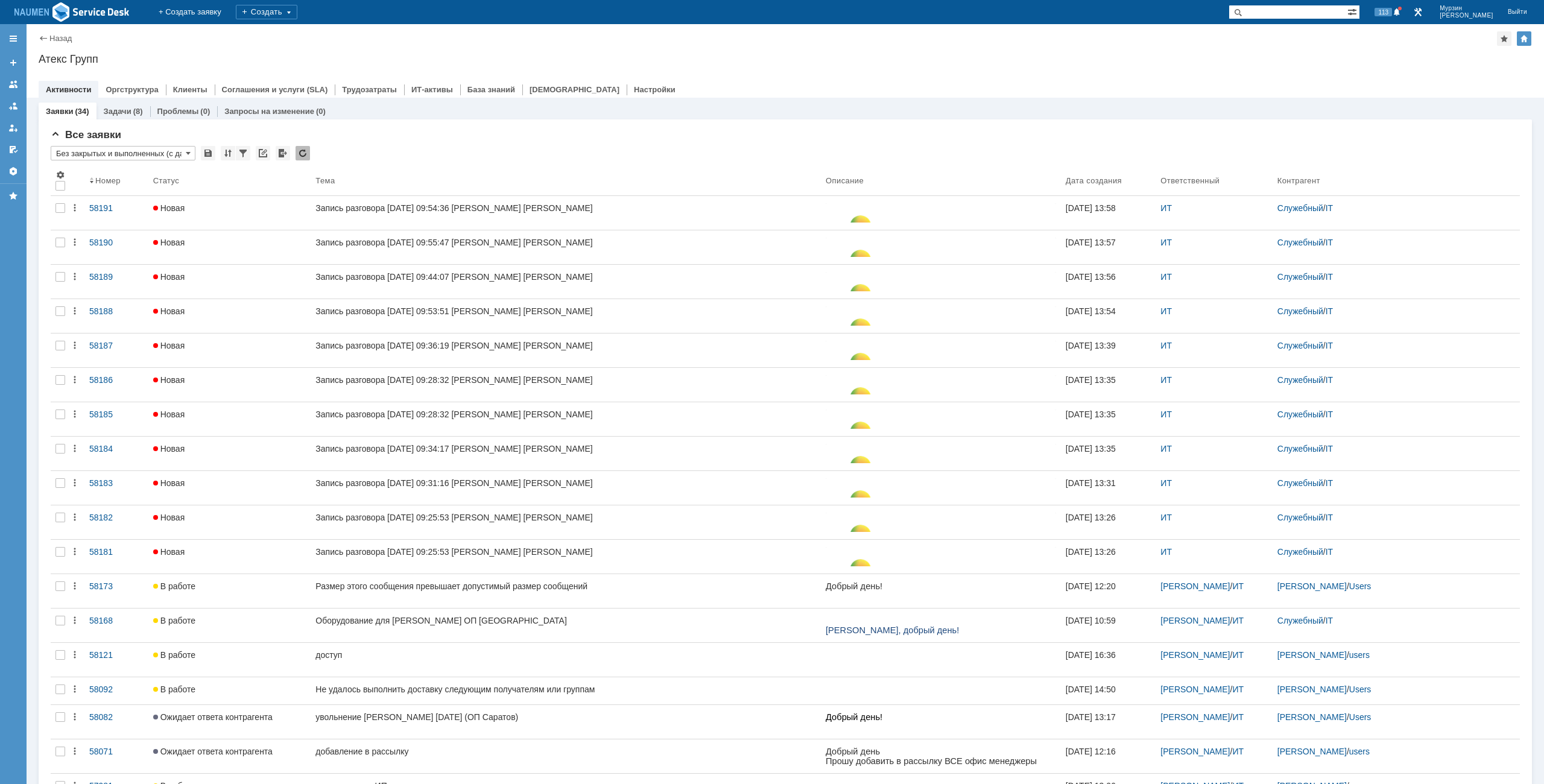
click at [342, 32] on div "Назад | Атекс Групп" at bounding box center [785, 38] width 1493 height 14
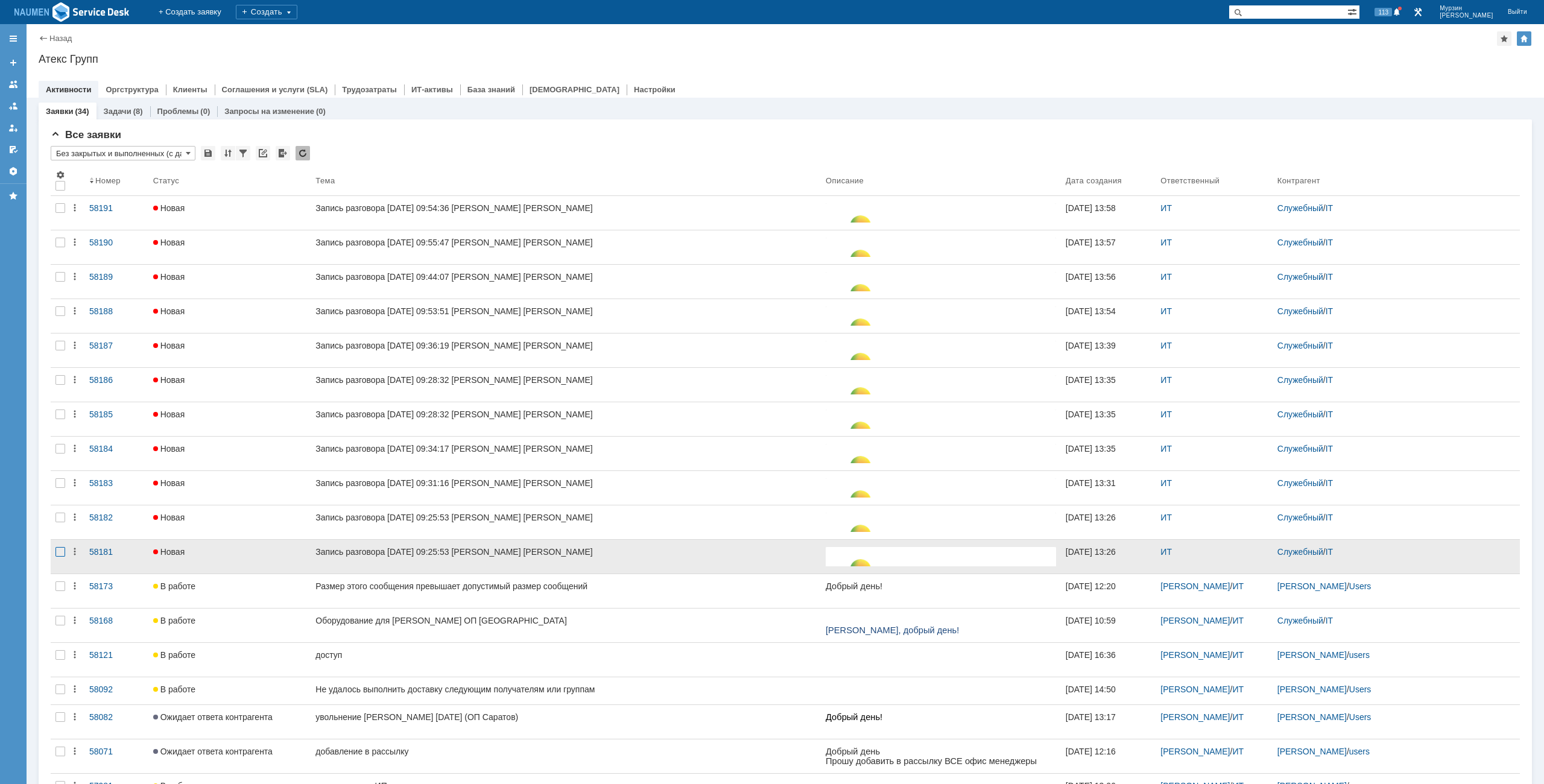
click at [62, 550] on div at bounding box center [60, 551] width 9 height 9
click at [59, 552] on div at bounding box center [60, 551] width 9 height 9
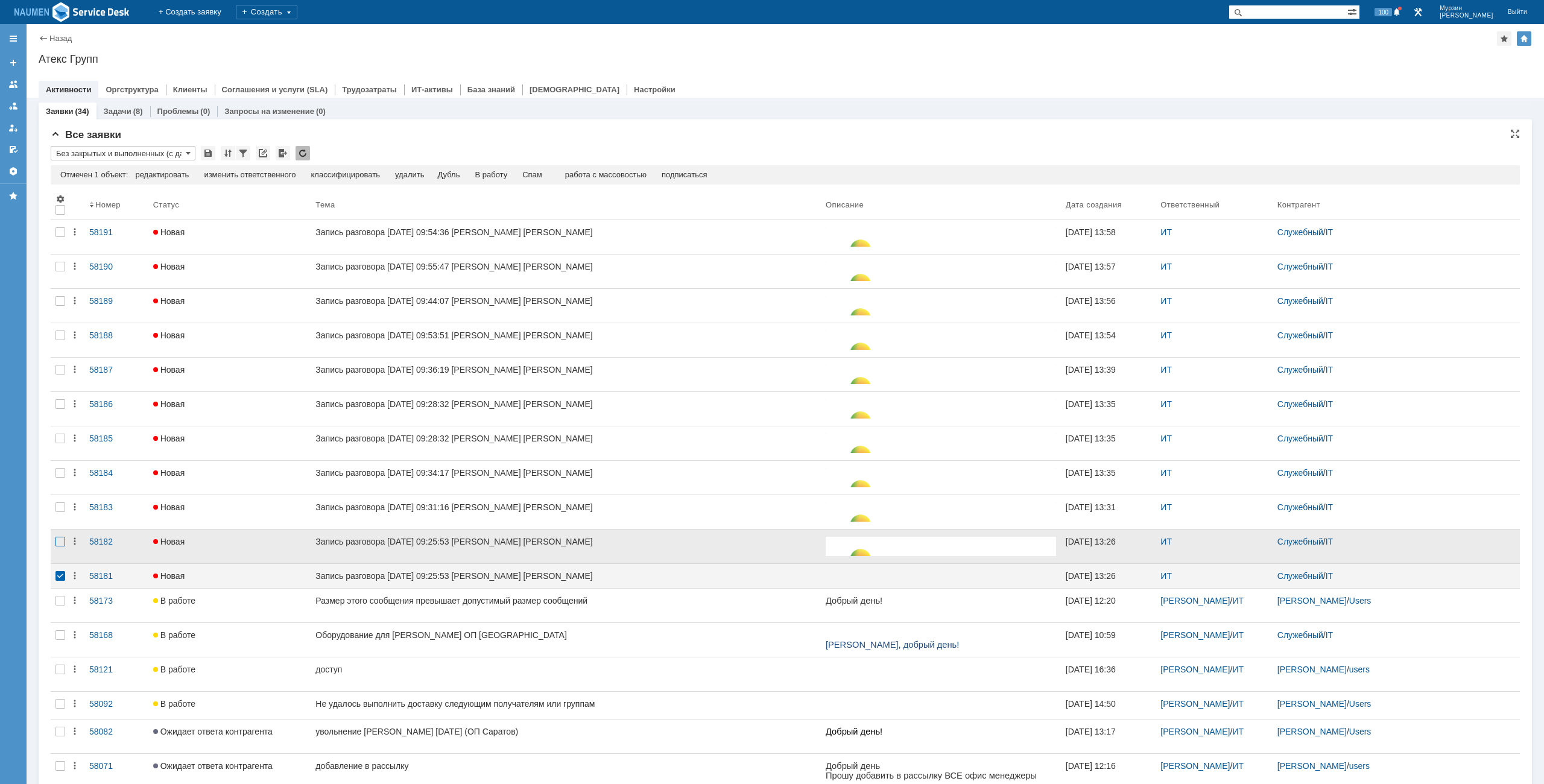
click at [61, 544] on div at bounding box center [60, 541] width 9 height 9
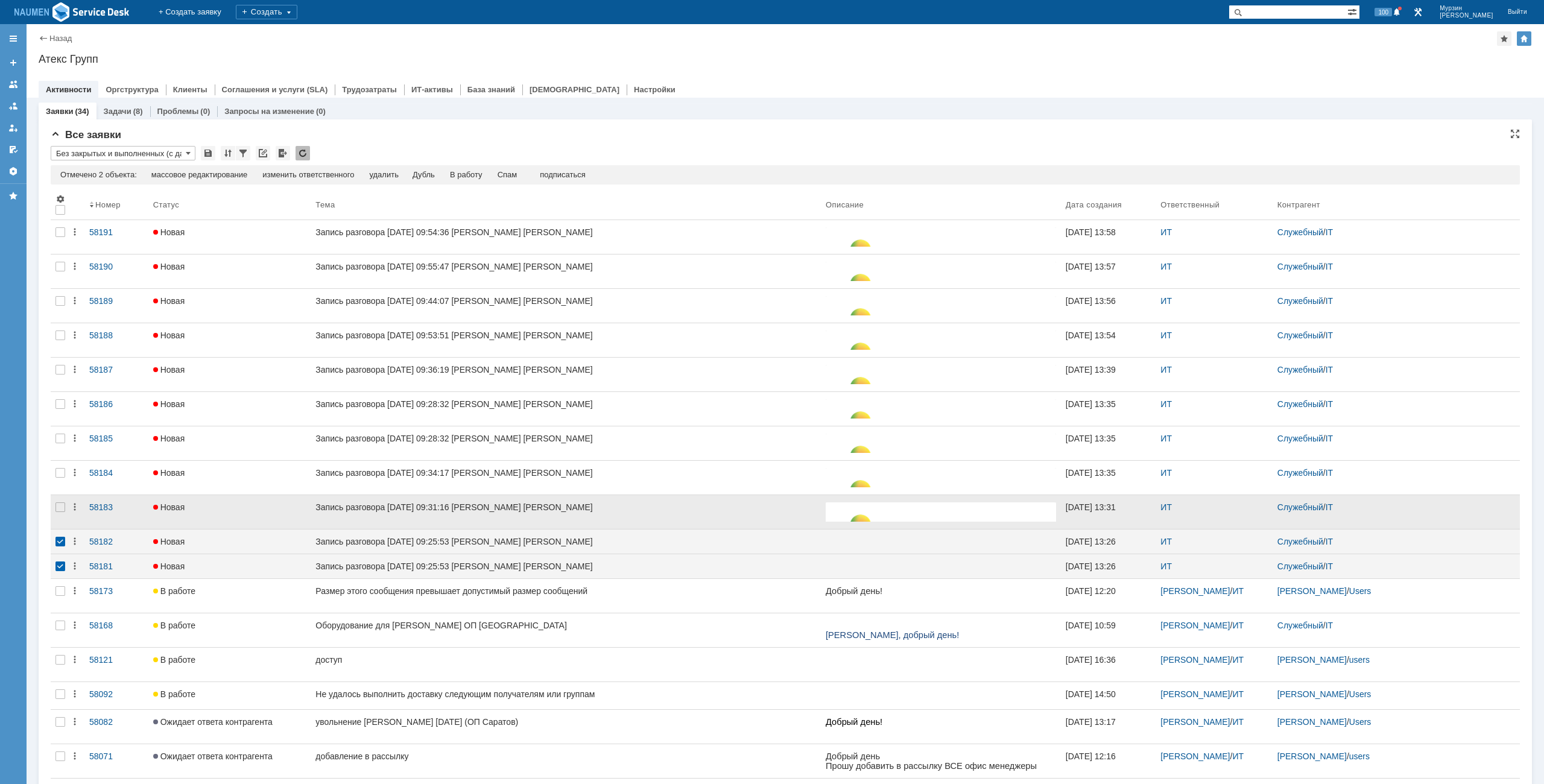
click at [64, 514] on div at bounding box center [60, 512] width 19 height 34
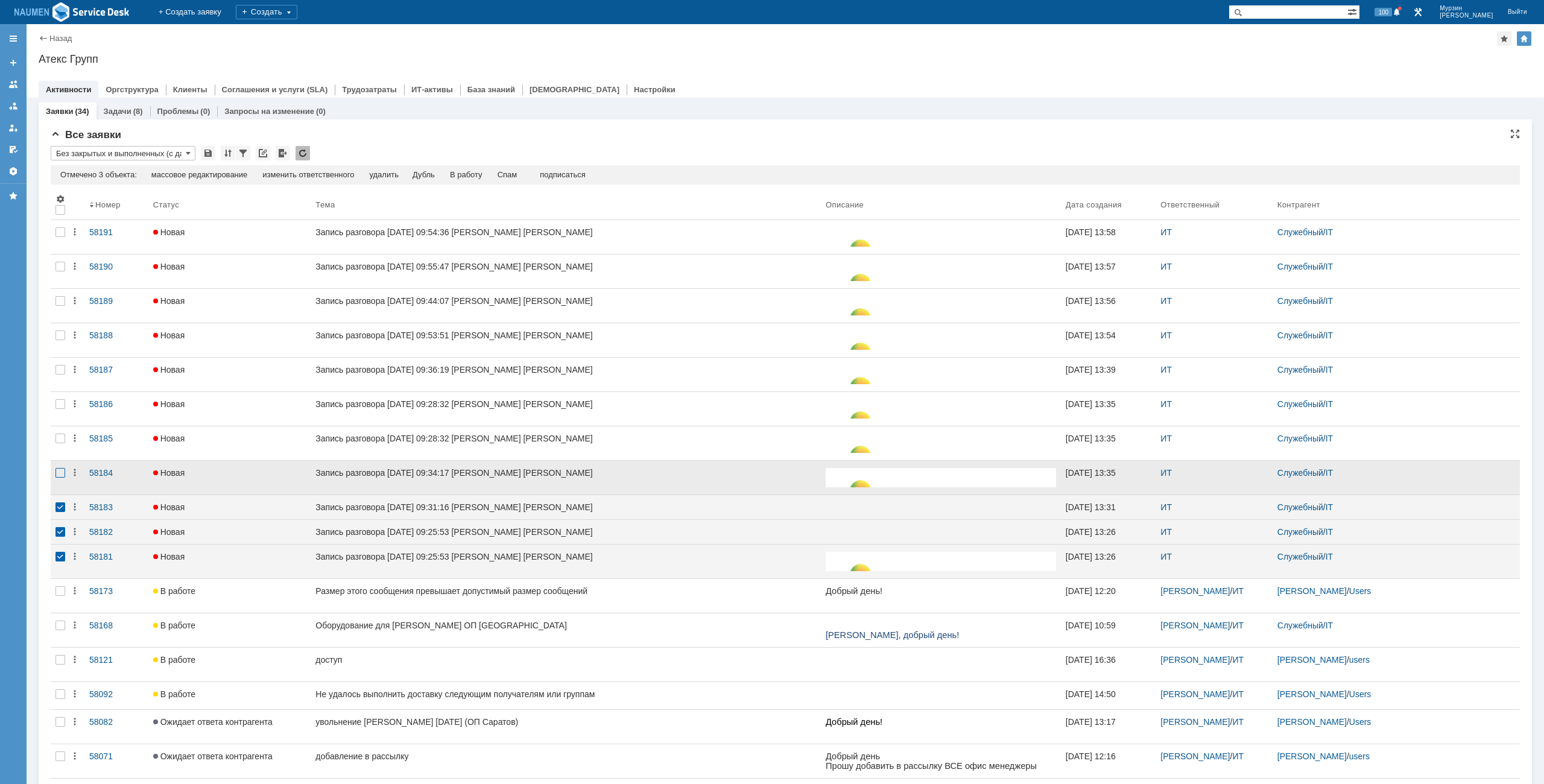
click at [57, 475] on div at bounding box center [60, 472] width 9 height 9
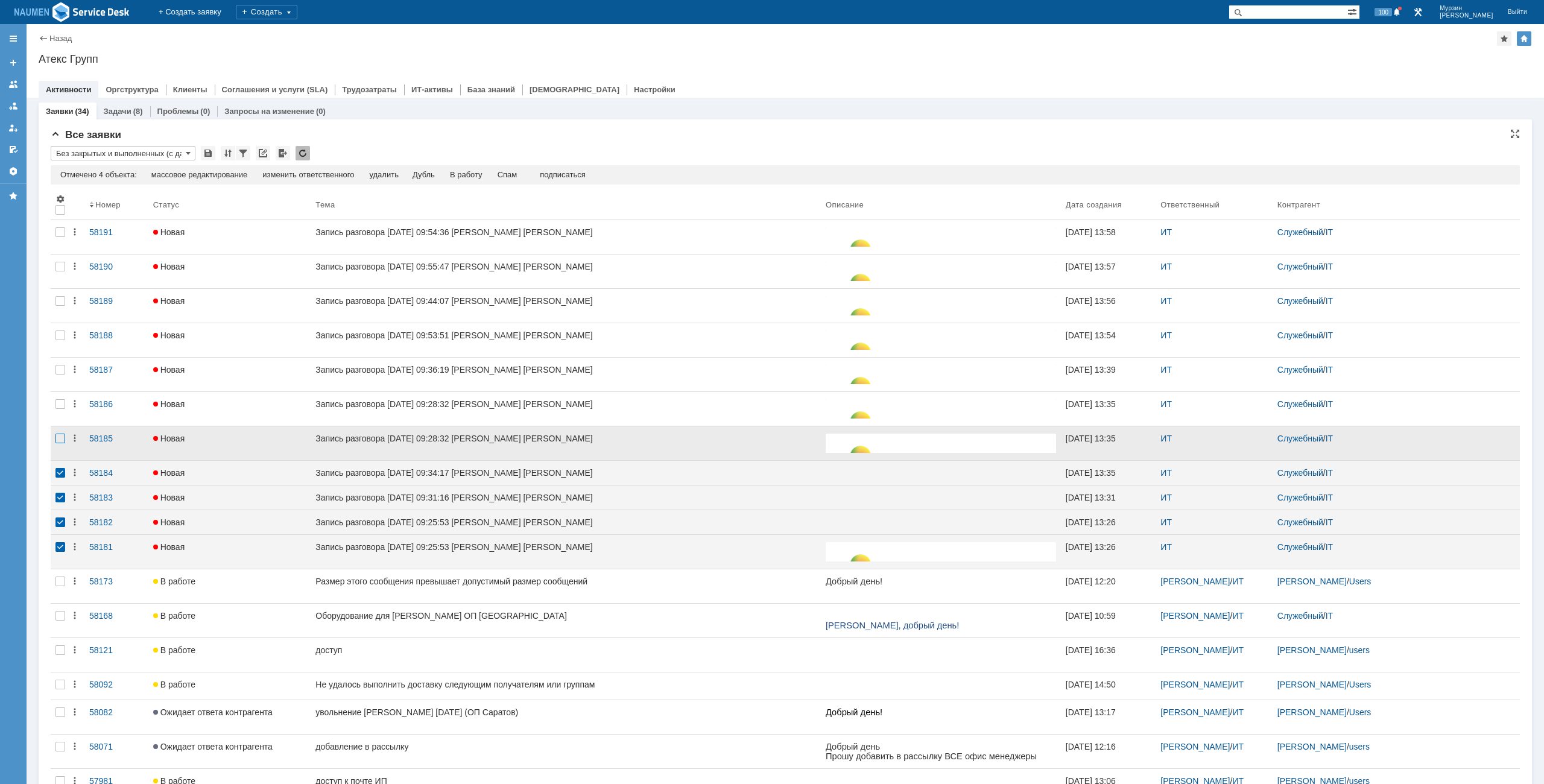
click at [58, 440] on div at bounding box center [60, 438] width 9 height 9
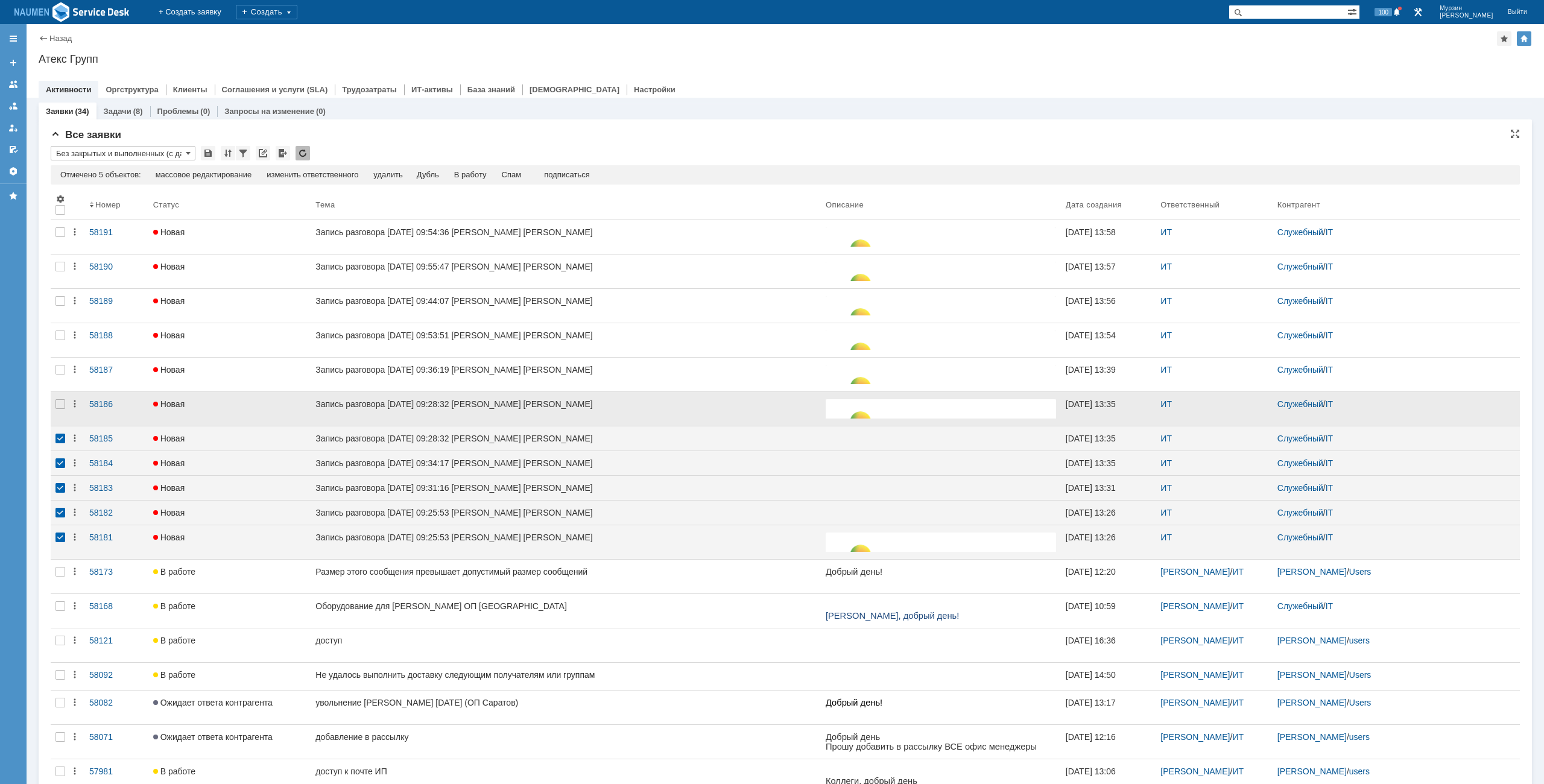
click at [59, 410] on div at bounding box center [60, 409] width 19 height 34
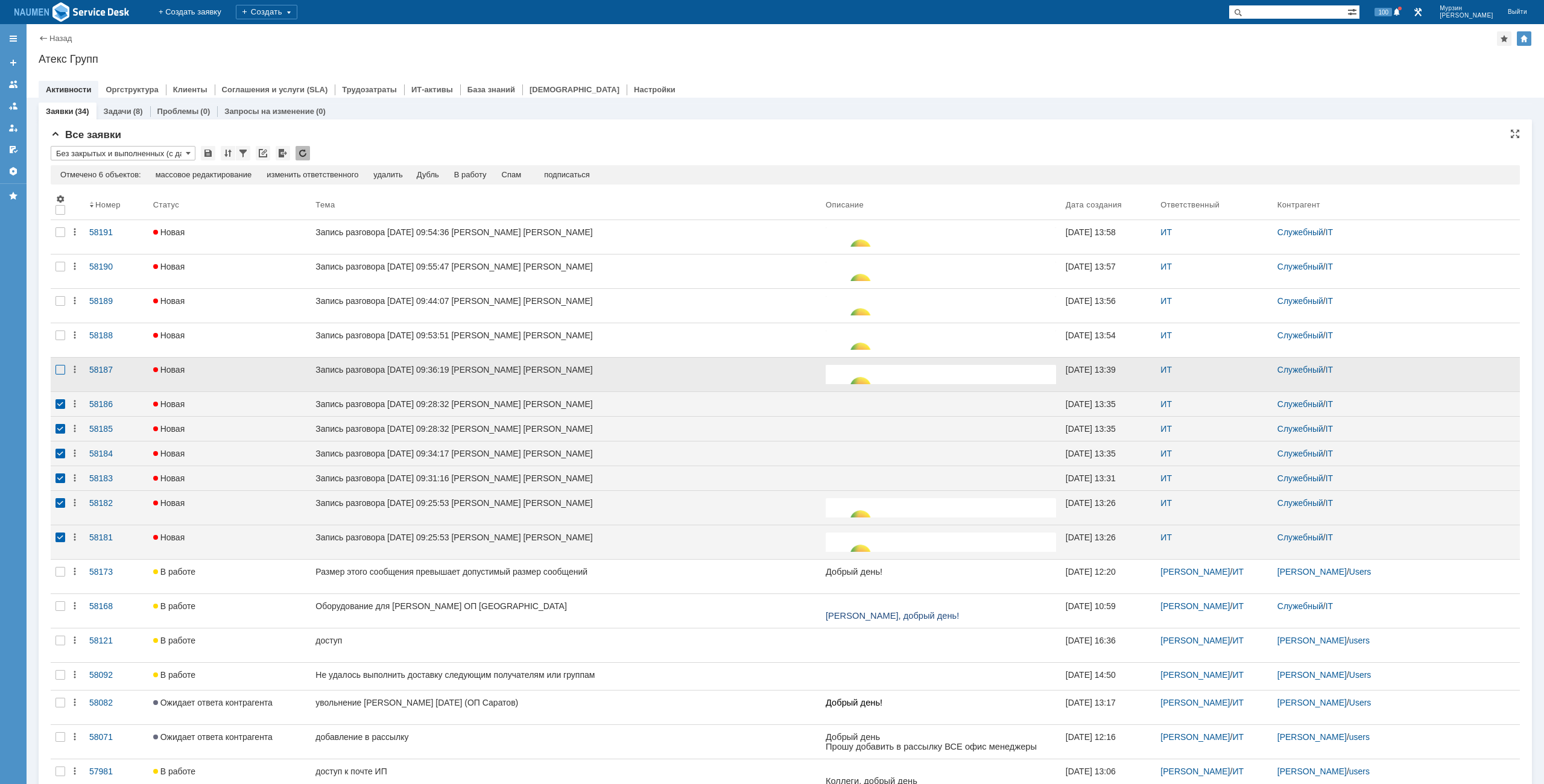
click at [60, 368] on div at bounding box center [60, 369] width 9 height 9
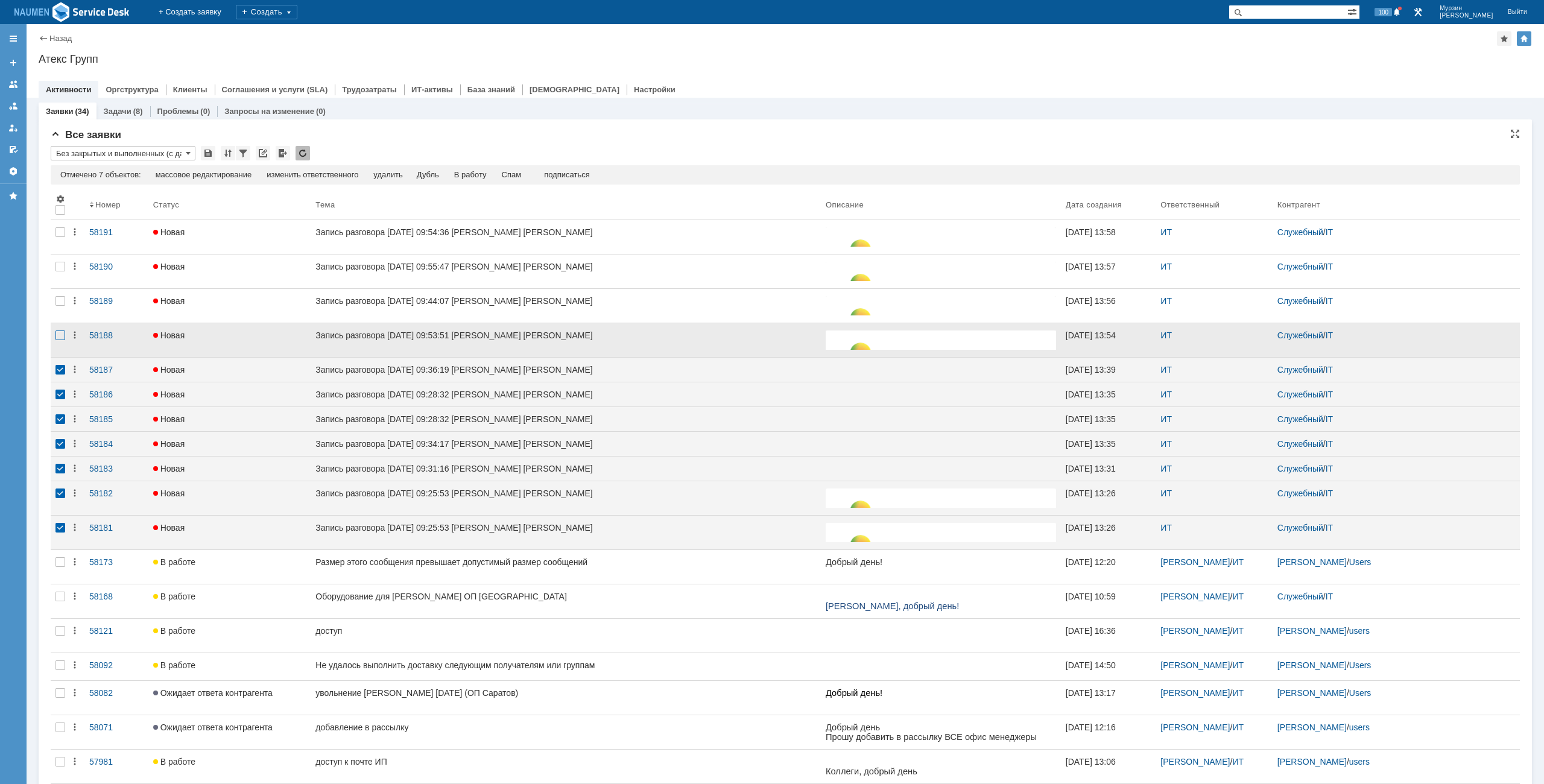
click at [58, 331] on div at bounding box center [60, 335] width 9 height 9
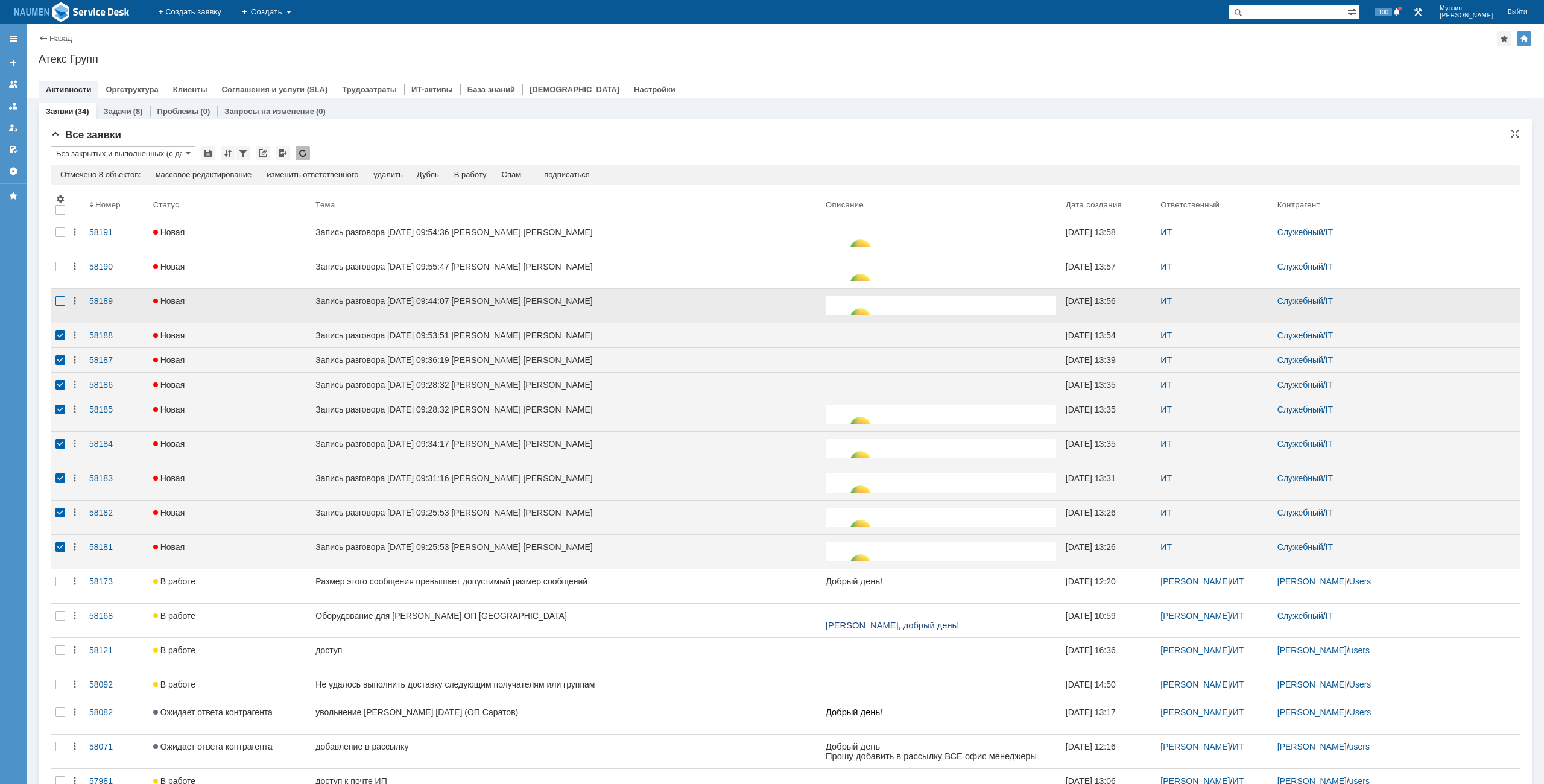
click at [58, 301] on div at bounding box center [60, 301] width 9 height 9
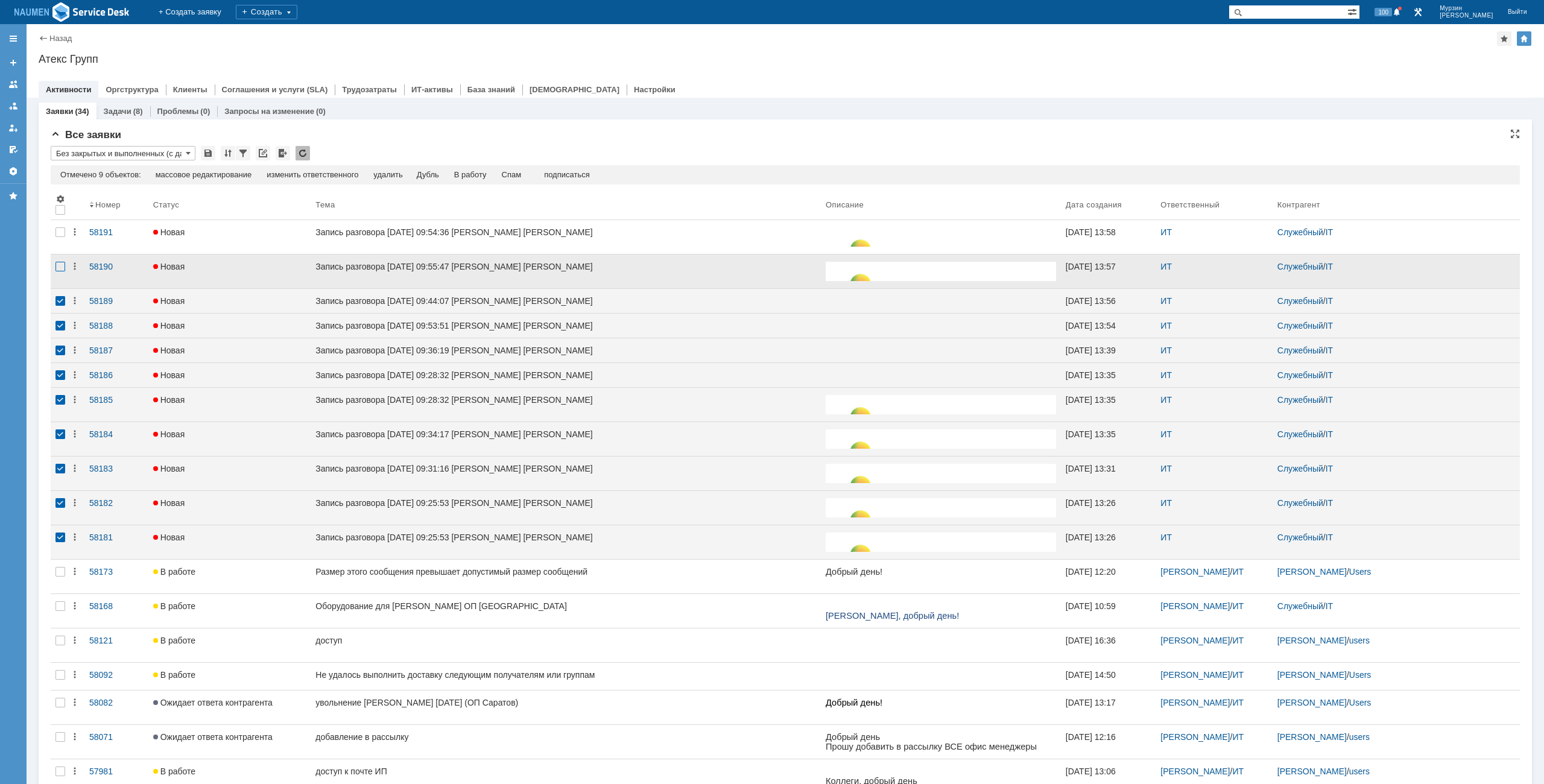
click at [57, 264] on div at bounding box center [60, 266] width 9 height 9
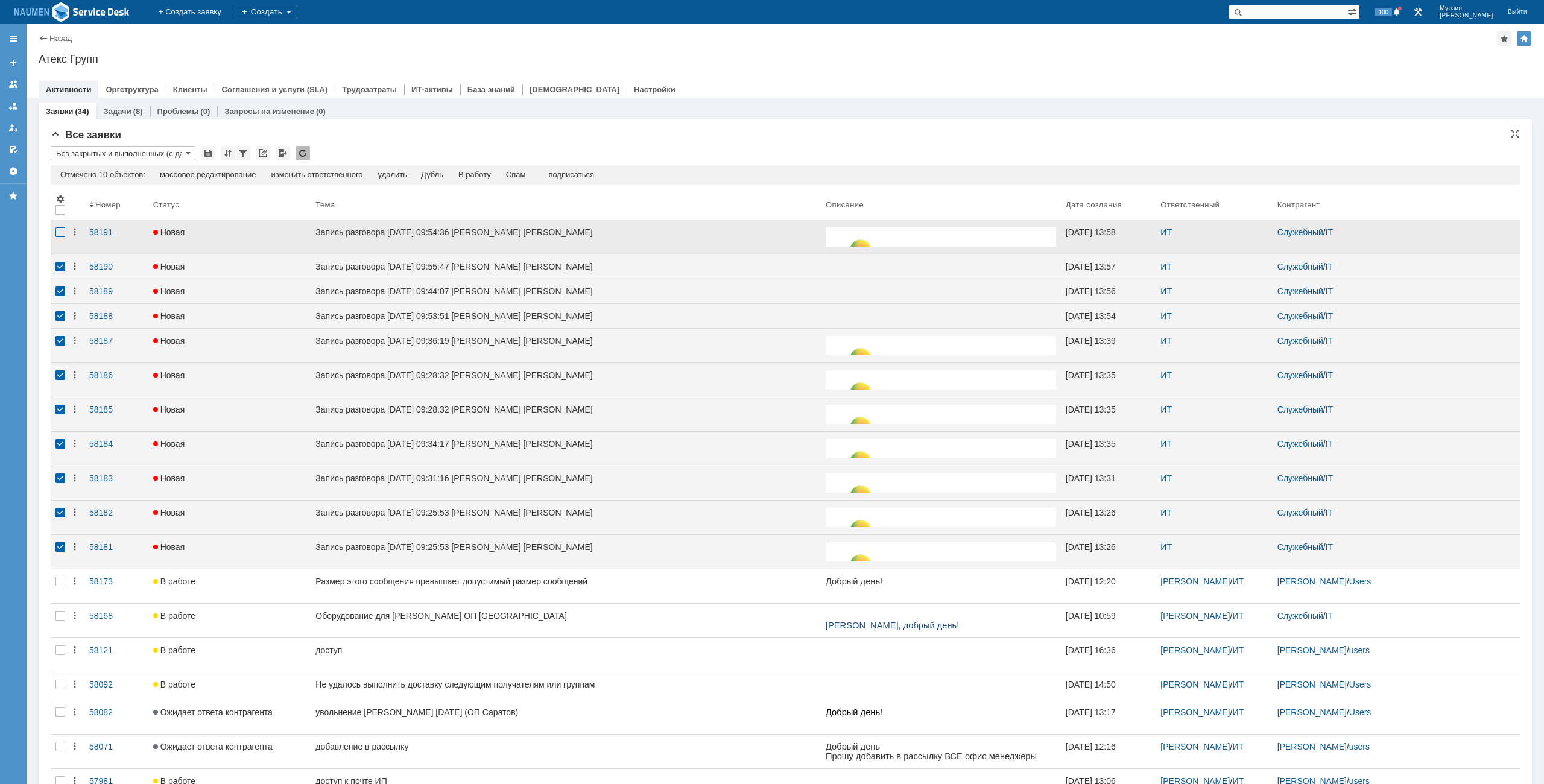
click at [58, 231] on div at bounding box center [60, 232] width 9 height 9
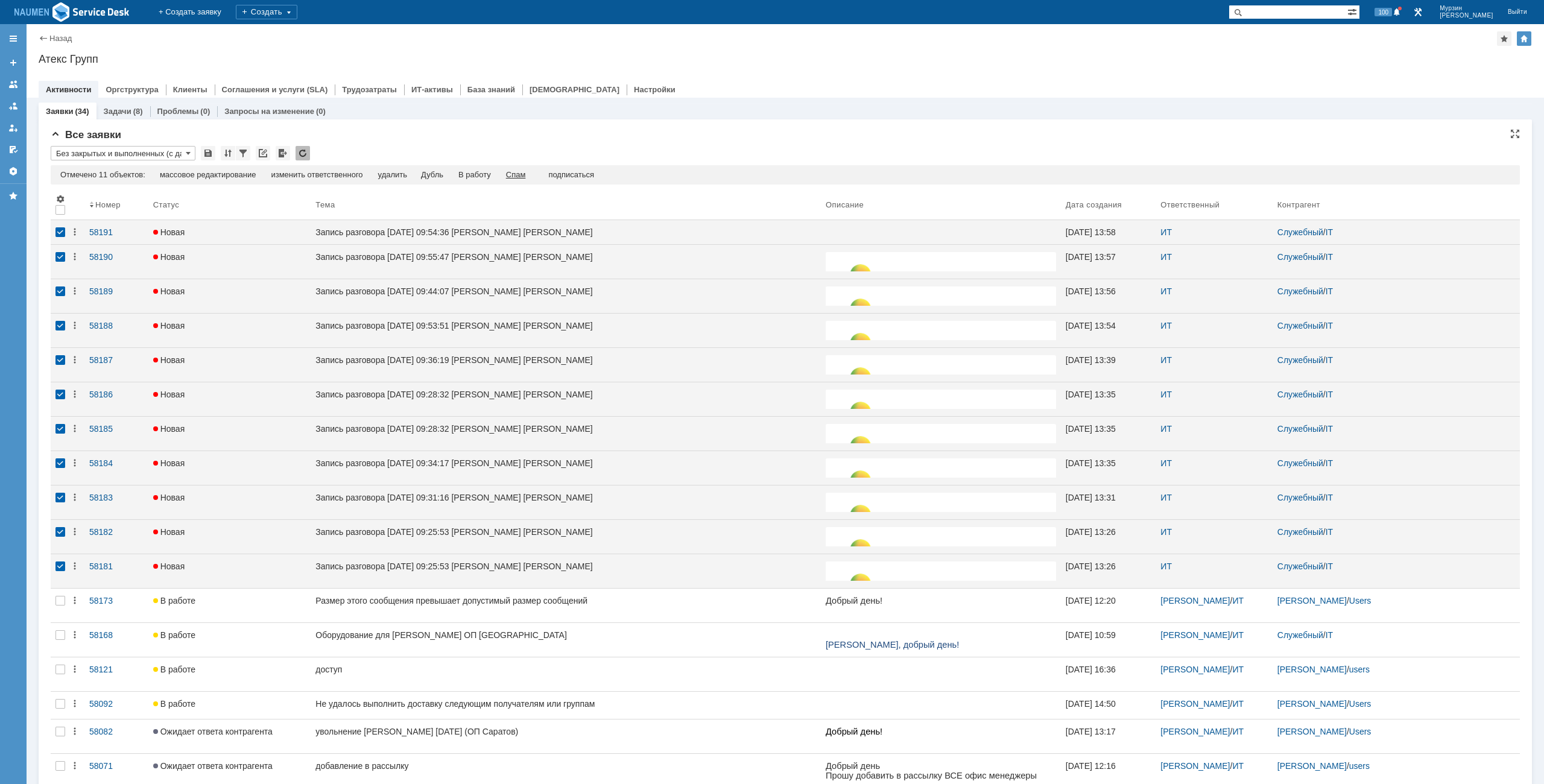
click at [524, 178] on div "Спам" at bounding box center [516, 175] width 20 height 9
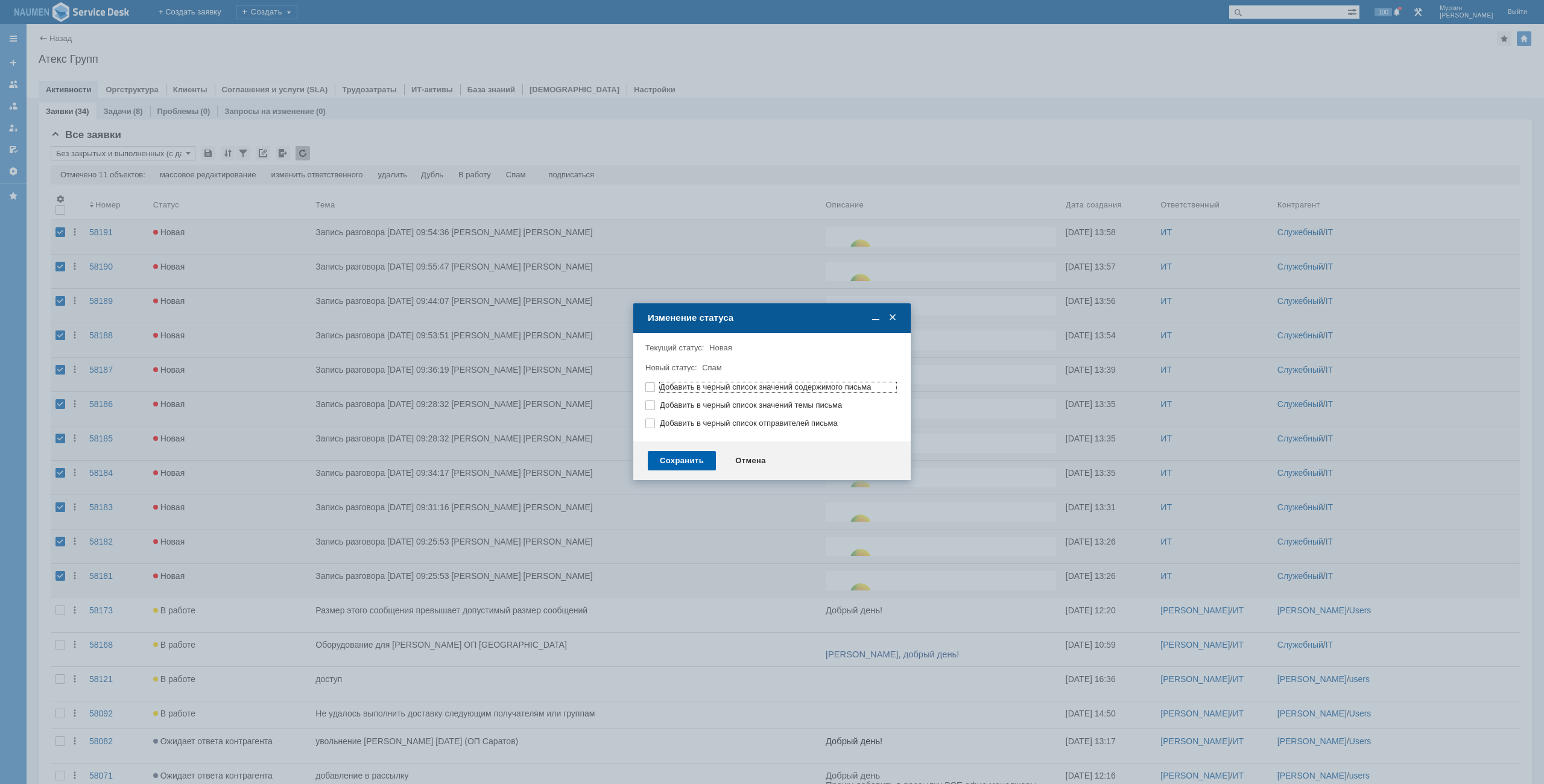
click at [697, 459] on div "Сохранить" at bounding box center [681, 460] width 68 height 19
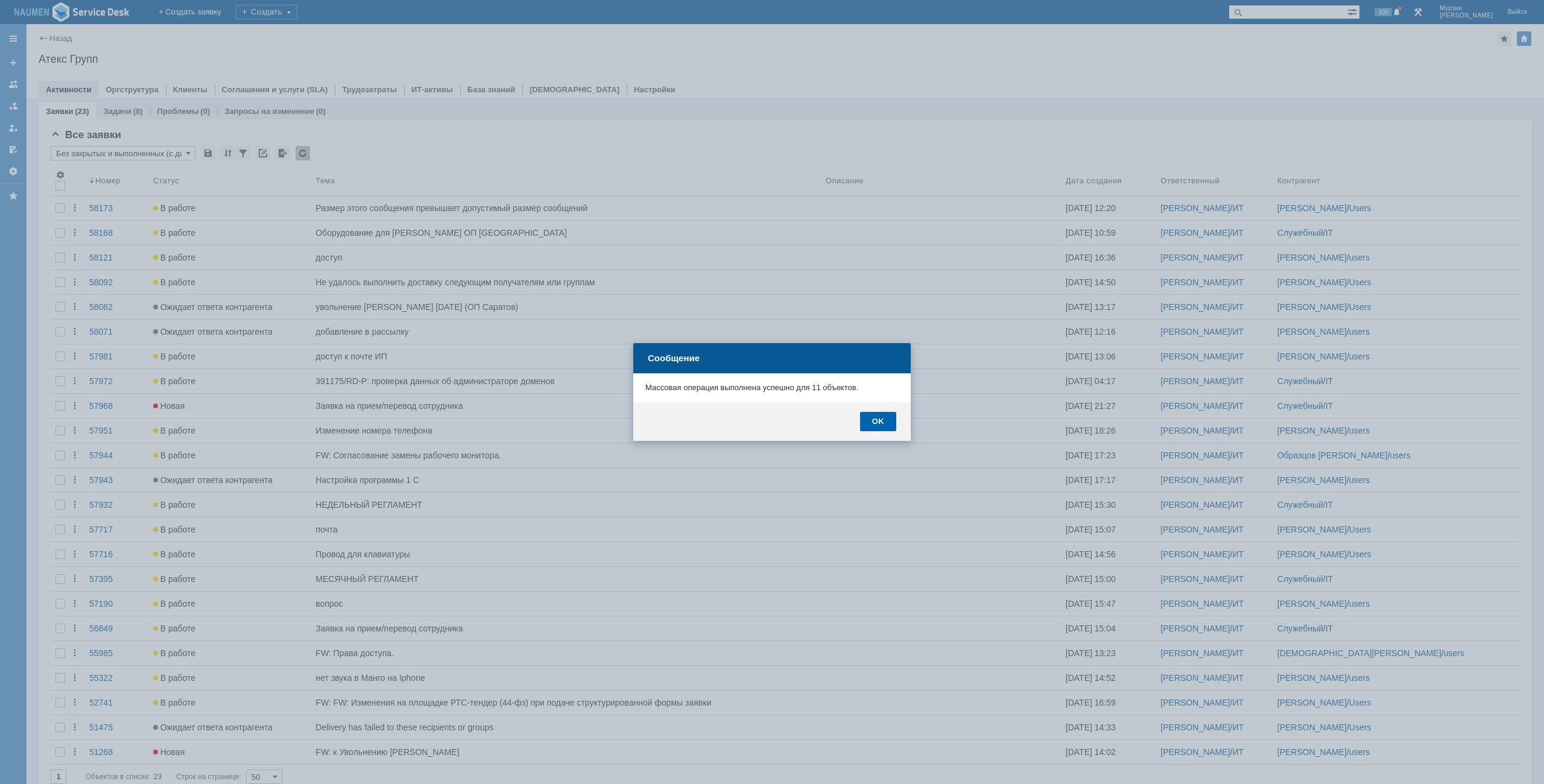
click at [873, 416] on div "OK" at bounding box center [878, 421] width 36 height 19
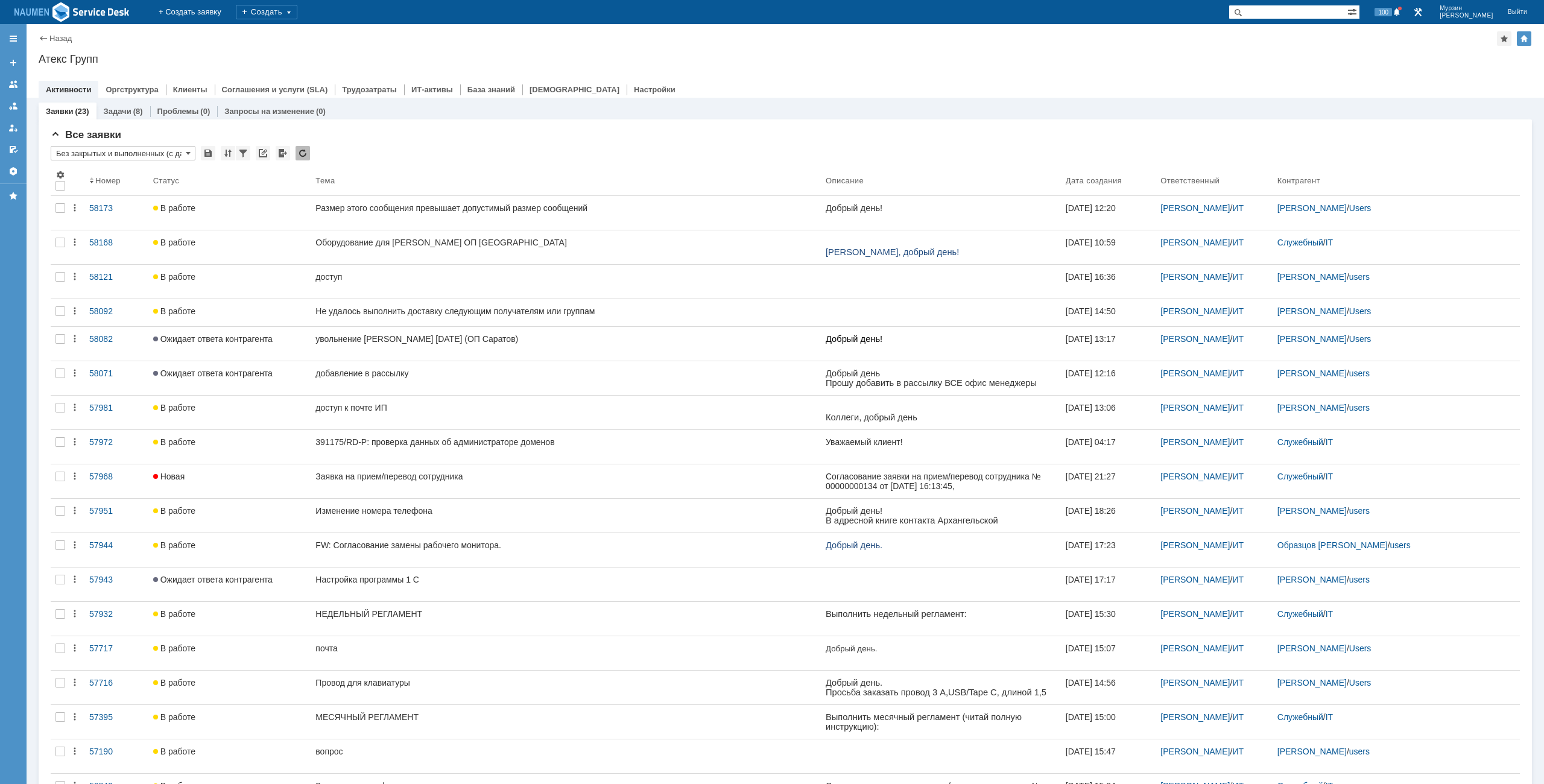
click at [347, 51] on div "Назад | Атекс Групп Атекс Групп root$101 Активности Оргструктура Клиенты Соглаш…" at bounding box center [785, 61] width 1518 height 74
click at [1125, 54] on div "Атекс Групп" at bounding box center [785, 59] width 1493 height 12
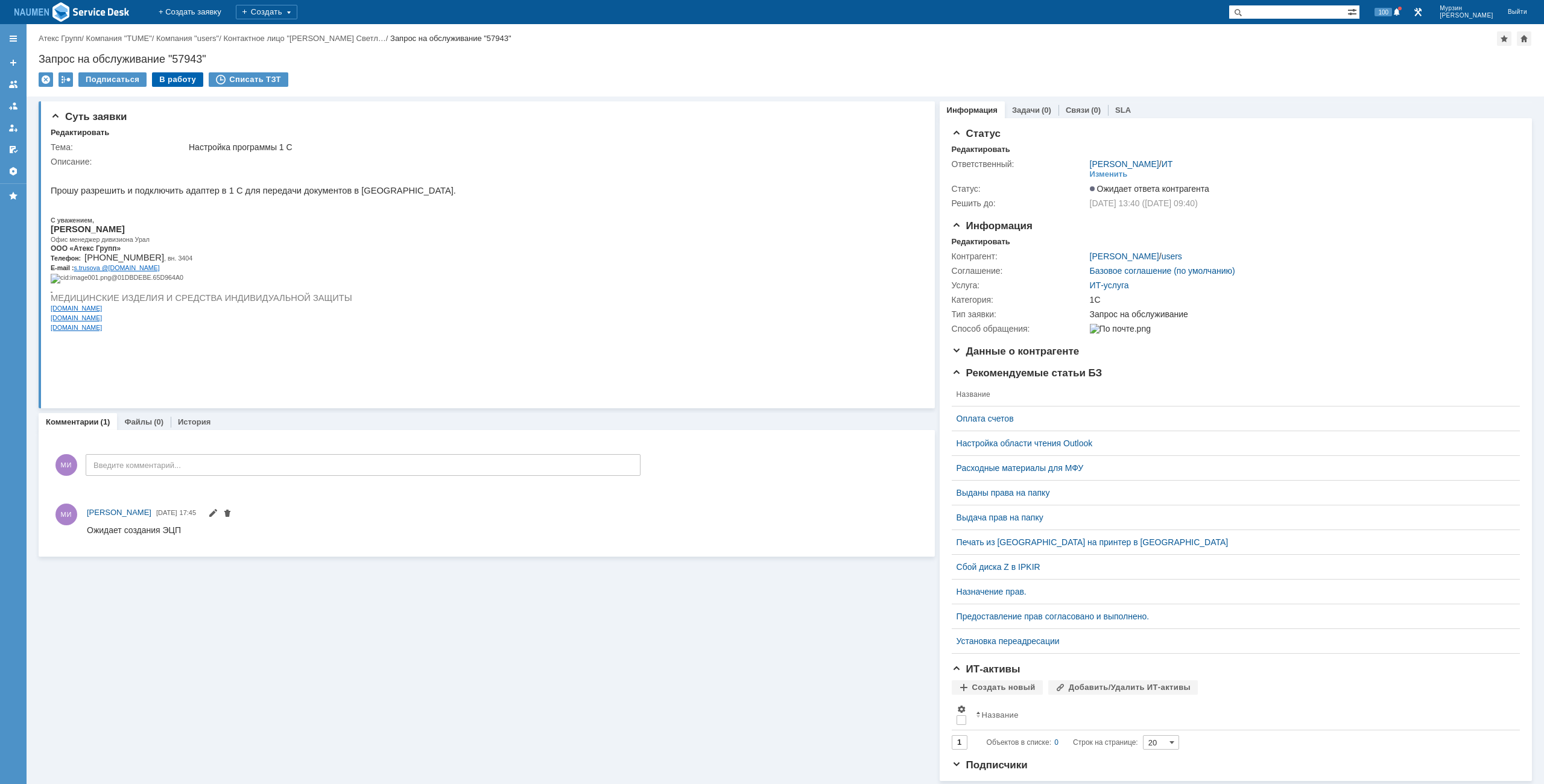
click at [169, 80] on div "В работу" at bounding box center [178, 79] width 51 height 14
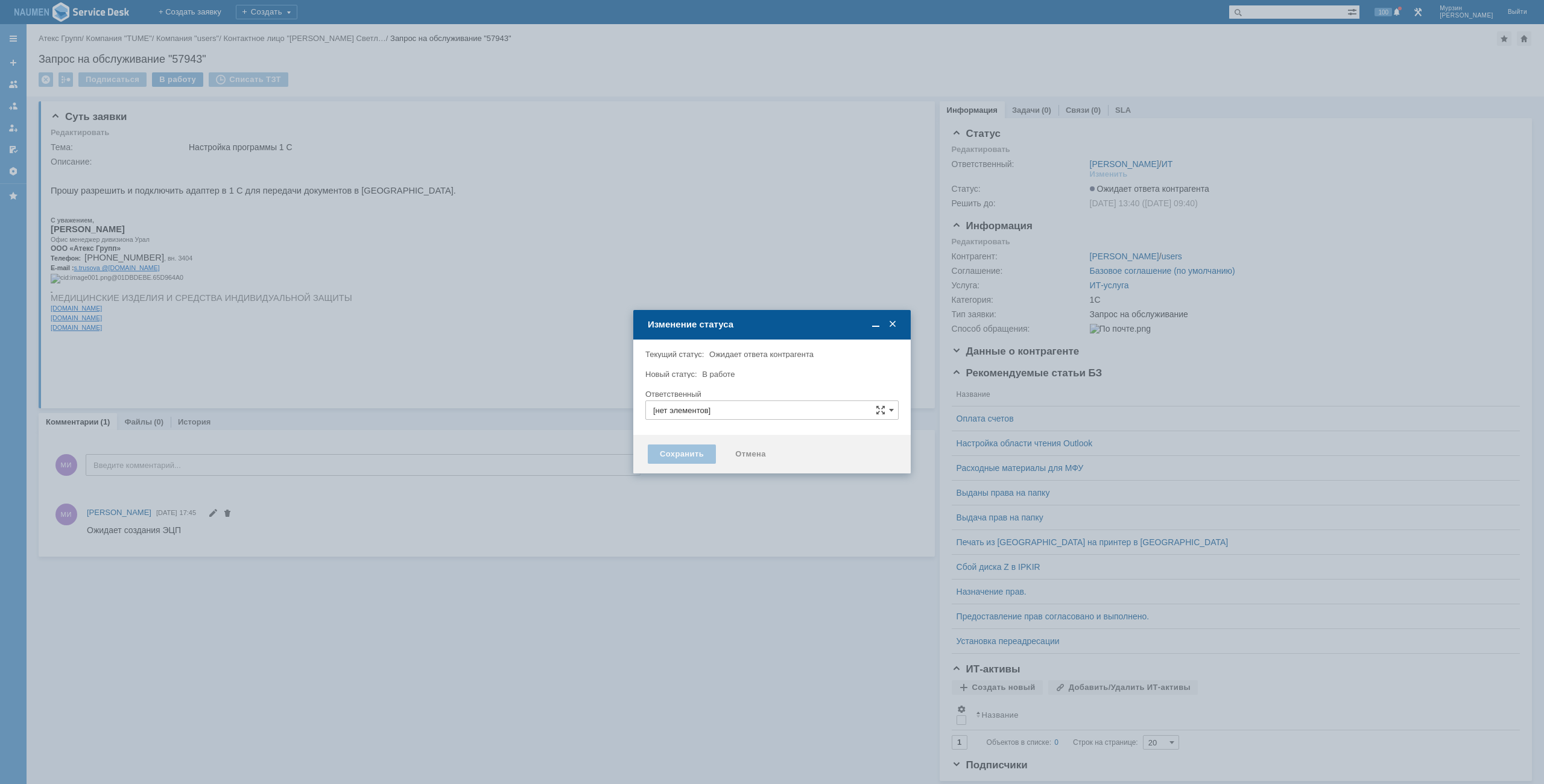
type input "[PERSON_NAME]"
type input "1С"
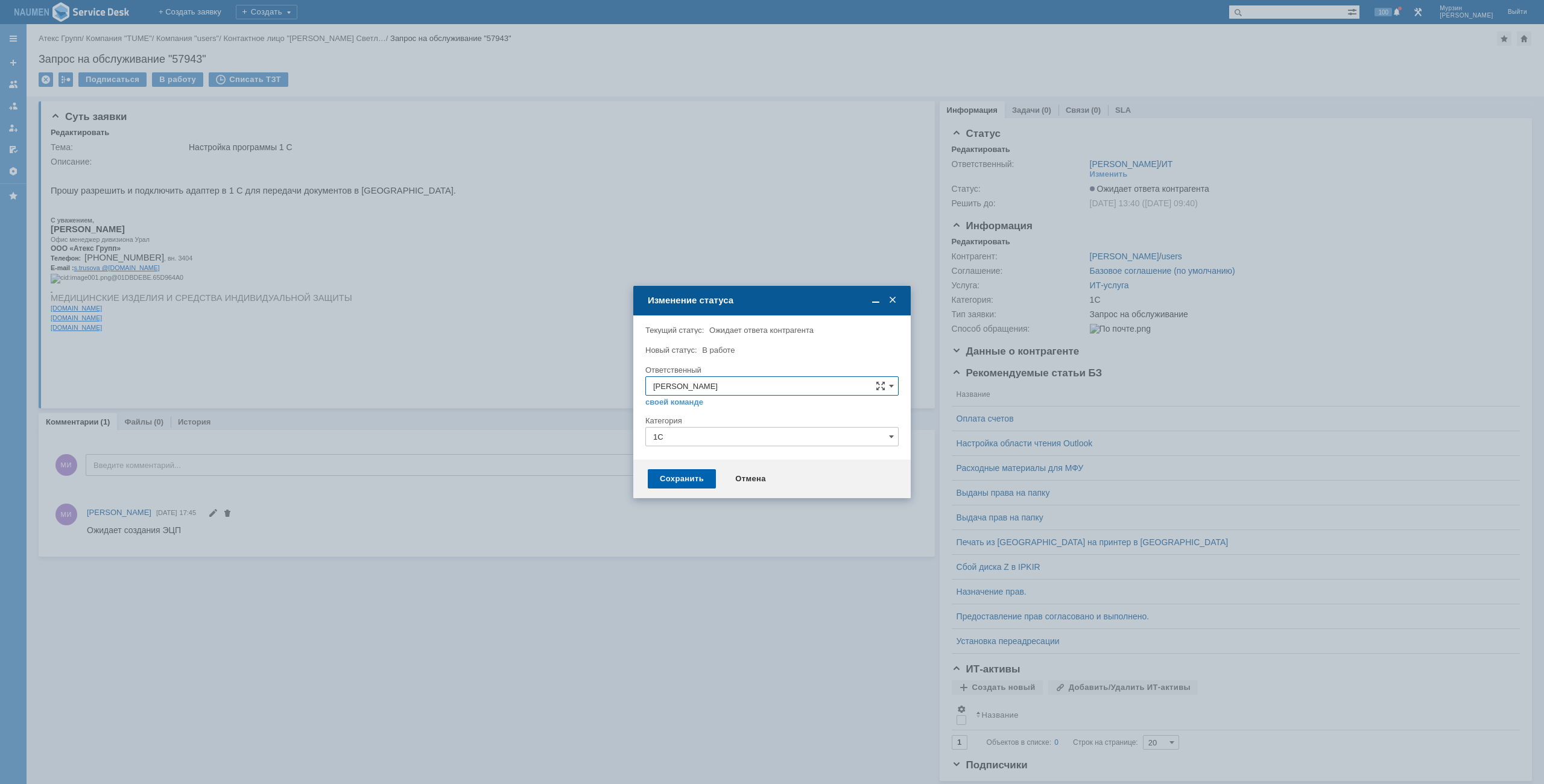
click at [699, 470] on div "Сохранить" at bounding box center [681, 478] width 68 height 19
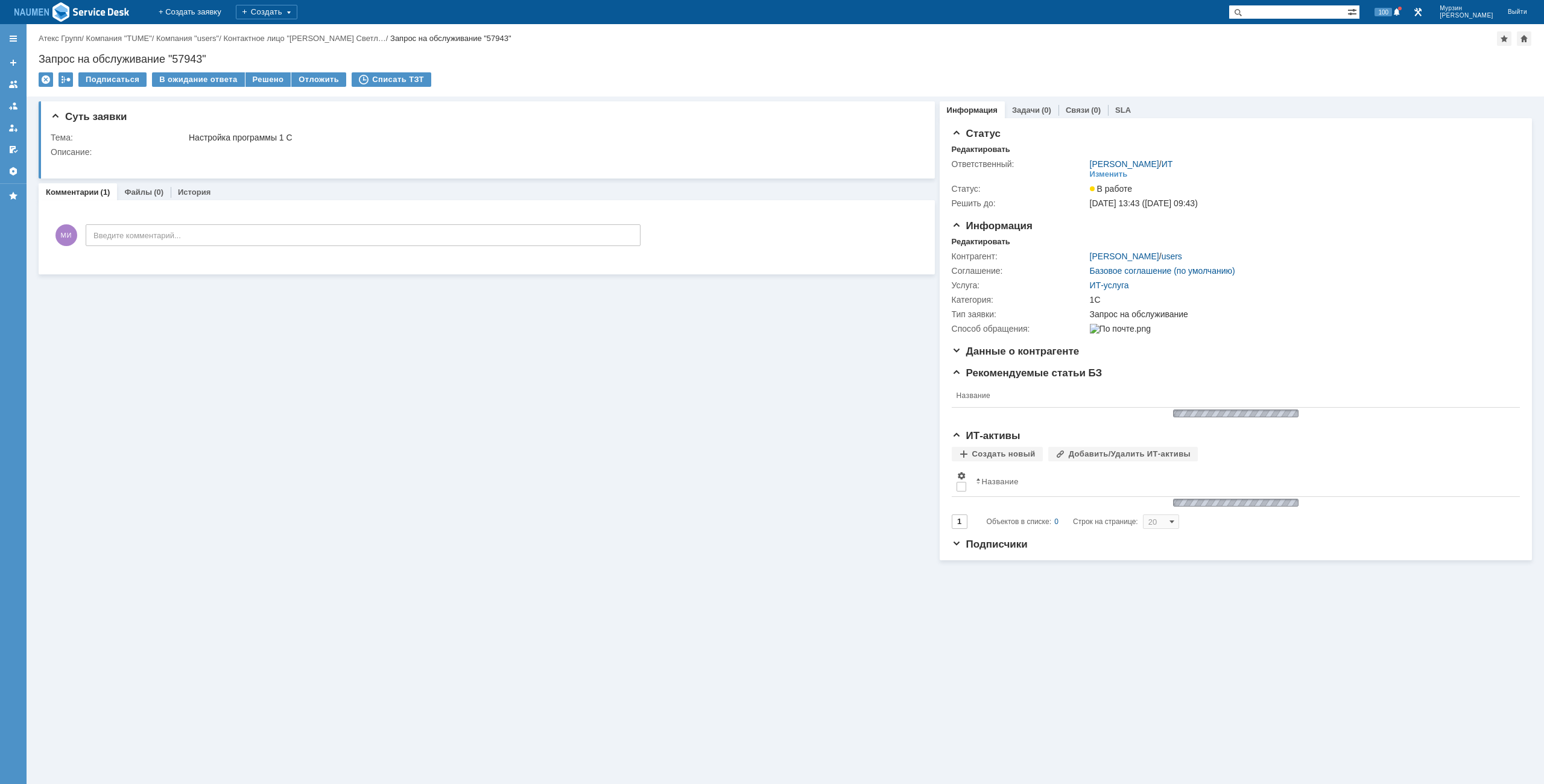
click at [268, 87] on td "Решено" at bounding box center [269, 80] width 46 height 16
click at [269, 82] on div "Решено" at bounding box center [268, 79] width 46 height 14
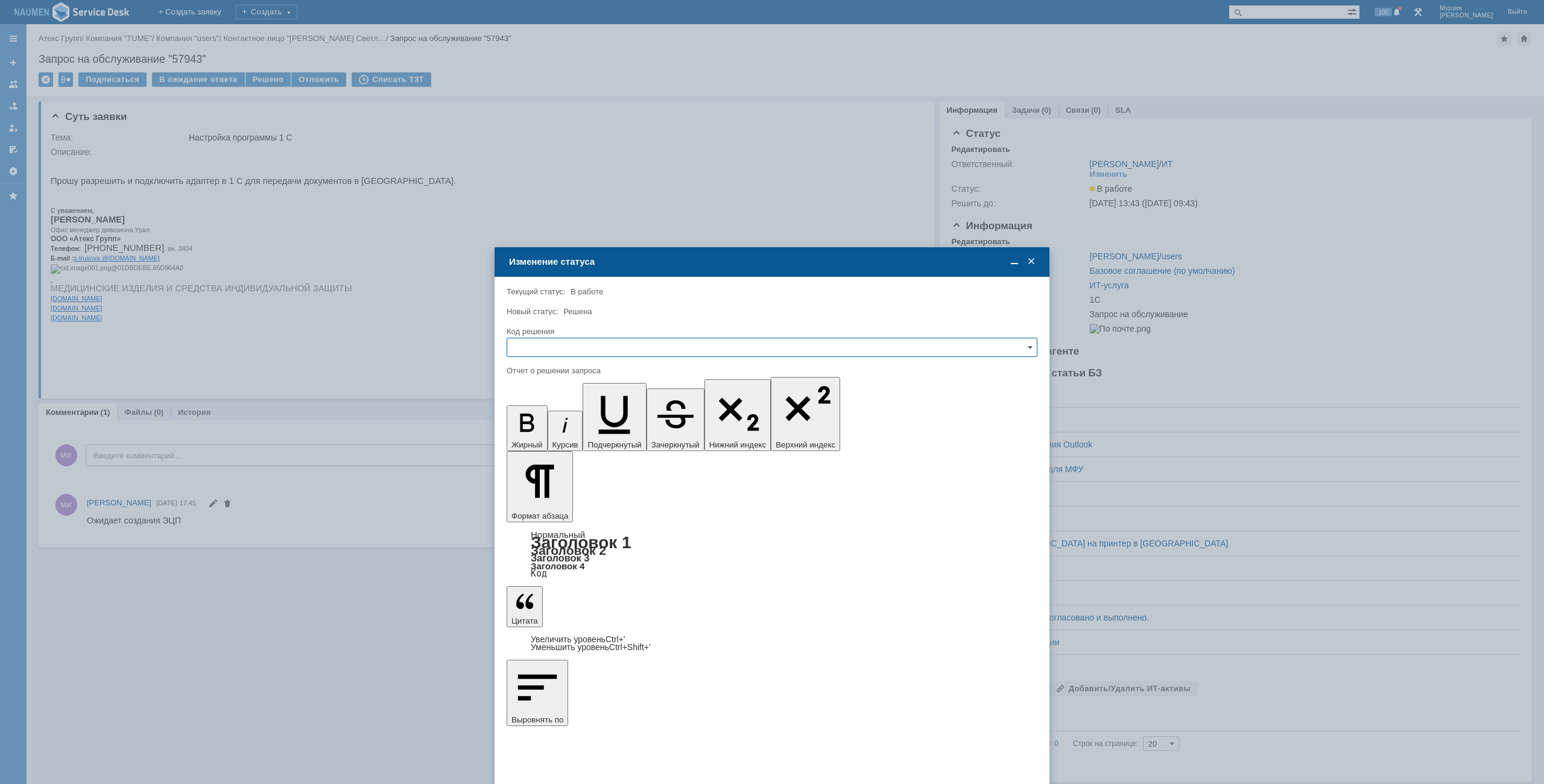
click at [667, 348] on input "text" at bounding box center [772, 347] width 531 height 19
click at [551, 424] on div "Решено" at bounding box center [772, 429] width 530 height 19
type input "Решено"
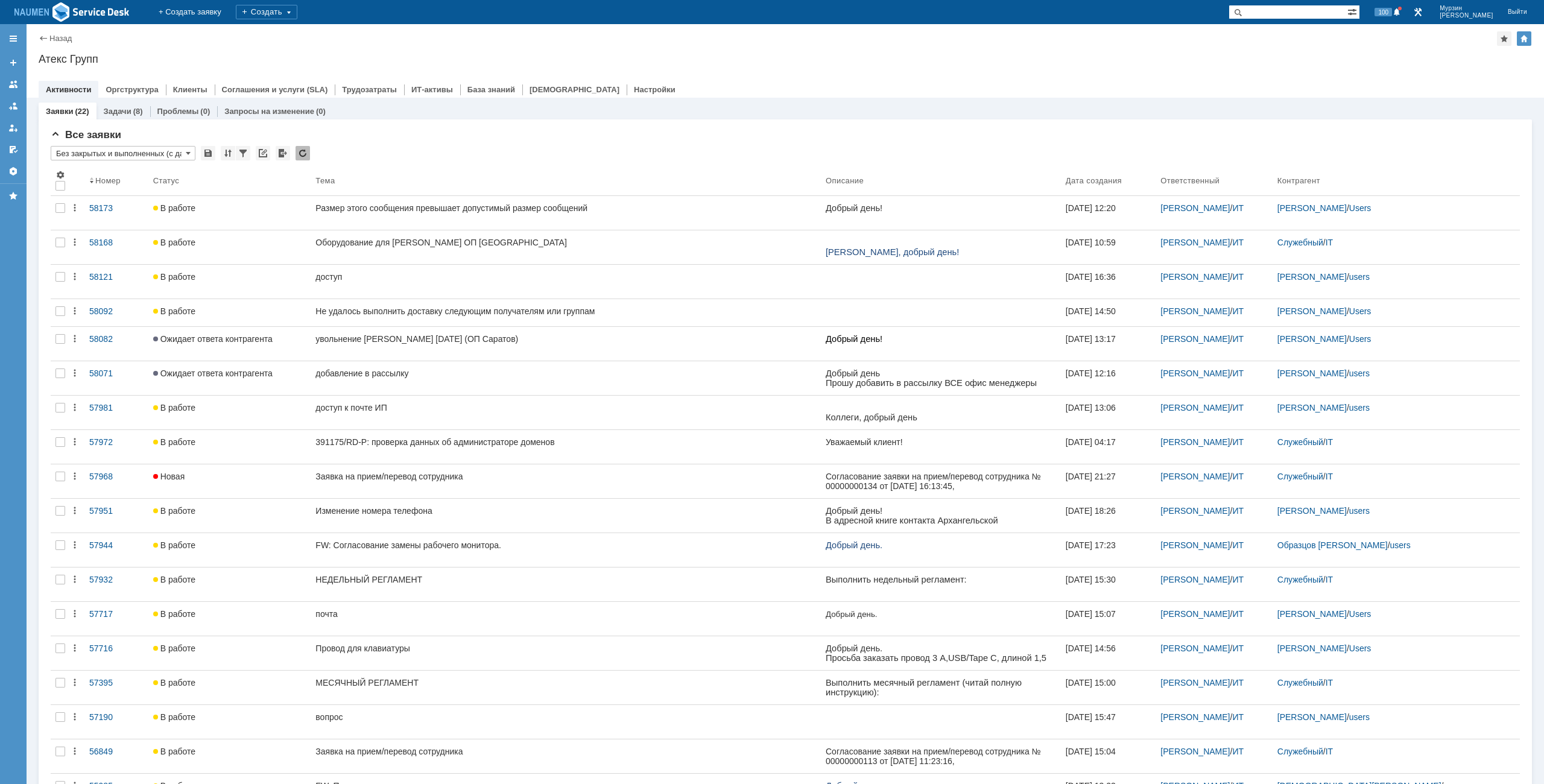
click at [776, 128] on div "Все заявки * Без закрытых и выполненных (с датой создания) ред. 08.05 Результат…" at bounding box center [785, 543] width 1493 height 848
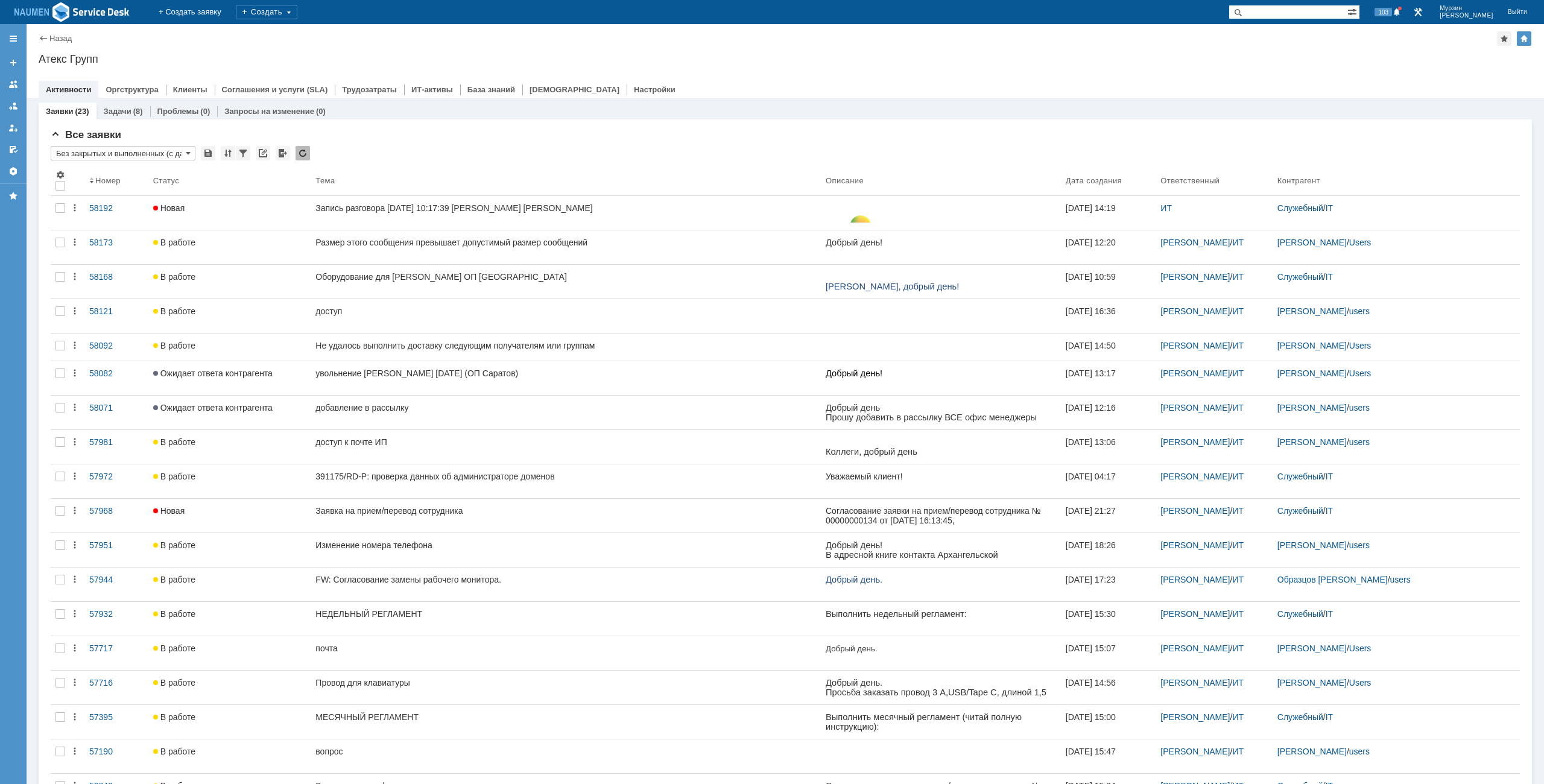
click at [313, 50] on div "Назад | Атекс Групп Атекс Групп root$101 Активности Оргструктура Клиенты Соглаш…" at bounding box center [785, 61] width 1518 height 74
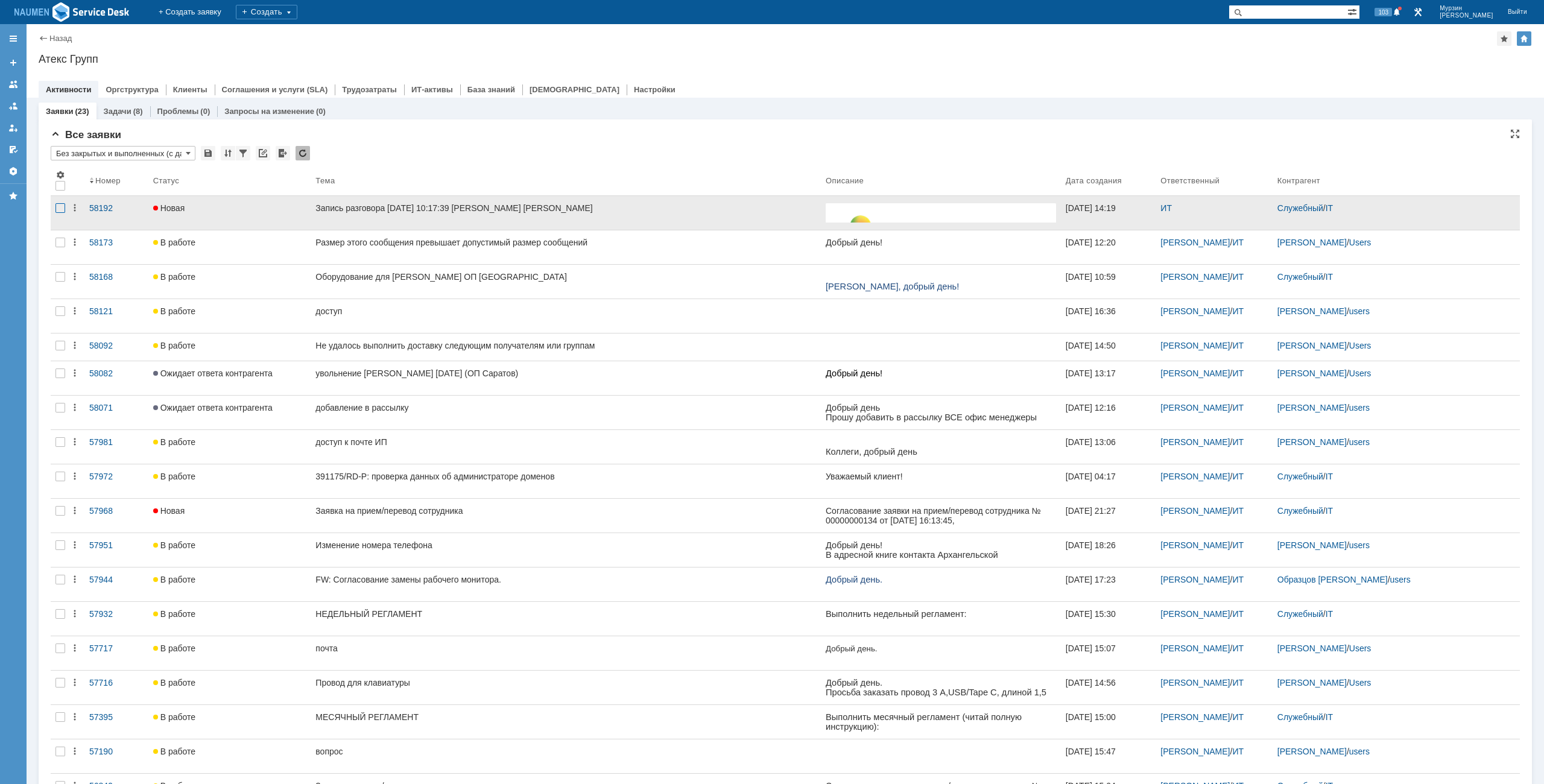
click at [57, 210] on div at bounding box center [60, 208] width 9 height 9
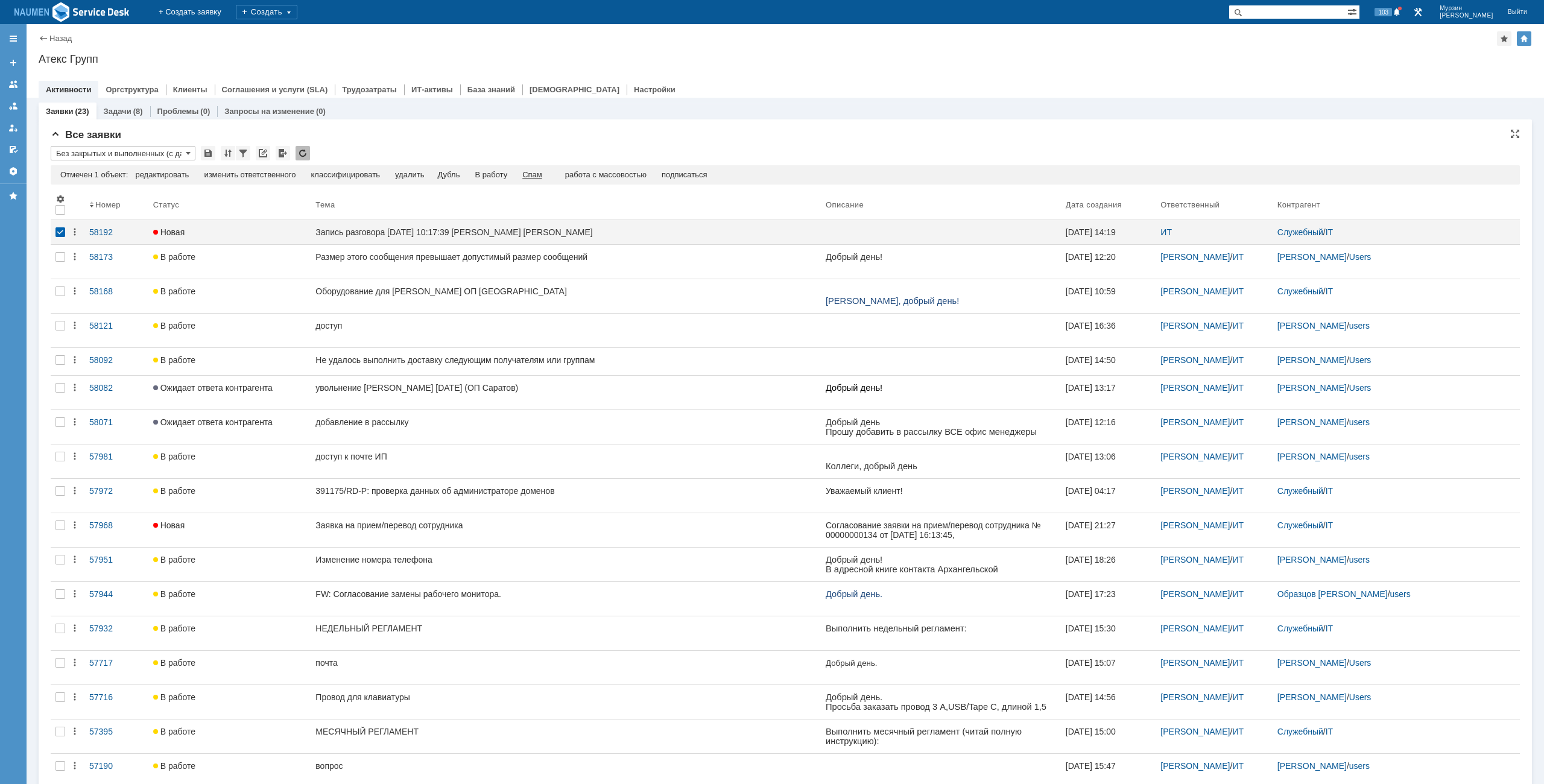
click at [542, 173] on div "Спам" at bounding box center [532, 175] width 20 height 9
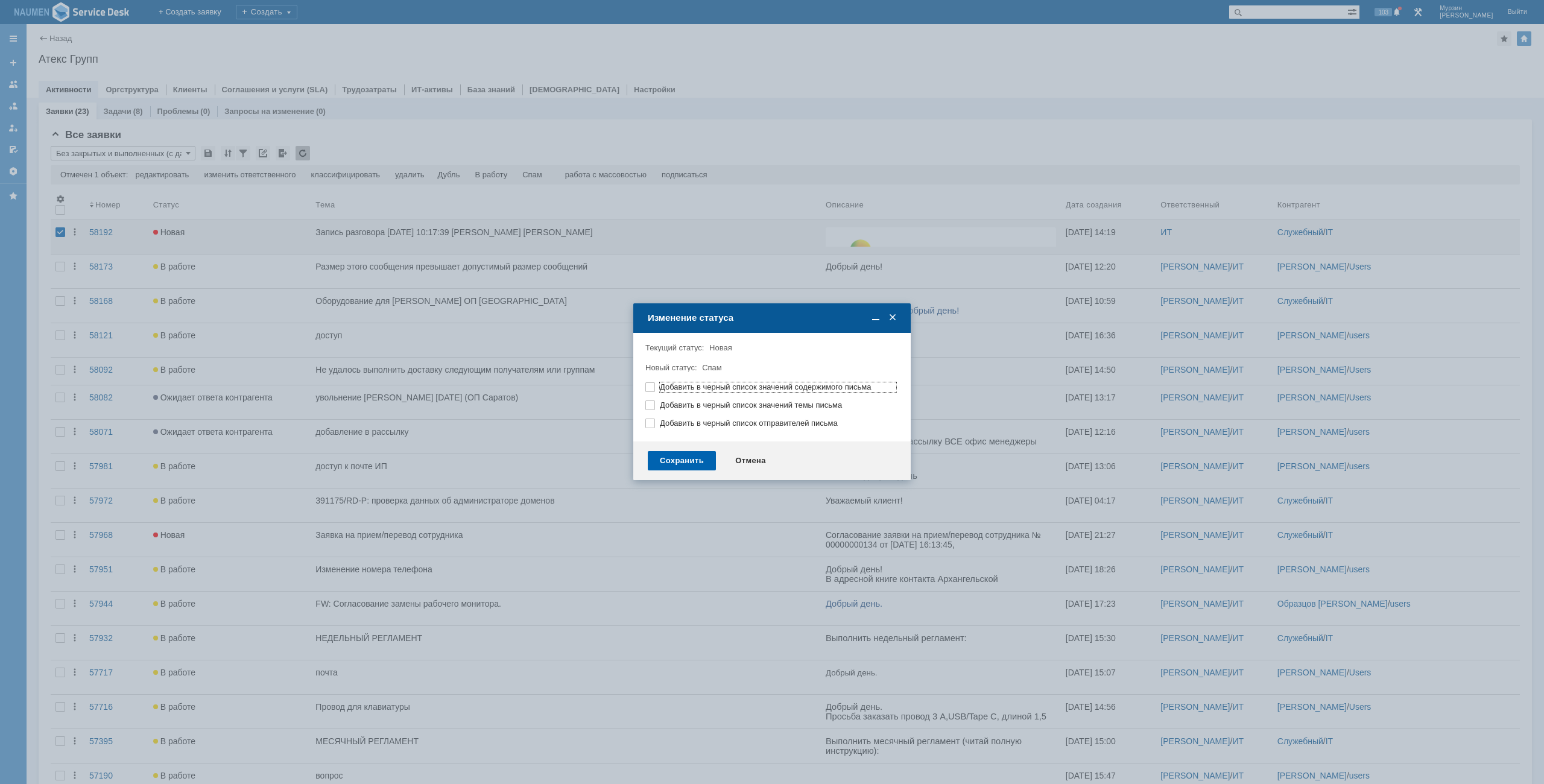
click at [674, 465] on div "Сохранить" at bounding box center [681, 460] width 68 height 19
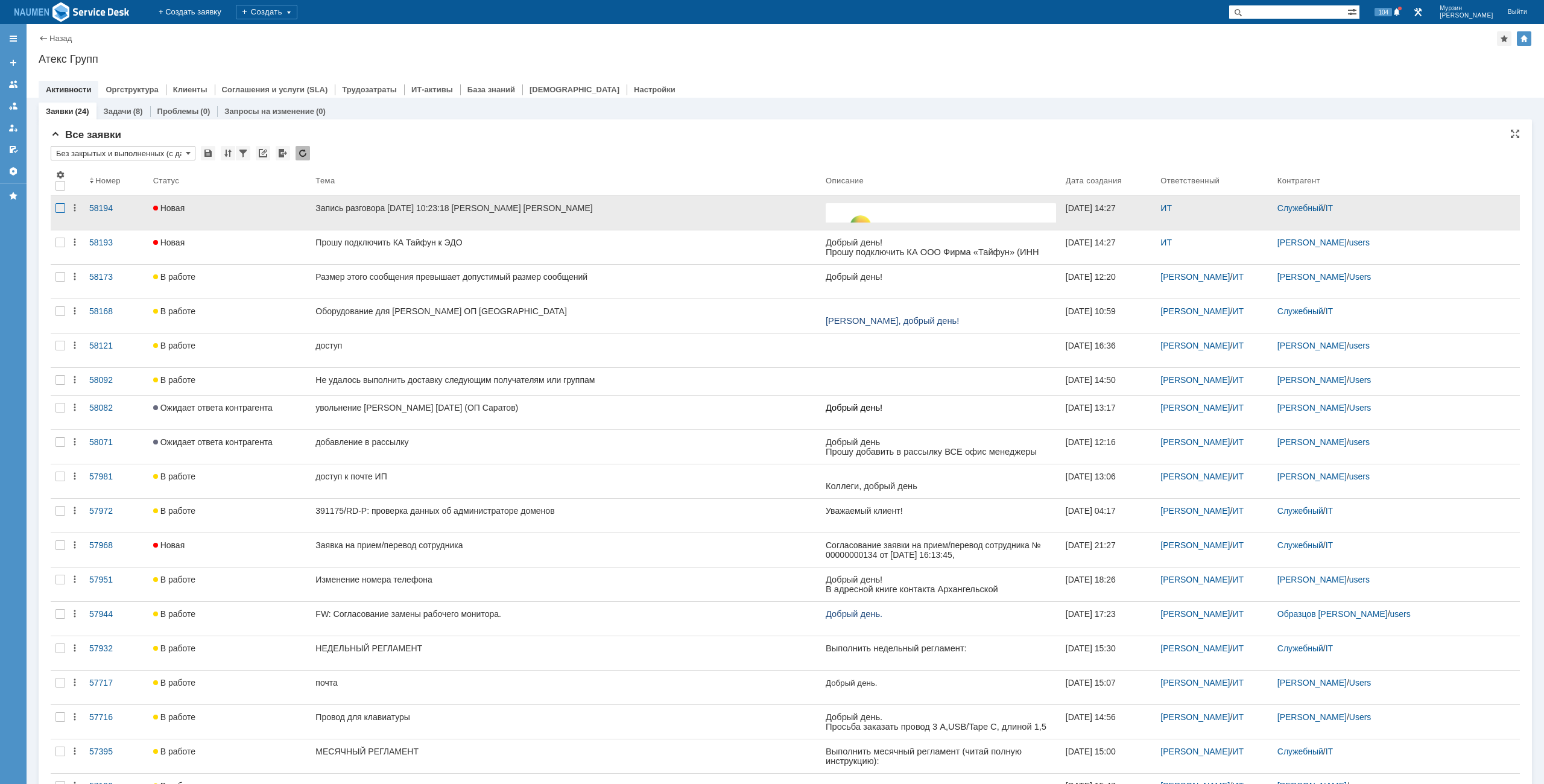
click at [64, 211] on div at bounding box center [60, 208] width 9 height 9
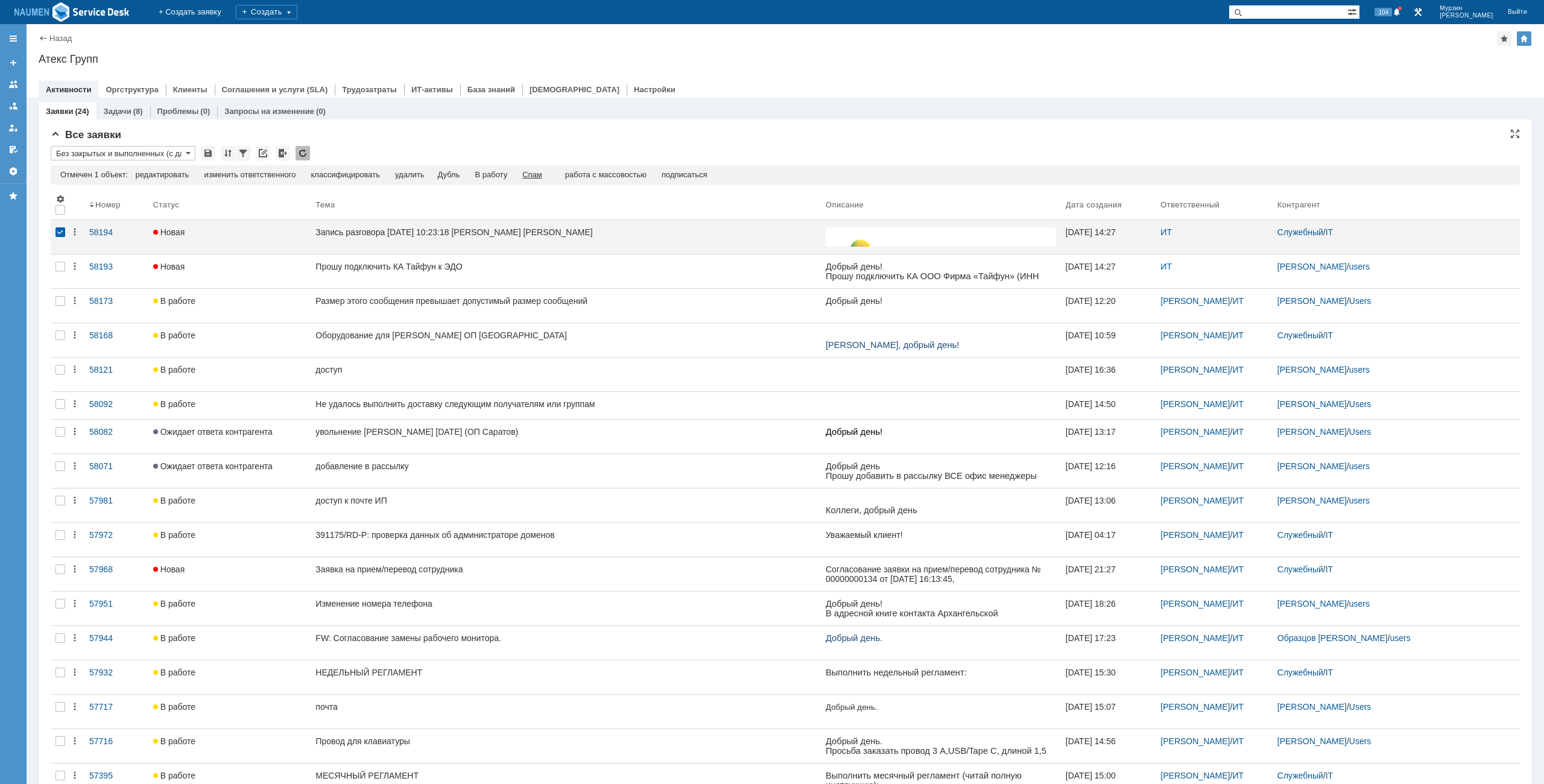
click at [540, 173] on div "Спам" at bounding box center [532, 175] width 20 height 9
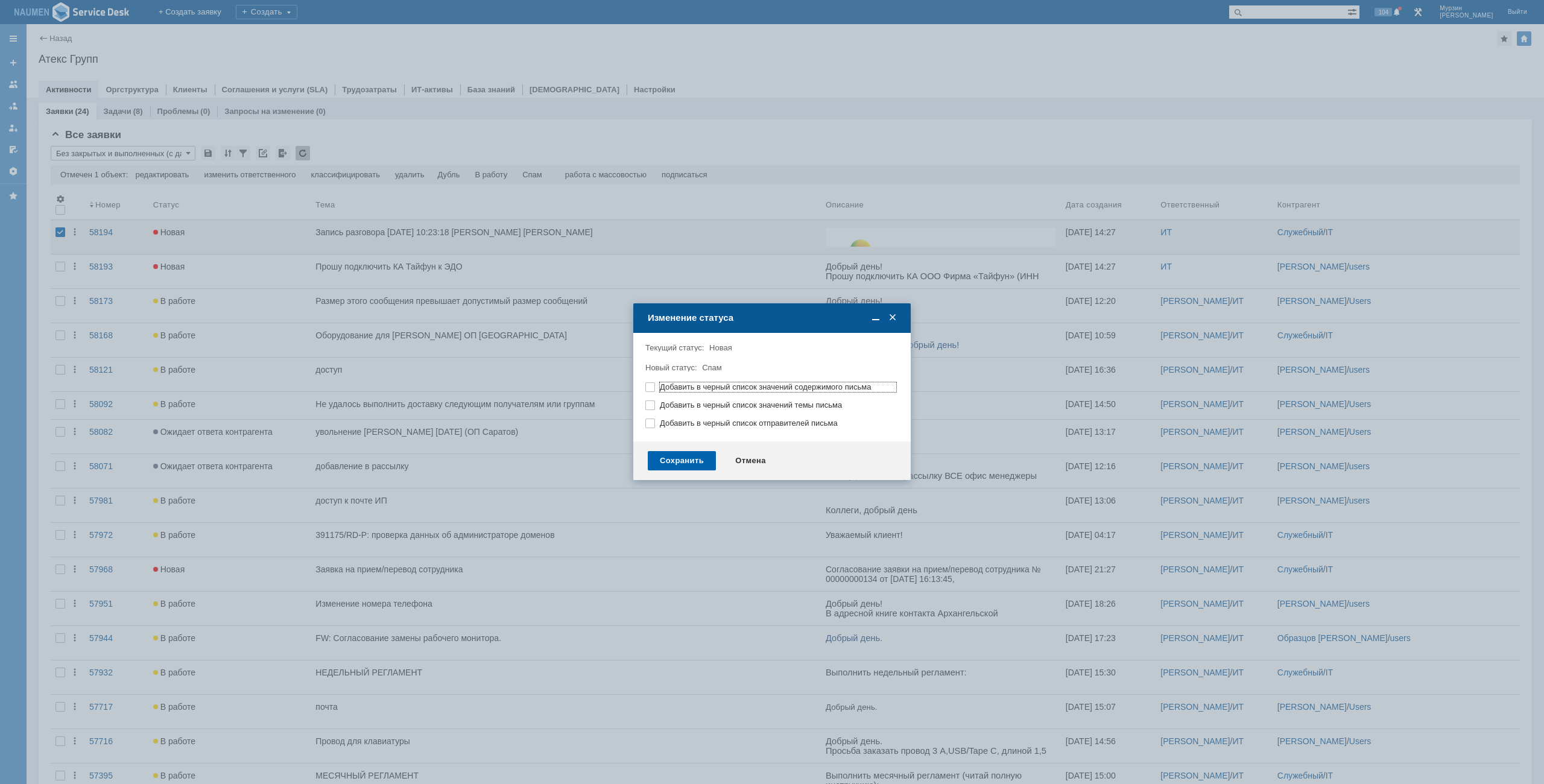
click at [684, 469] on div "Сохранить" at bounding box center [681, 460] width 68 height 19
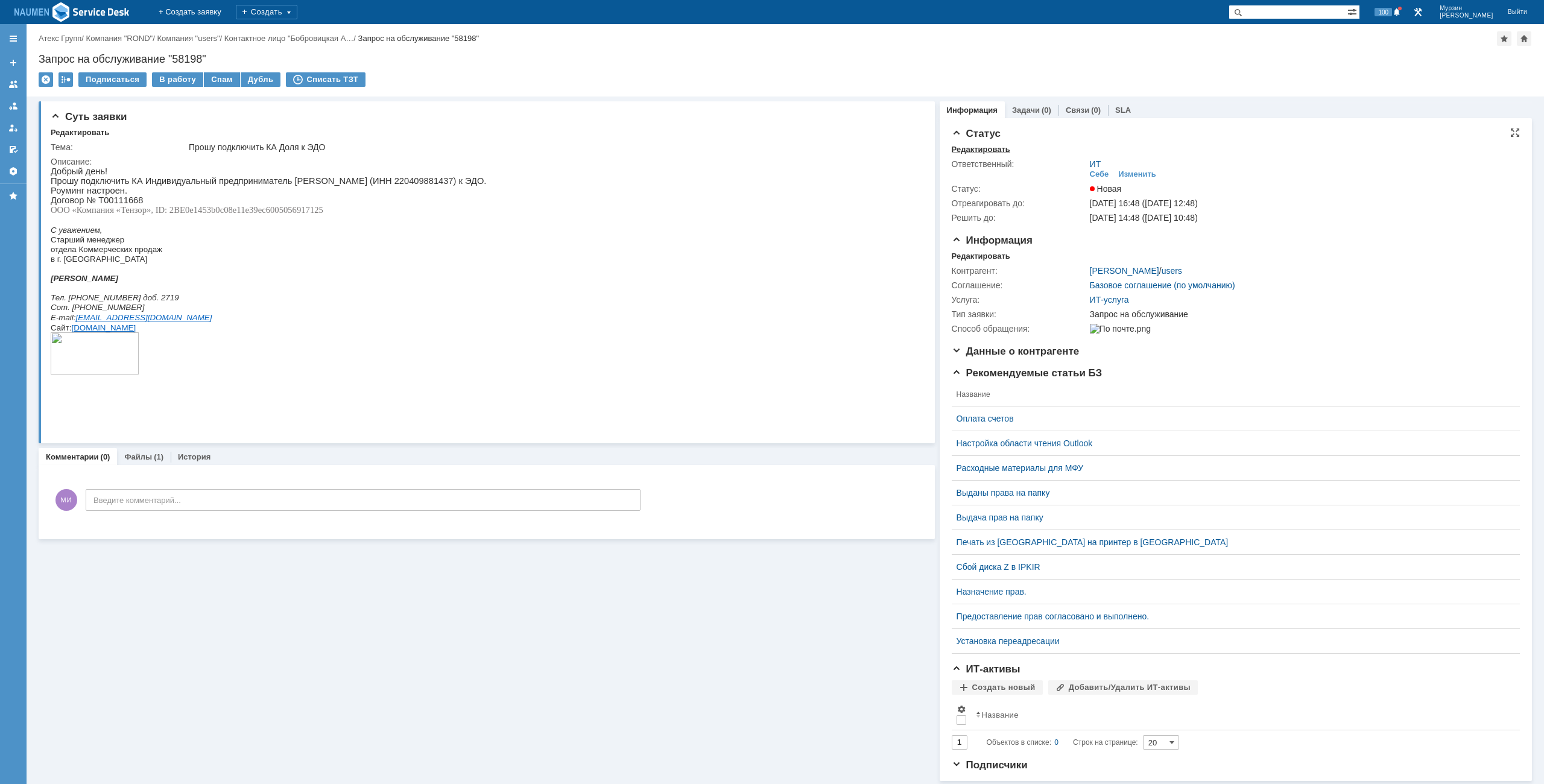
click at [983, 148] on div "Редактировать" at bounding box center [981, 149] width 59 height 9
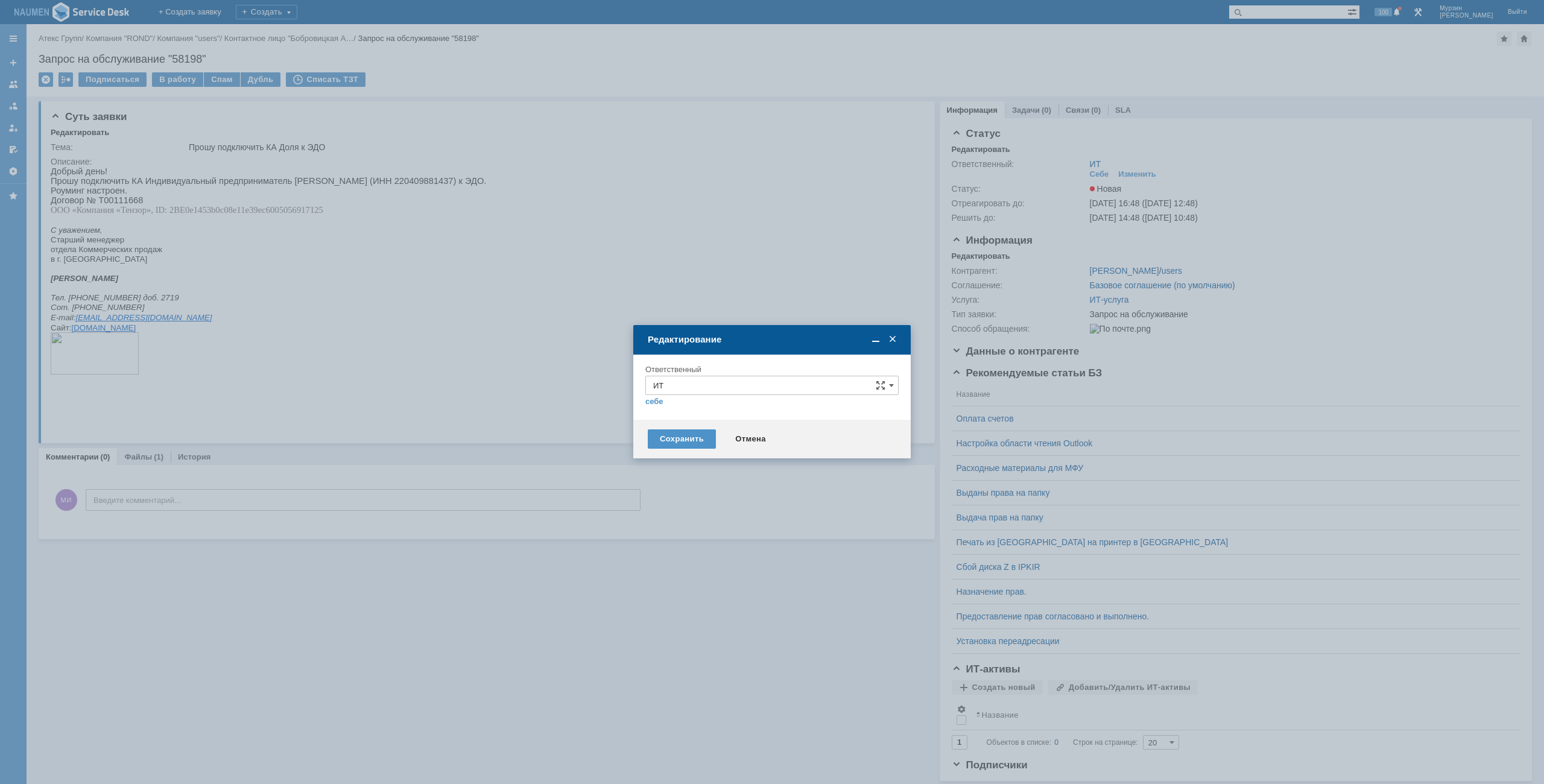
click at [745, 395] on div "себе своей команде" at bounding box center [772, 400] width 253 height 11
click at [745, 385] on input "ИТ" at bounding box center [772, 385] width 253 height 19
click at [679, 521] on div "АСУ" at bounding box center [772, 527] width 252 height 19
click at [671, 433] on div "Сохранить" at bounding box center [681, 438] width 68 height 19
type input "АСУ"
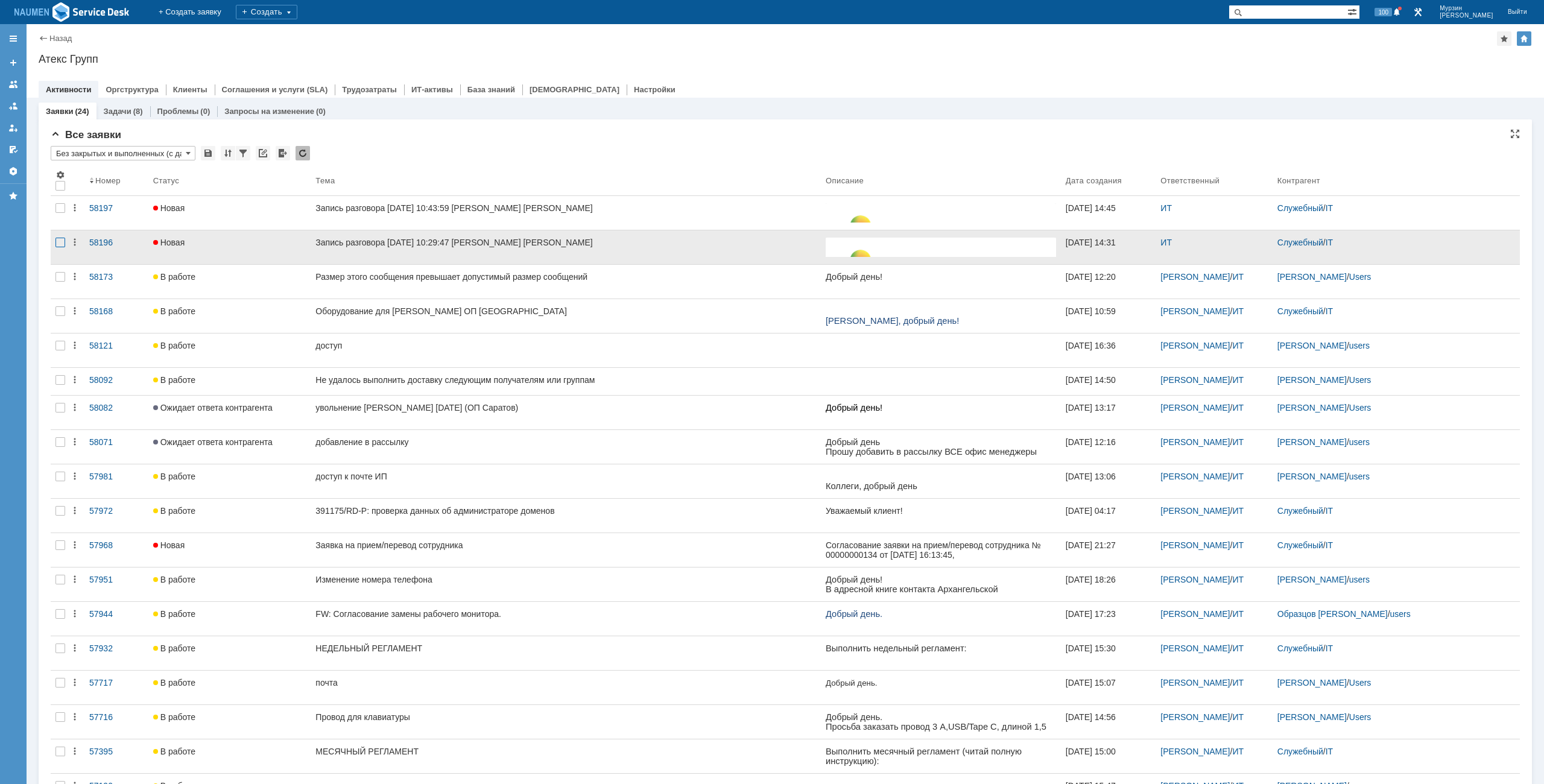
click at [61, 242] on div at bounding box center [60, 242] width 9 height 9
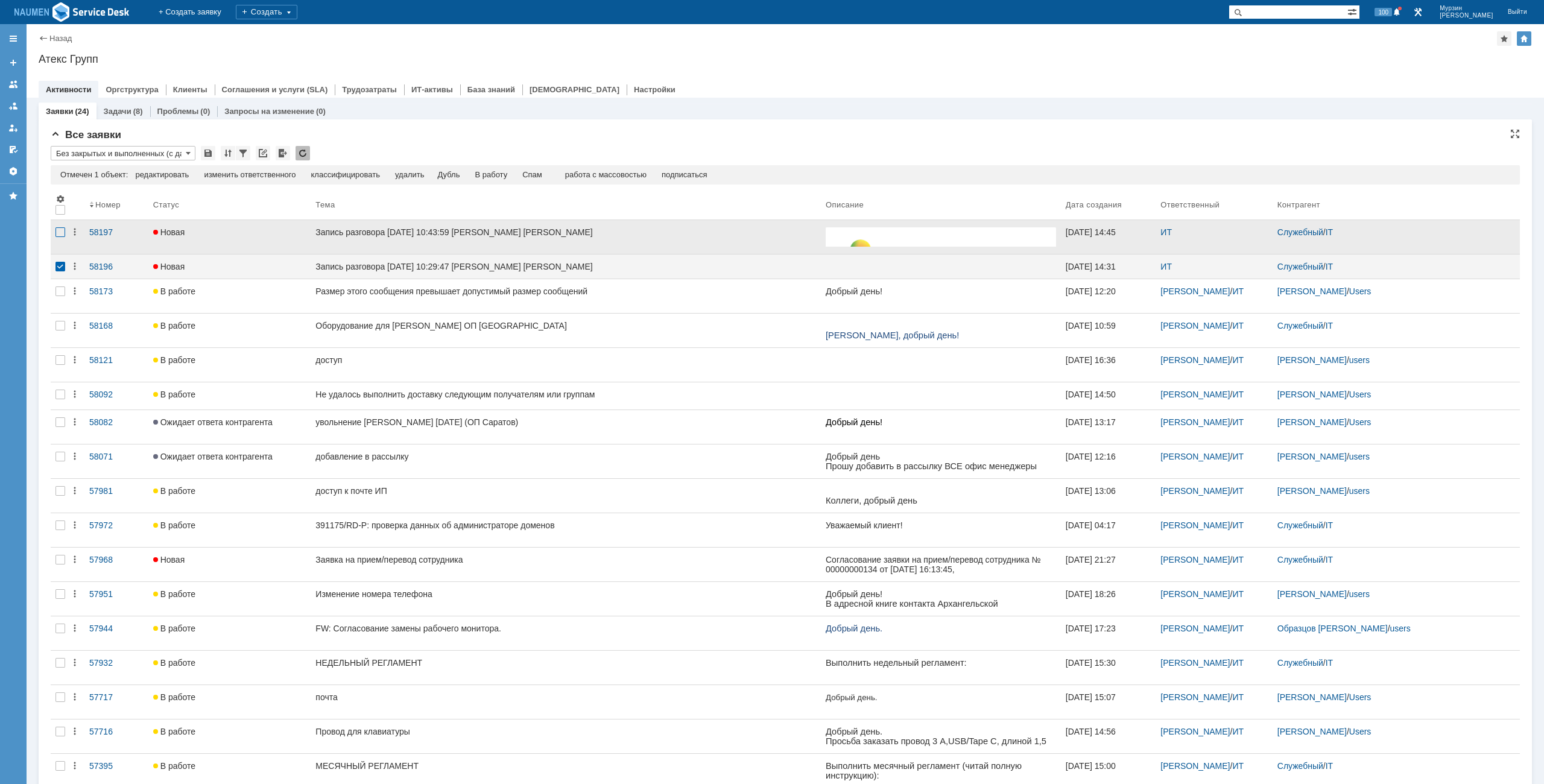
click at [64, 231] on div at bounding box center [60, 232] width 9 height 9
click at [512, 176] on div "Спам" at bounding box center [508, 175] width 20 height 9
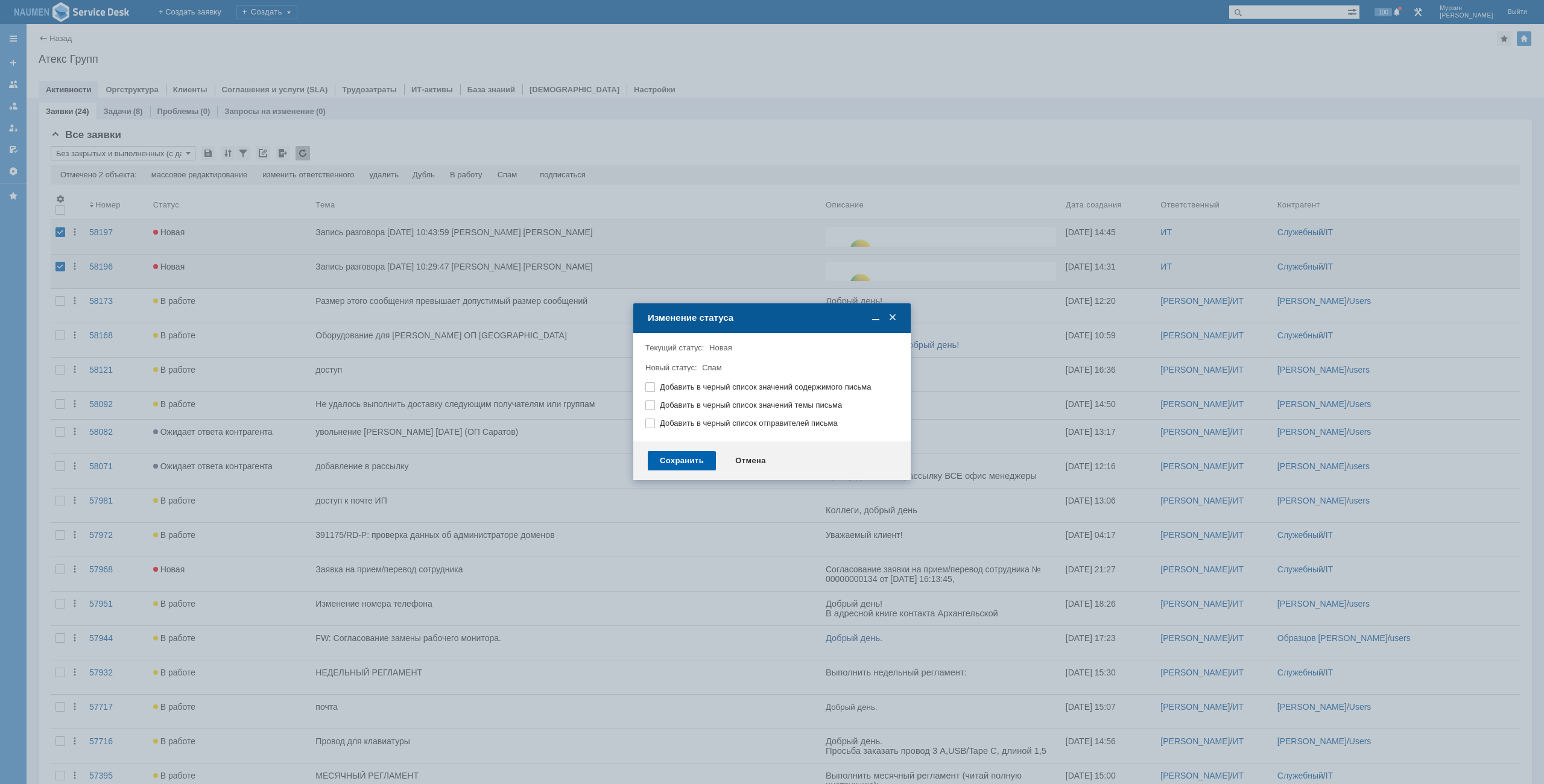
click at [699, 456] on div "Сохранить" at bounding box center [681, 460] width 68 height 19
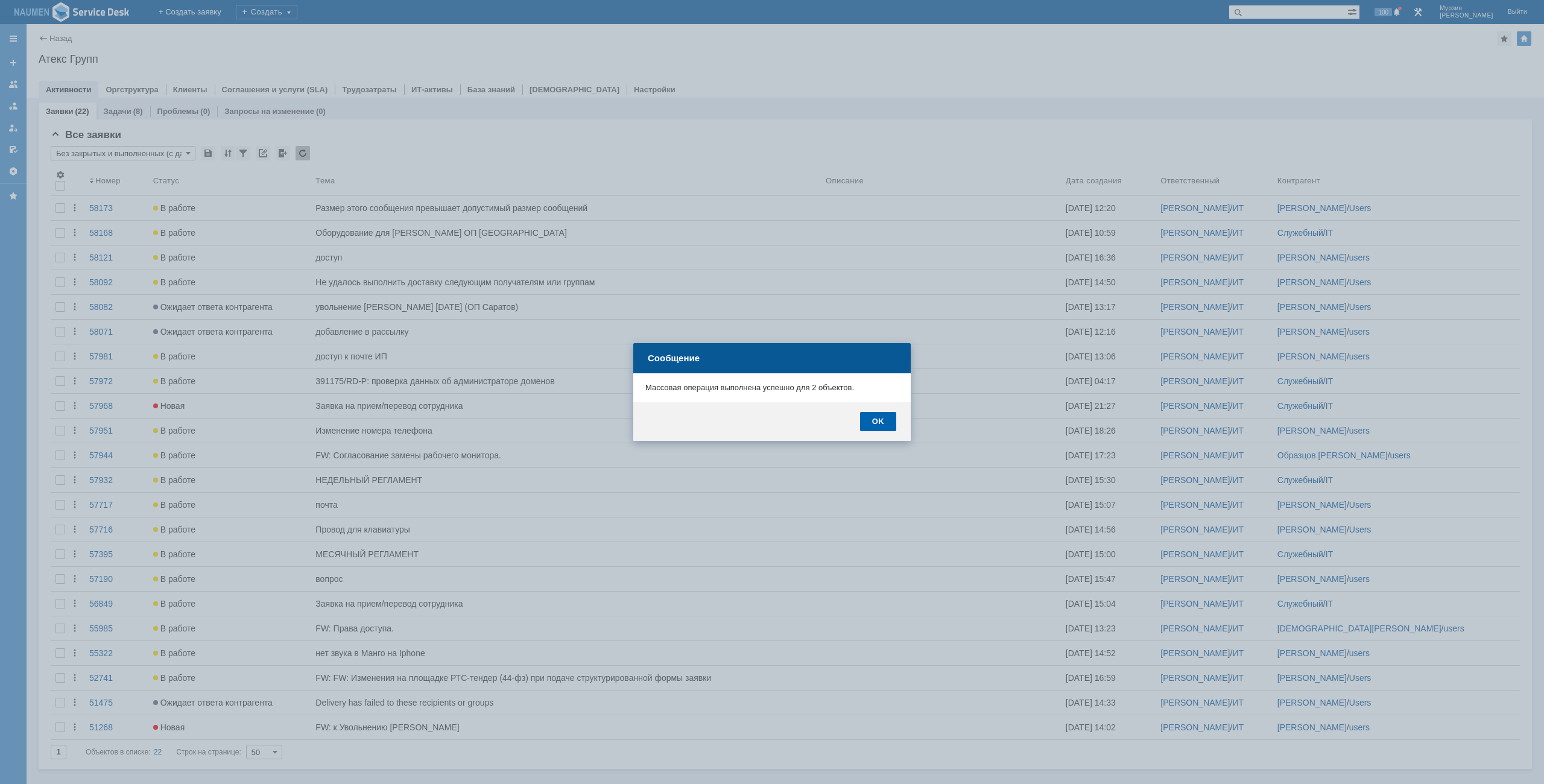
click at [862, 422] on div "OK" at bounding box center [878, 421] width 36 height 19
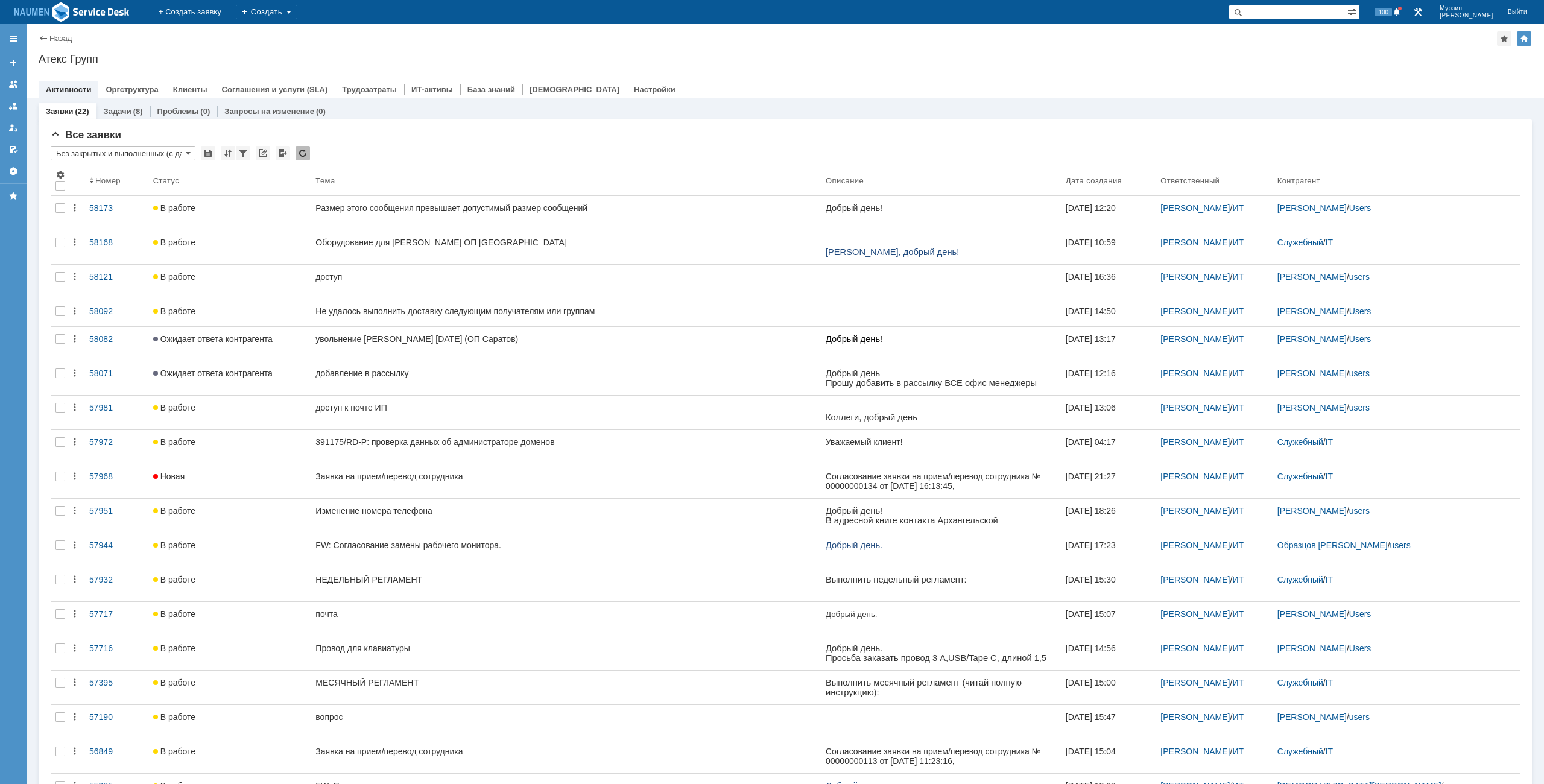
click at [1125, 69] on div "Назад | Атекс Групп Атекс Групп root$101 Активности Оргструктура Клиенты Соглаш…" at bounding box center [785, 61] width 1518 height 74
click at [1186, 51] on div "Назад | Атекс Групп Атекс Групп root$101 Активности Оргструктура Клиенты Соглаш…" at bounding box center [785, 61] width 1518 height 74
